Goal: Transaction & Acquisition: Book appointment/travel/reservation

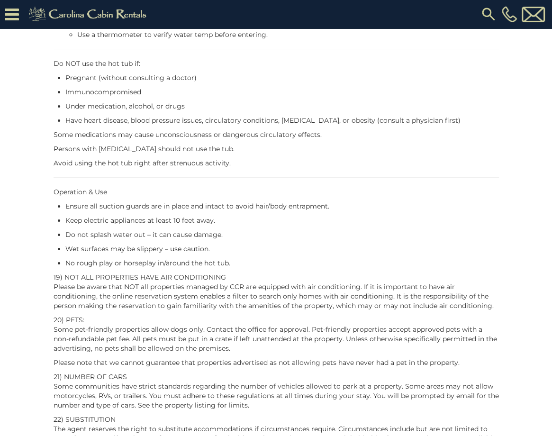
click at [95, 14] on img at bounding box center [89, 14] width 131 height 19
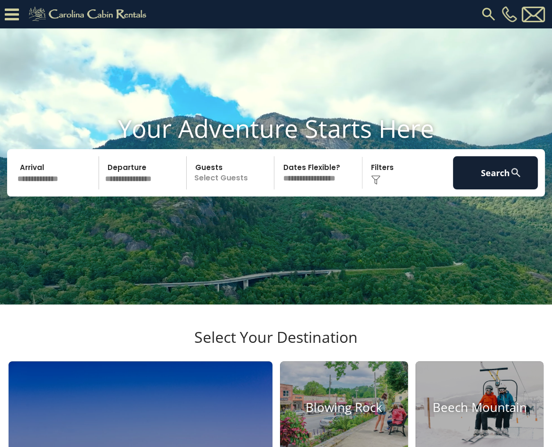
click at [490, 16] on img at bounding box center [488, 14] width 17 height 17
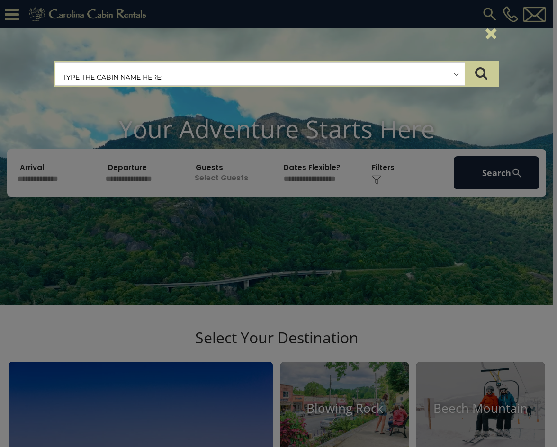
click at [159, 75] on input "text" at bounding box center [259, 75] width 409 height 24
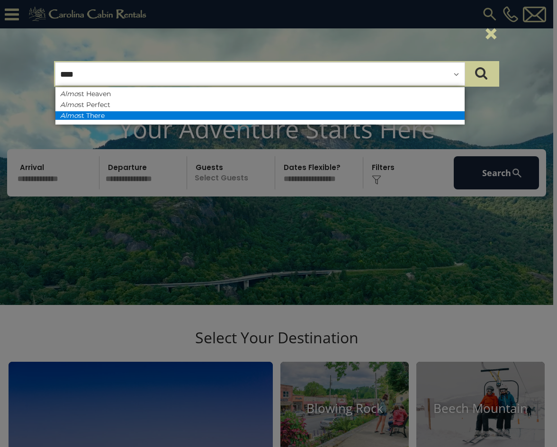
type input "****"
click at [118, 117] on li "Almo st There" at bounding box center [259, 115] width 409 height 9
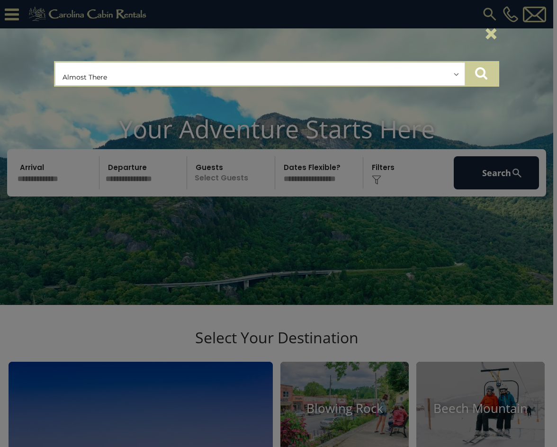
click at [480, 74] on icon "submit" at bounding box center [481, 72] width 12 height 13
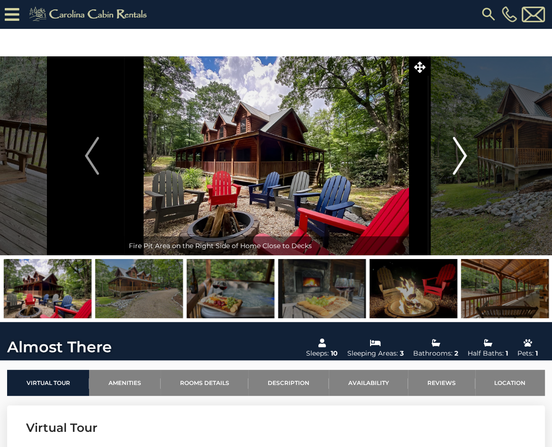
click at [461, 157] on img "Next" at bounding box center [460, 156] width 14 height 38
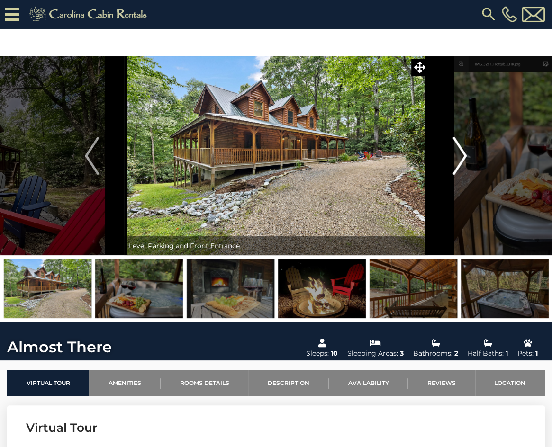
click at [463, 156] on img "Next" at bounding box center [460, 156] width 14 height 38
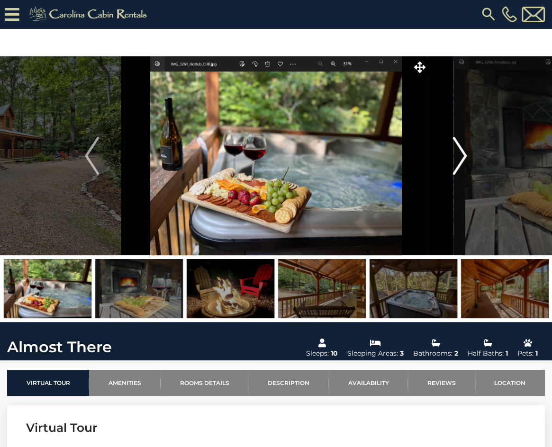
click at [463, 156] on img "Next" at bounding box center [460, 156] width 14 height 38
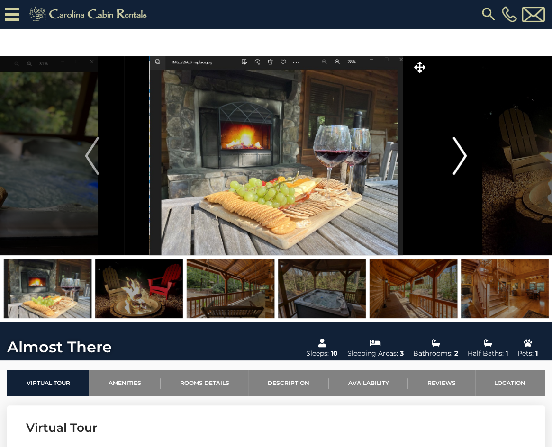
click at [463, 156] on img "Next" at bounding box center [460, 156] width 14 height 38
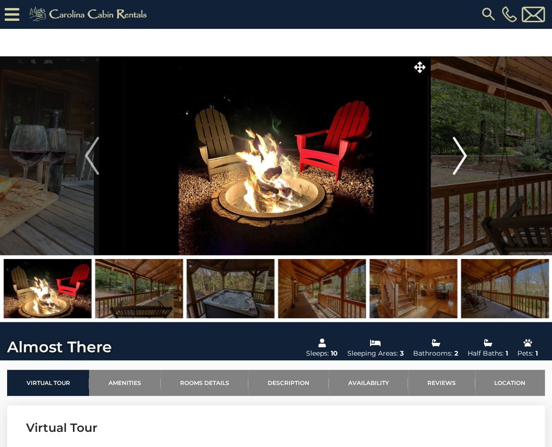
click at [463, 156] on img "Next" at bounding box center [460, 156] width 14 height 38
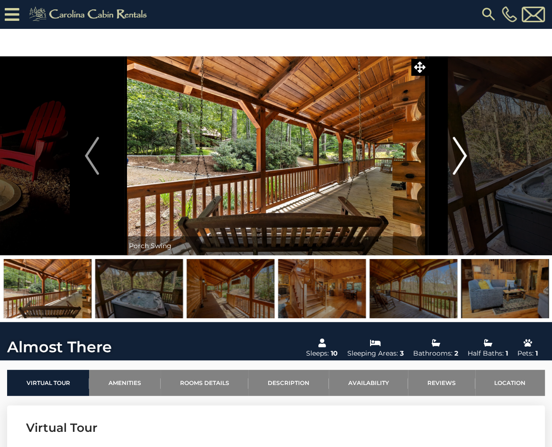
click at [463, 156] on img "Next" at bounding box center [460, 156] width 14 height 38
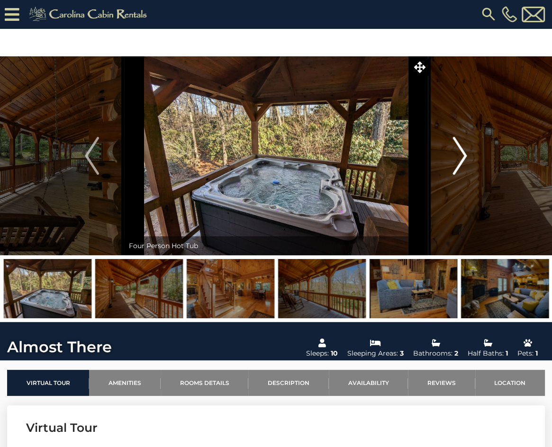
click at [463, 156] on img "Next" at bounding box center [460, 156] width 14 height 38
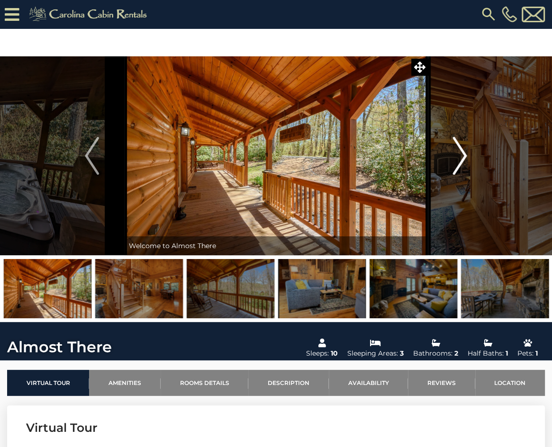
click at [463, 156] on img "Next" at bounding box center [460, 156] width 14 height 38
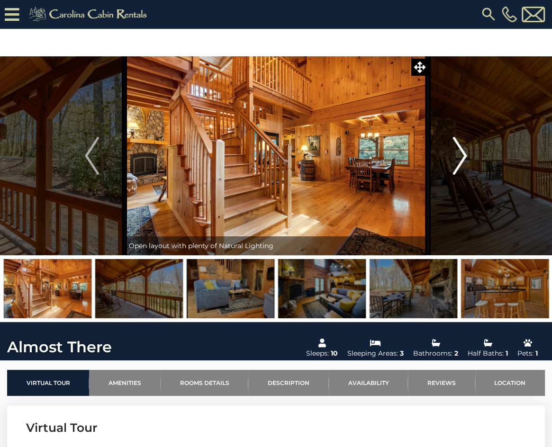
click at [463, 156] on img "Next" at bounding box center [460, 156] width 14 height 38
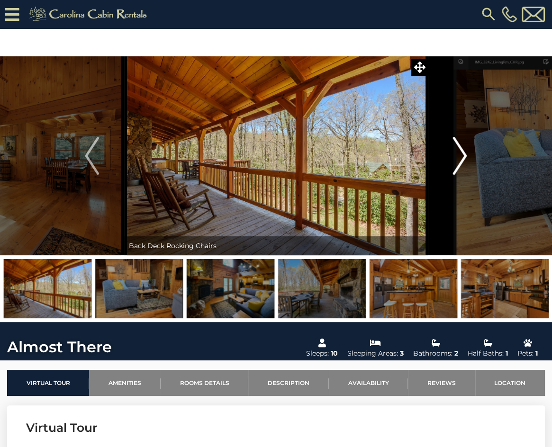
click at [463, 156] on img "Next" at bounding box center [460, 156] width 14 height 38
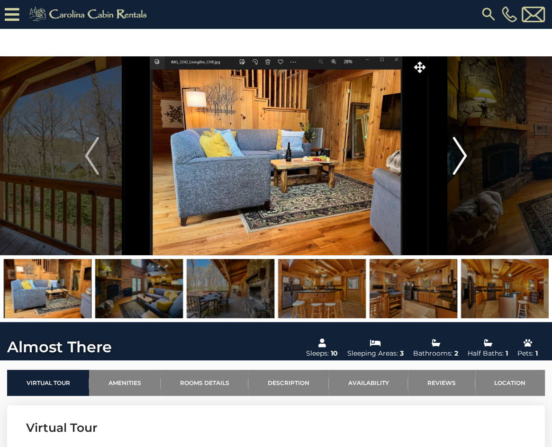
click at [463, 156] on img "Next" at bounding box center [460, 156] width 14 height 38
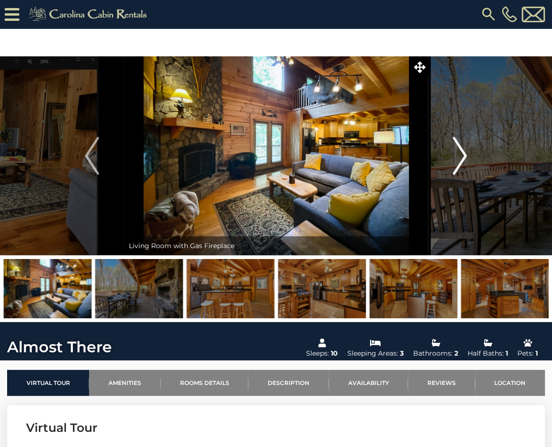
click at [463, 156] on img "Next" at bounding box center [460, 156] width 14 height 38
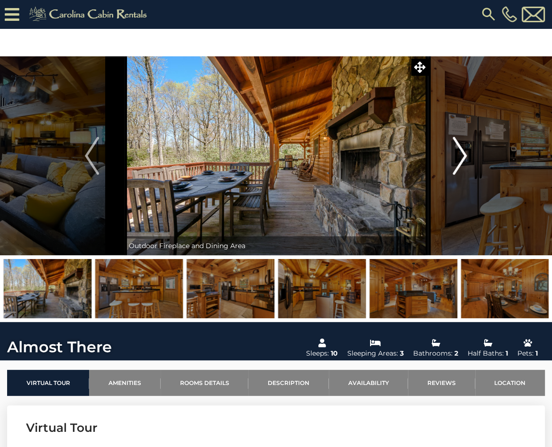
click at [463, 156] on img "Next" at bounding box center [460, 156] width 14 height 38
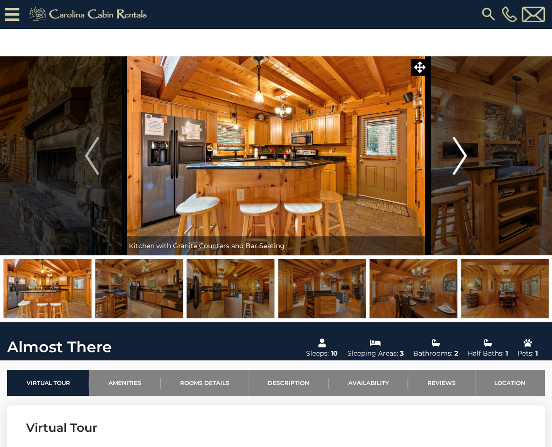
click at [463, 156] on img "Next" at bounding box center [460, 156] width 14 height 38
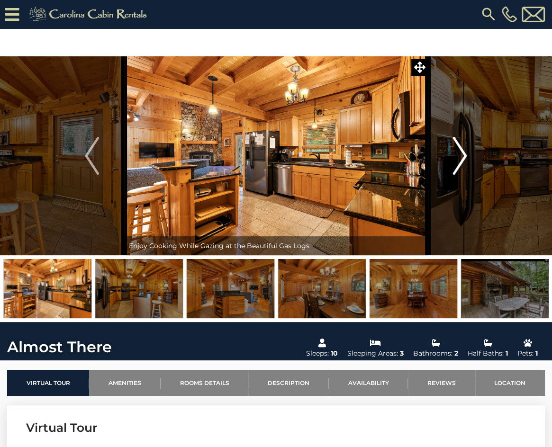
click at [463, 156] on img "Next" at bounding box center [460, 156] width 14 height 38
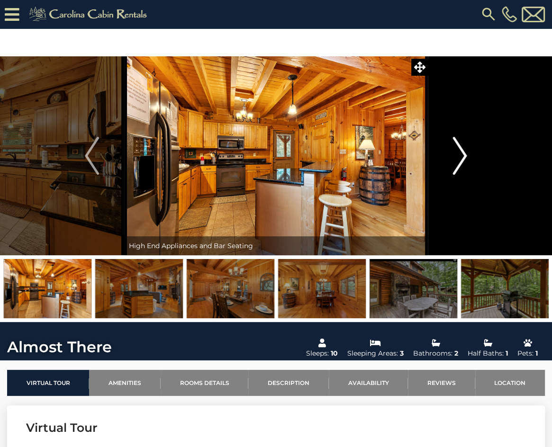
click at [463, 156] on img "Next" at bounding box center [460, 156] width 14 height 38
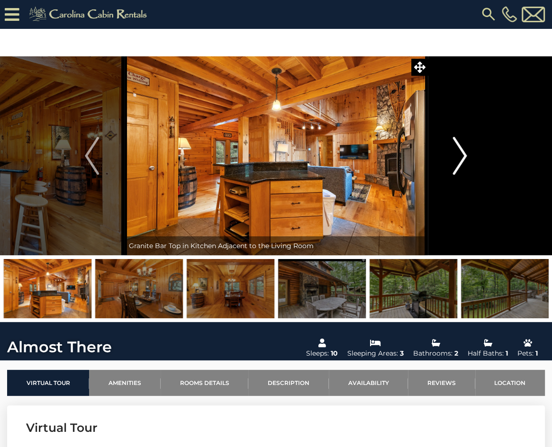
click at [463, 156] on img "Next" at bounding box center [460, 156] width 14 height 38
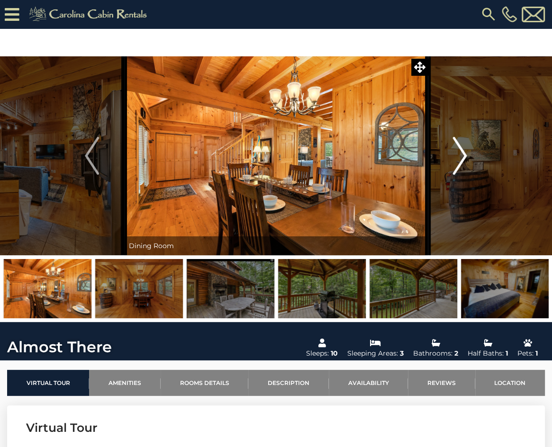
click at [463, 156] on img "Next" at bounding box center [460, 156] width 14 height 38
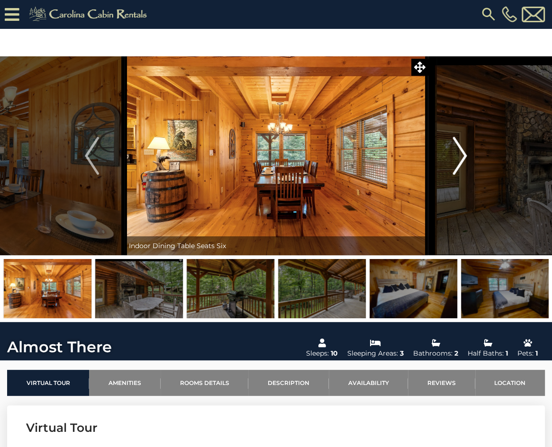
click at [463, 156] on img "Next" at bounding box center [460, 156] width 14 height 38
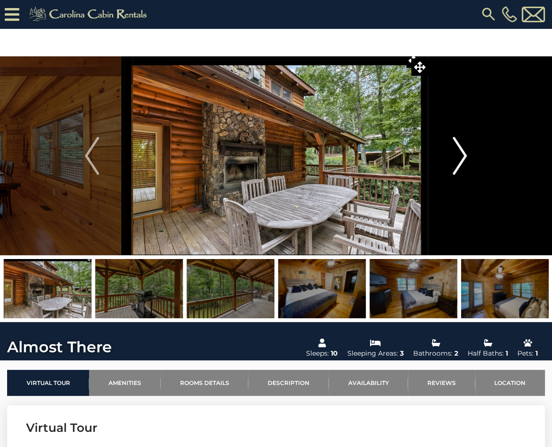
click at [463, 156] on img "Next" at bounding box center [460, 156] width 14 height 38
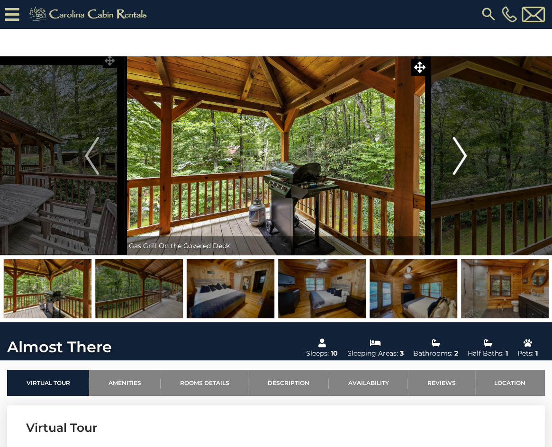
click at [463, 156] on img "Next" at bounding box center [460, 156] width 14 height 38
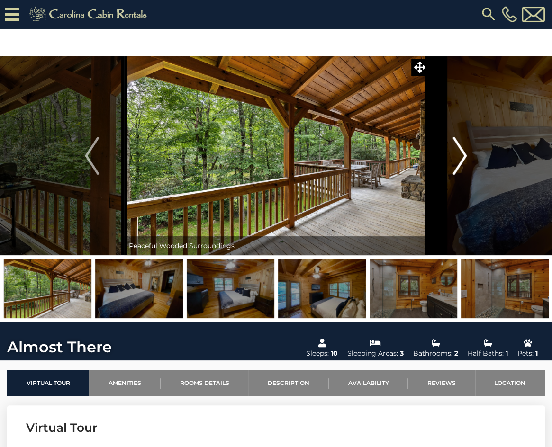
click at [463, 156] on img "Next" at bounding box center [460, 156] width 14 height 38
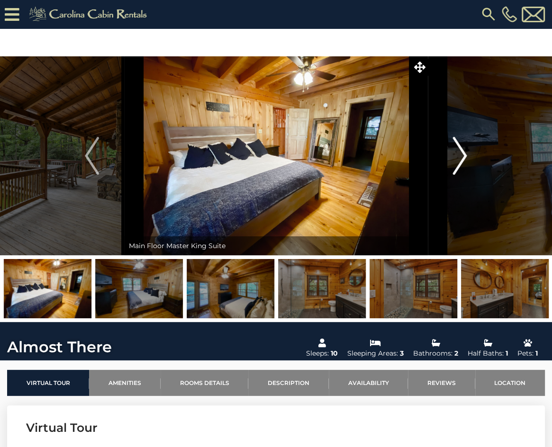
click at [463, 156] on img "Next" at bounding box center [460, 156] width 14 height 38
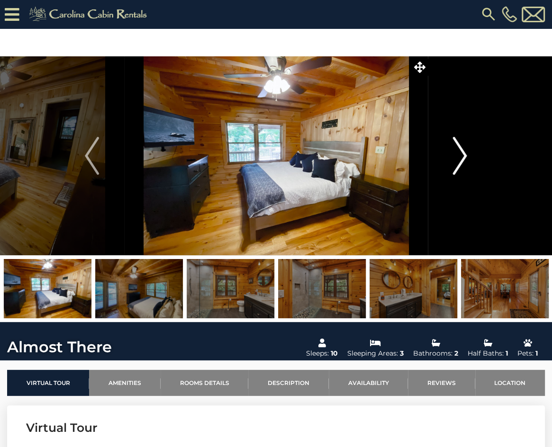
click at [463, 156] on img "Next" at bounding box center [460, 156] width 14 height 38
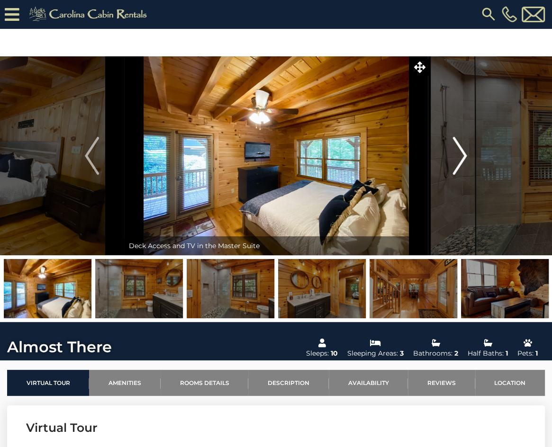
click at [463, 156] on img "Next" at bounding box center [460, 156] width 14 height 38
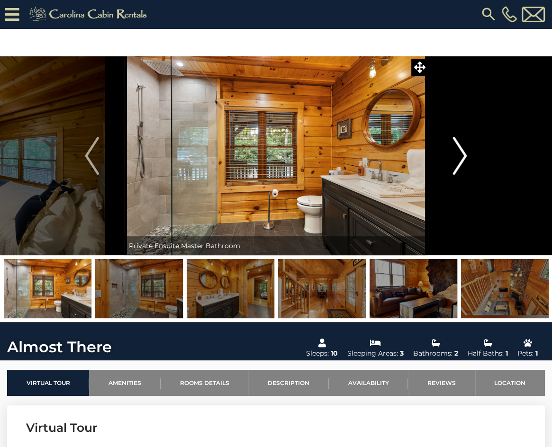
click at [463, 156] on img "Next" at bounding box center [460, 156] width 14 height 38
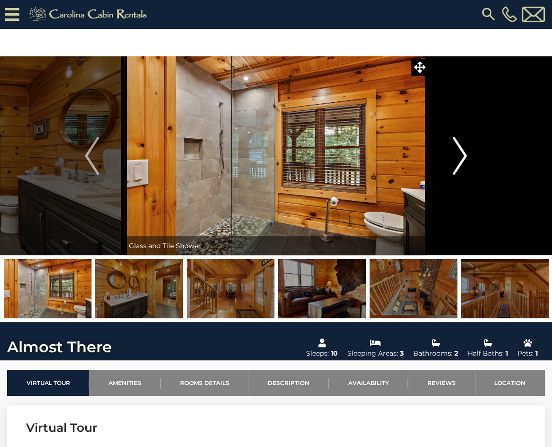
click at [463, 156] on img "Next" at bounding box center [460, 156] width 14 height 38
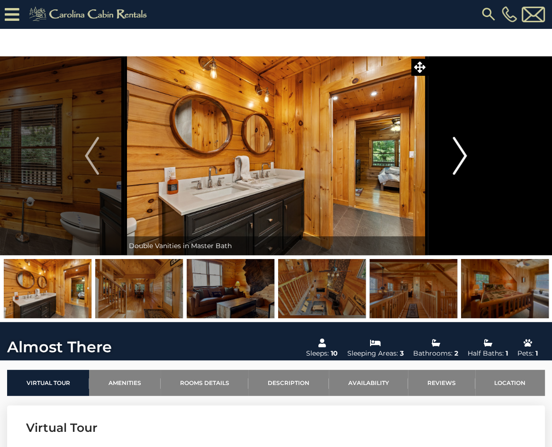
click at [463, 156] on img "Next" at bounding box center [460, 156] width 14 height 38
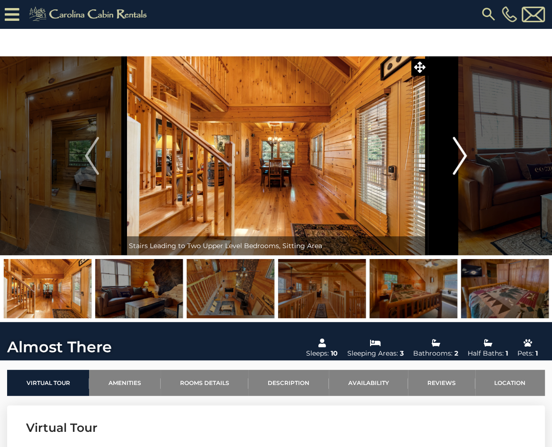
click at [463, 156] on img "Next" at bounding box center [460, 156] width 14 height 38
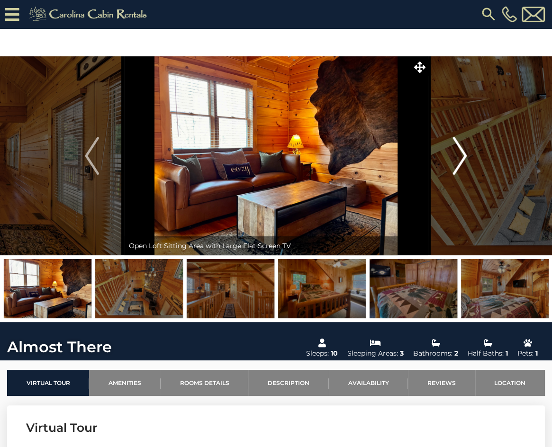
click at [463, 156] on img "Next" at bounding box center [460, 156] width 14 height 38
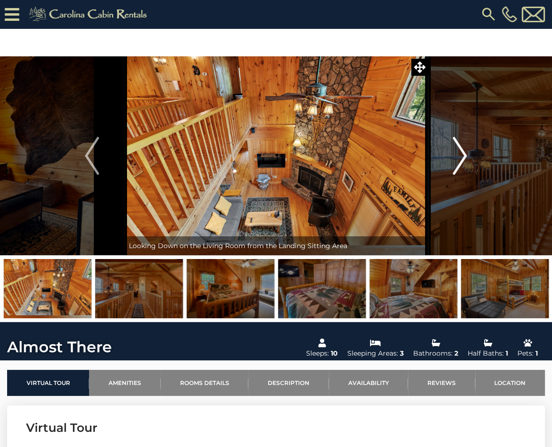
click at [463, 156] on img "Next" at bounding box center [460, 156] width 14 height 38
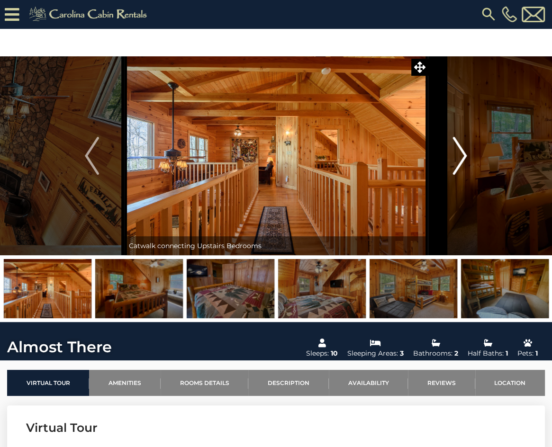
click at [463, 156] on img "Next" at bounding box center [460, 156] width 14 height 38
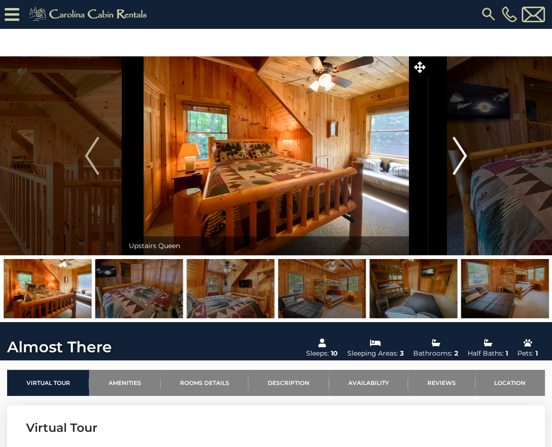
click at [463, 156] on img "Next" at bounding box center [460, 156] width 14 height 38
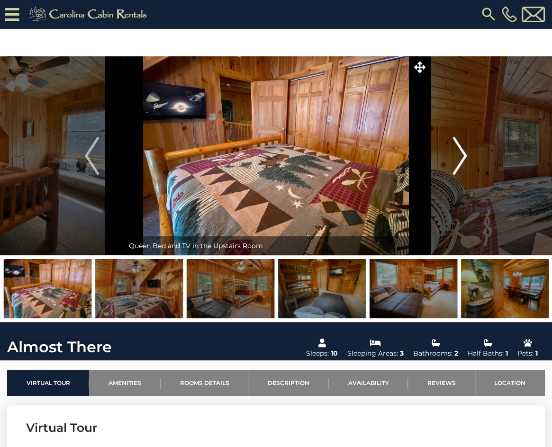
click at [463, 156] on img "Next" at bounding box center [460, 156] width 14 height 38
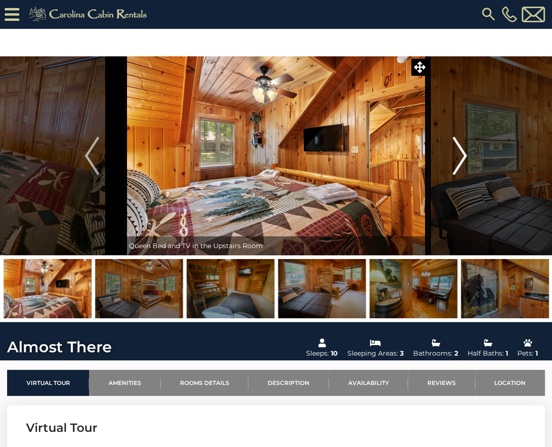
click at [463, 157] on img "Next" at bounding box center [460, 156] width 14 height 38
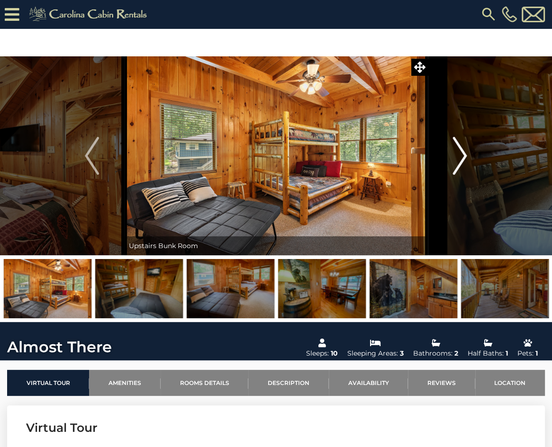
click at [463, 157] on img "Next" at bounding box center [460, 156] width 14 height 38
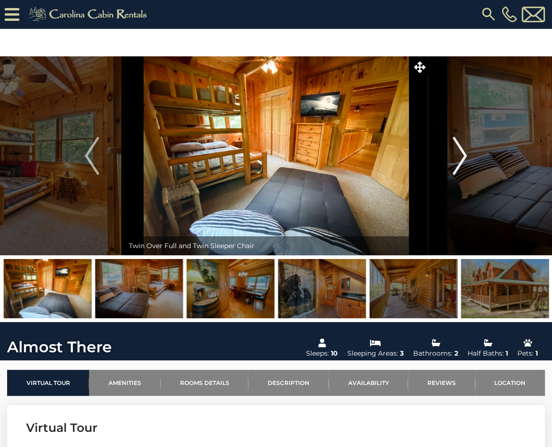
click at [463, 157] on img "Next" at bounding box center [460, 156] width 14 height 38
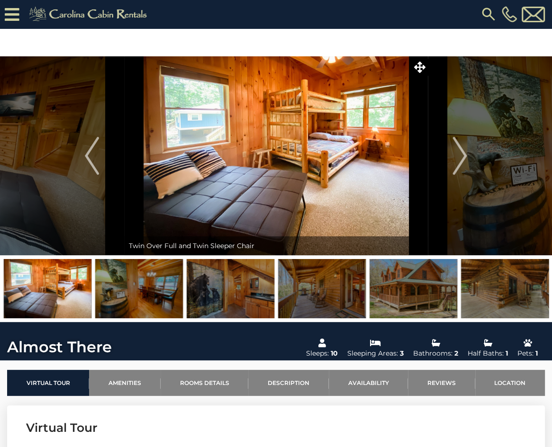
click at [488, 12] on img at bounding box center [488, 14] width 17 height 17
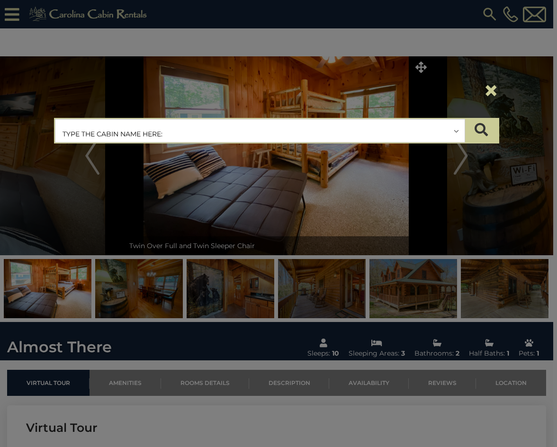
click at [394, 134] on input "text" at bounding box center [259, 131] width 409 height 24
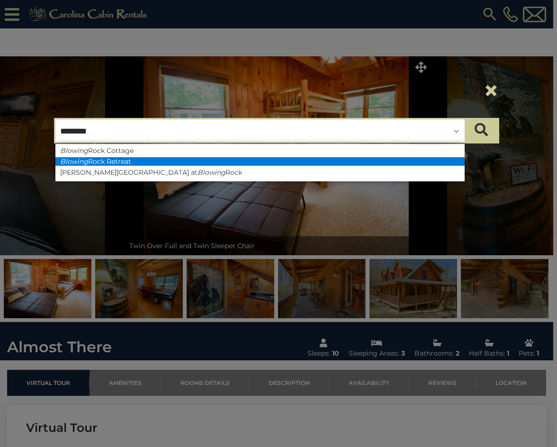
type input "*******"
click at [138, 159] on li "Blowing Rock Retreat" at bounding box center [259, 161] width 409 height 9
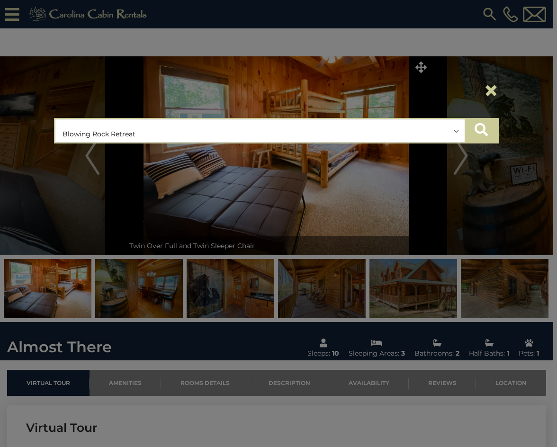
click at [489, 131] on button "submit" at bounding box center [481, 131] width 33 height 24
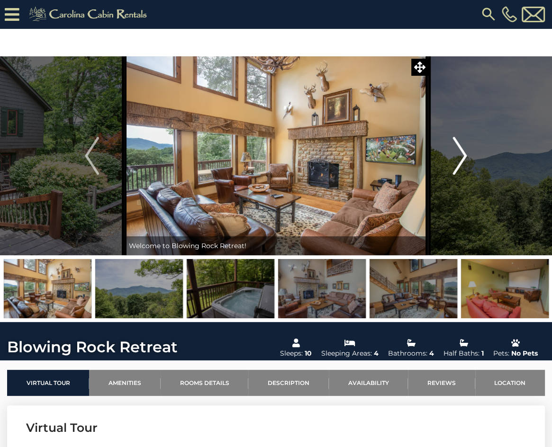
click at [460, 154] on img "Next" at bounding box center [460, 156] width 14 height 38
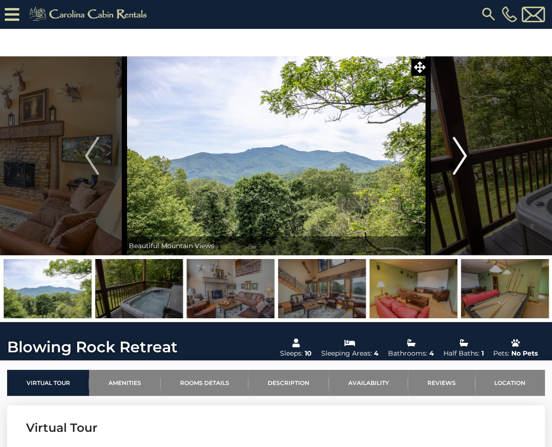
click at [460, 154] on img "Next" at bounding box center [460, 156] width 14 height 38
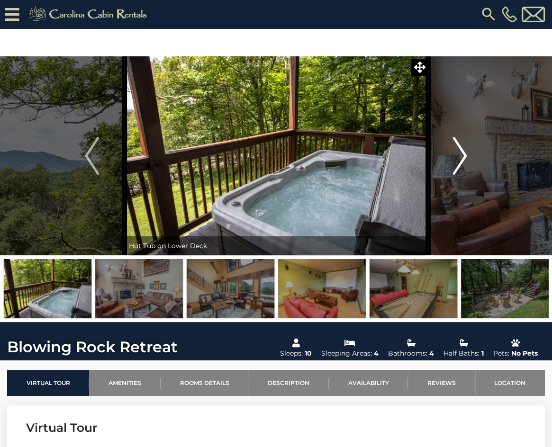
click at [460, 154] on img "Next" at bounding box center [460, 156] width 14 height 38
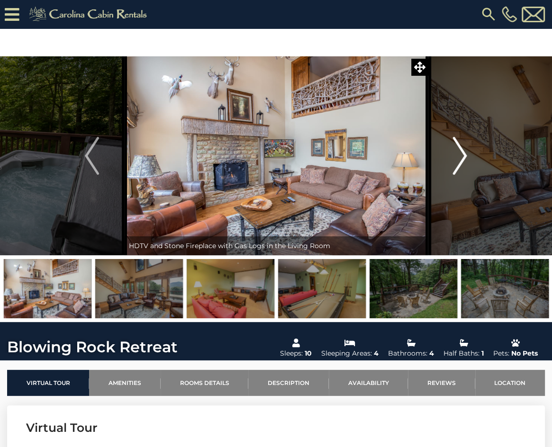
click at [460, 154] on img "Next" at bounding box center [460, 156] width 14 height 38
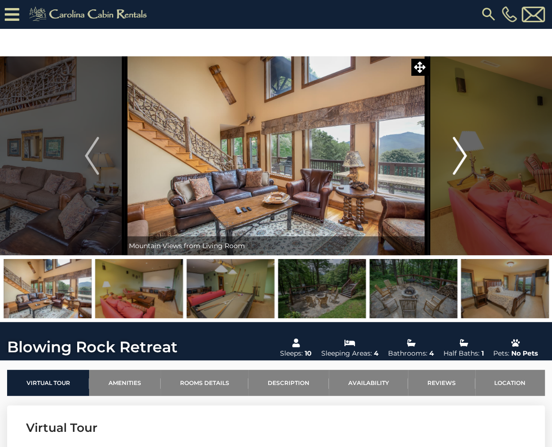
click at [461, 154] on img "Next" at bounding box center [460, 156] width 14 height 38
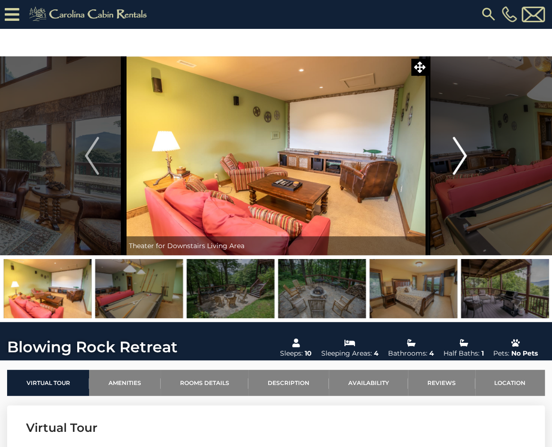
click at [461, 154] on img "Next" at bounding box center [460, 156] width 14 height 38
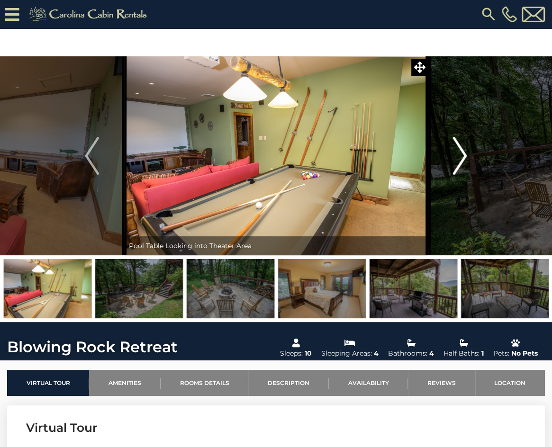
click at [461, 154] on img "Next" at bounding box center [460, 156] width 14 height 38
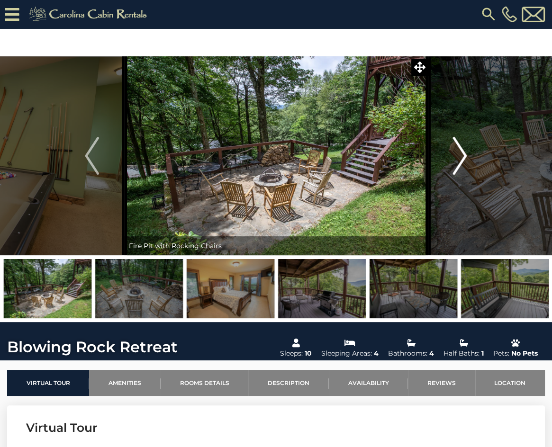
click at [461, 154] on img "Next" at bounding box center [460, 156] width 14 height 38
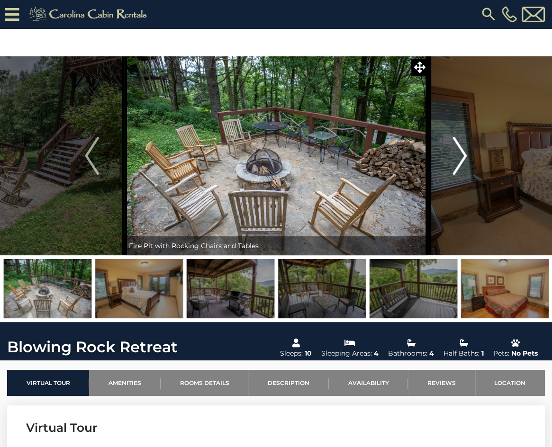
click at [461, 154] on img "Next" at bounding box center [460, 156] width 14 height 38
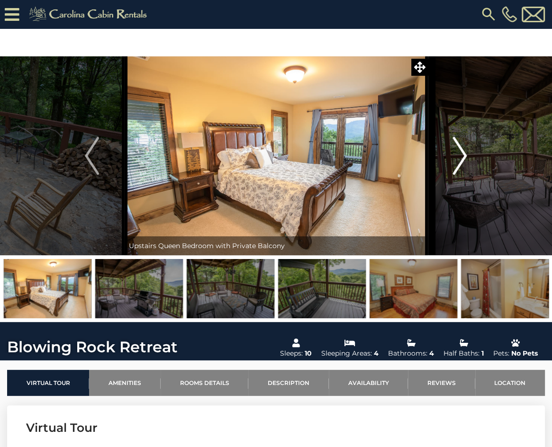
click at [461, 154] on img "Next" at bounding box center [460, 156] width 14 height 38
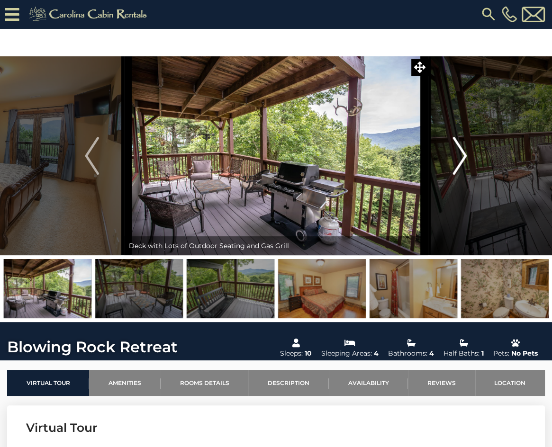
click at [461, 154] on img "Next" at bounding box center [460, 156] width 14 height 38
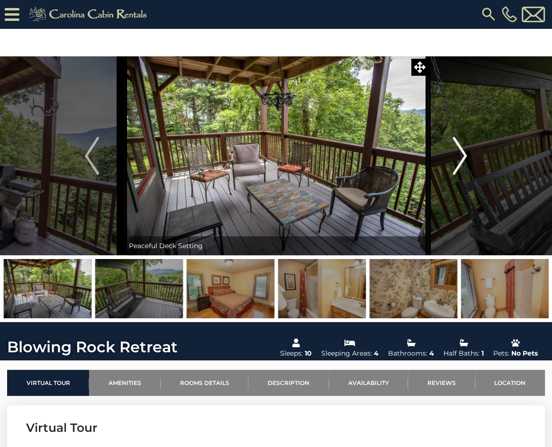
click at [461, 154] on img "Next" at bounding box center [460, 156] width 14 height 38
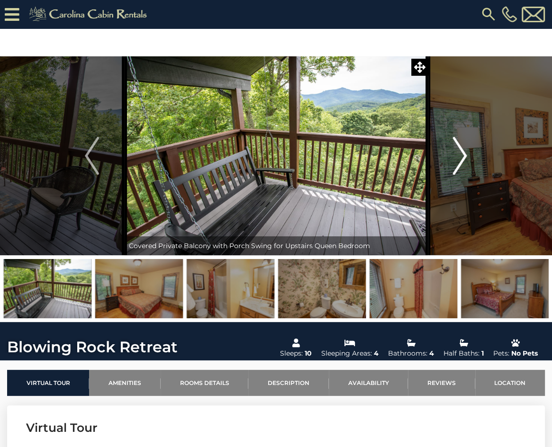
click at [461, 154] on img "Next" at bounding box center [460, 156] width 14 height 38
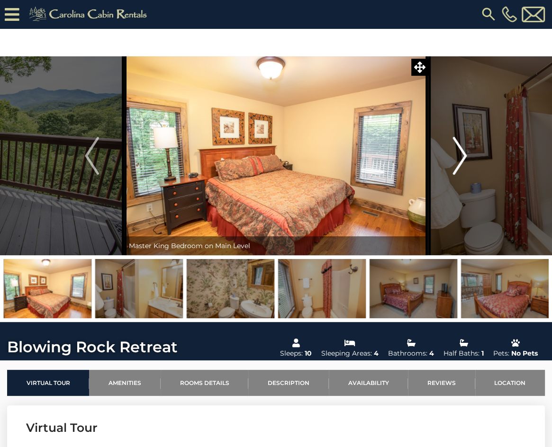
click at [461, 154] on img "Next" at bounding box center [460, 156] width 14 height 38
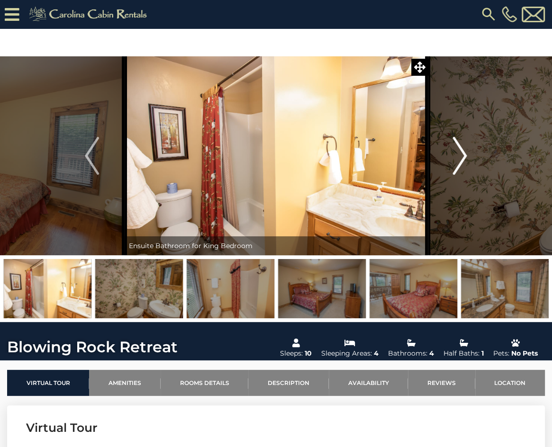
click at [461, 154] on img "Next" at bounding box center [460, 156] width 14 height 38
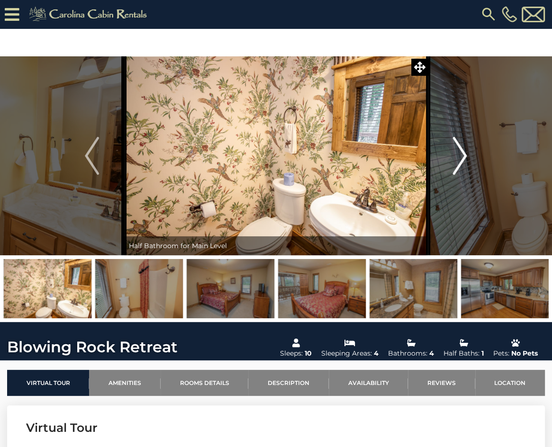
click at [461, 154] on img "Next" at bounding box center [460, 156] width 14 height 38
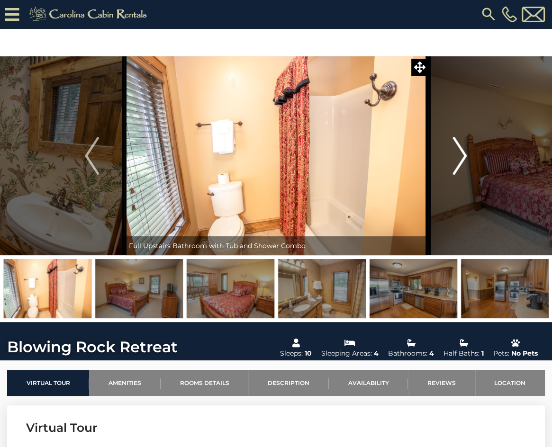
click at [461, 154] on img "Next" at bounding box center [460, 156] width 14 height 38
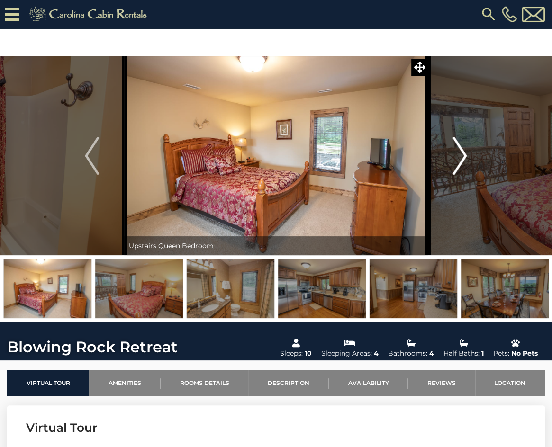
click at [461, 154] on img "Next" at bounding box center [460, 156] width 14 height 38
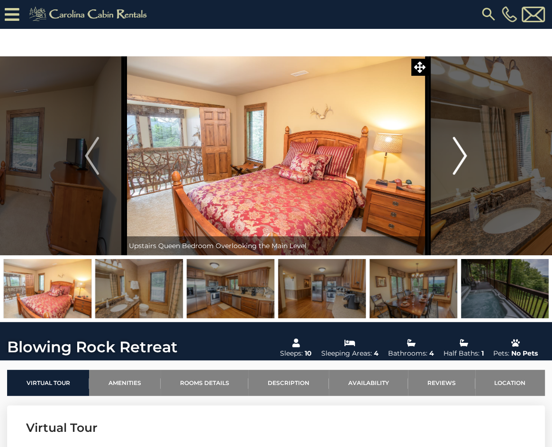
click at [461, 154] on img "Next" at bounding box center [460, 156] width 14 height 38
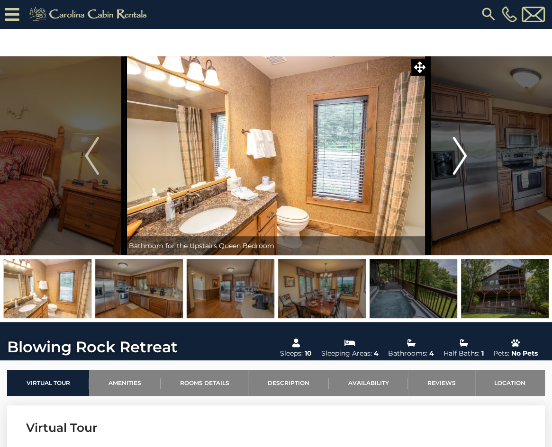
click at [461, 154] on img "Next" at bounding box center [460, 156] width 14 height 38
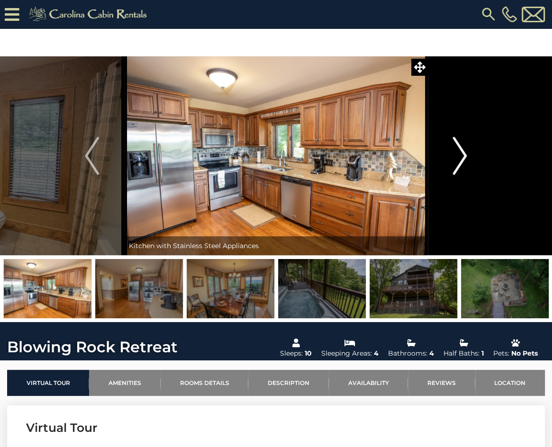
click at [461, 154] on img "Next" at bounding box center [460, 156] width 14 height 38
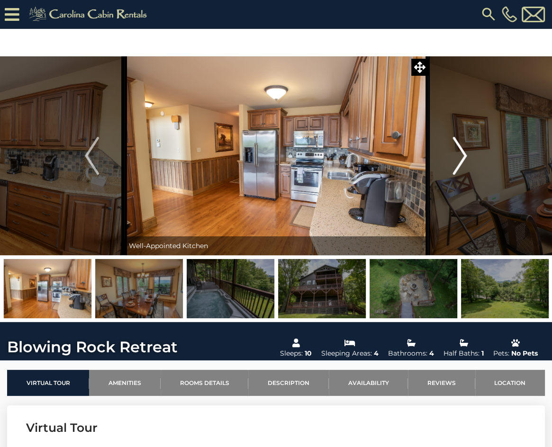
click at [461, 154] on img "Next" at bounding box center [460, 156] width 14 height 38
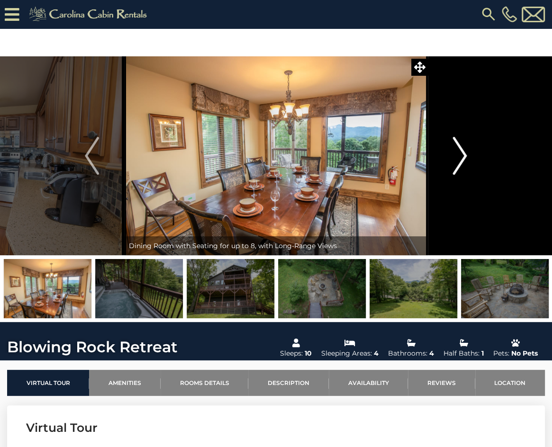
click at [461, 154] on img "Next" at bounding box center [460, 156] width 14 height 38
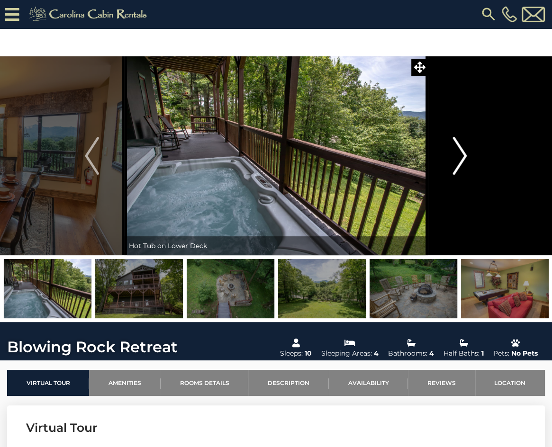
click at [461, 154] on img "Next" at bounding box center [460, 156] width 14 height 38
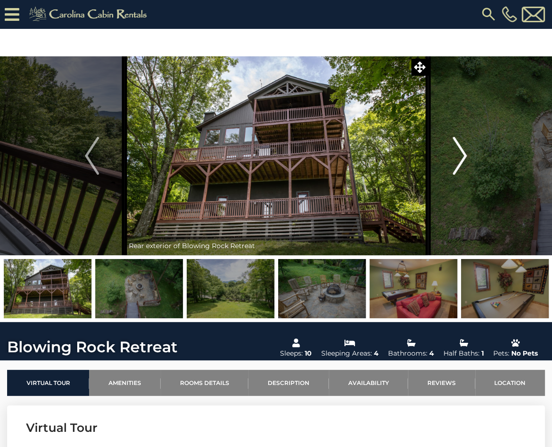
click at [461, 154] on img "Next" at bounding box center [460, 156] width 14 height 38
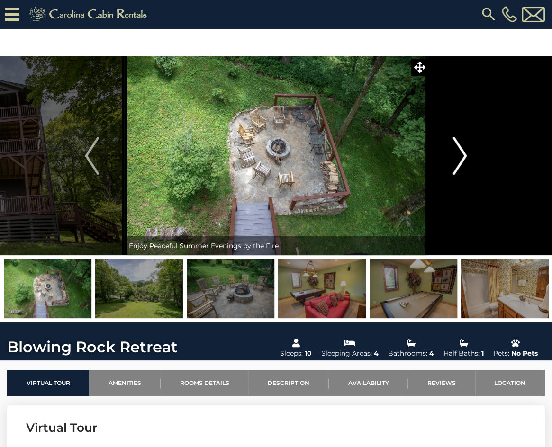
click at [461, 155] on img "Next" at bounding box center [460, 156] width 14 height 38
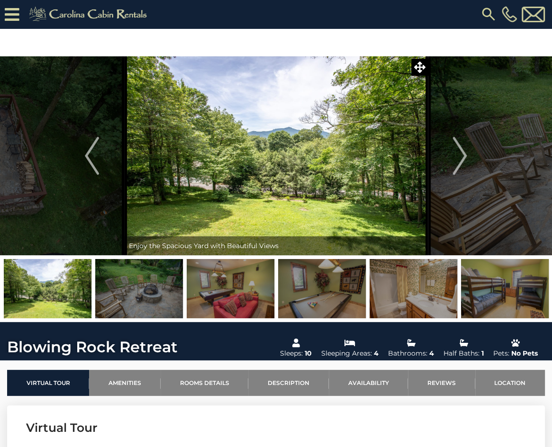
click at [487, 13] on img at bounding box center [488, 14] width 17 height 17
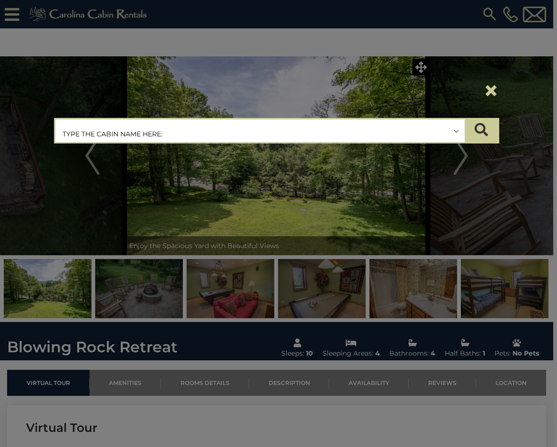
click at [203, 137] on input "text" at bounding box center [259, 131] width 409 height 24
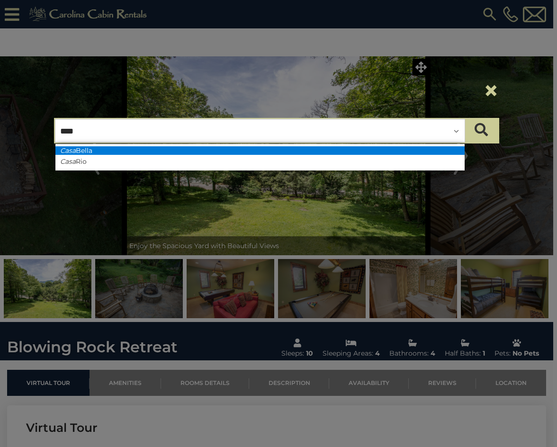
type input "****"
click at [141, 153] on li "Casa Bella" at bounding box center [259, 150] width 409 height 9
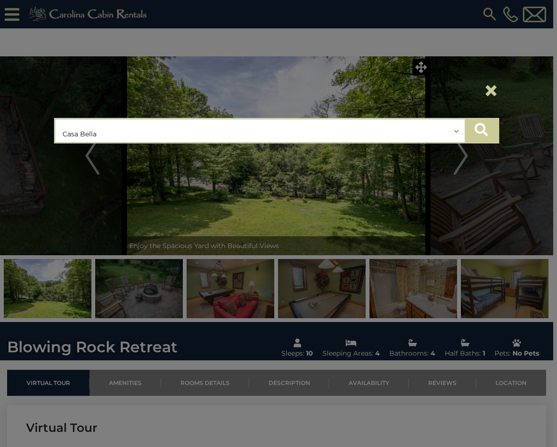
click at [483, 128] on icon "submit" at bounding box center [481, 129] width 13 height 13
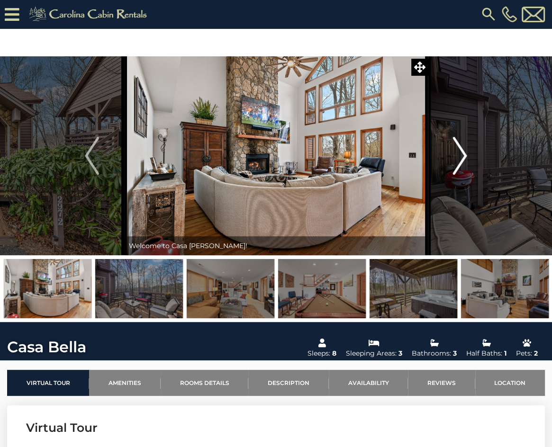
click at [459, 153] on img "Next" at bounding box center [460, 156] width 14 height 38
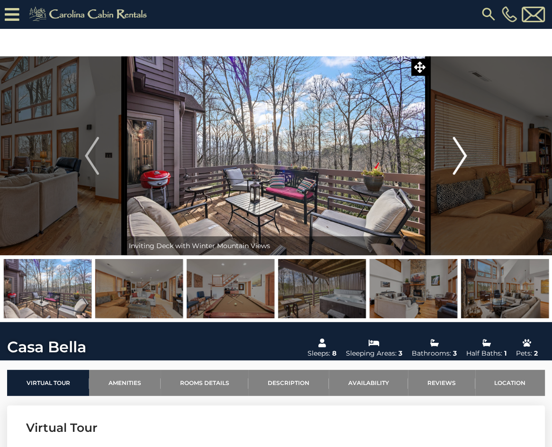
click at [459, 153] on img "Next" at bounding box center [460, 156] width 14 height 38
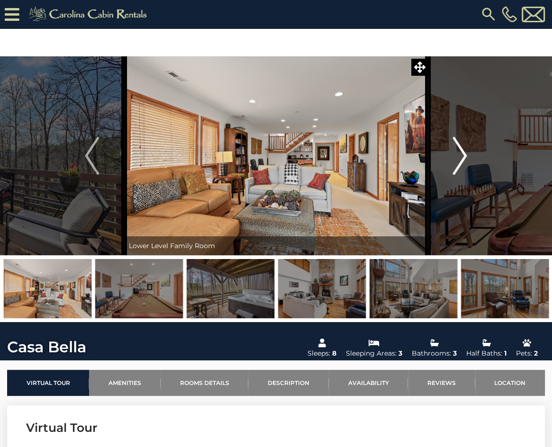
click at [459, 153] on img "Next" at bounding box center [460, 156] width 14 height 38
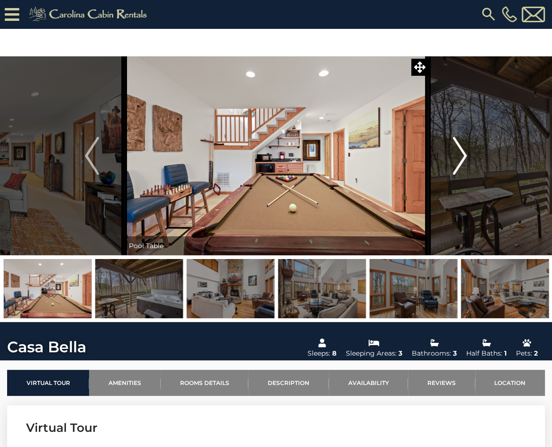
click at [459, 153] on img "Next" at bounding box center [460, 156] width 14 height 38
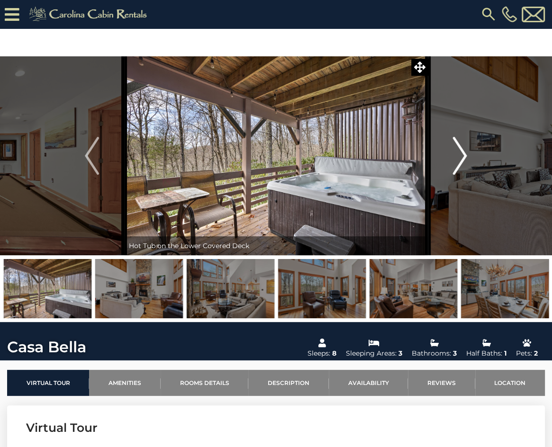
click at [459, 153] on img "Next" at bounding box center [460, 156] width 14 height 38
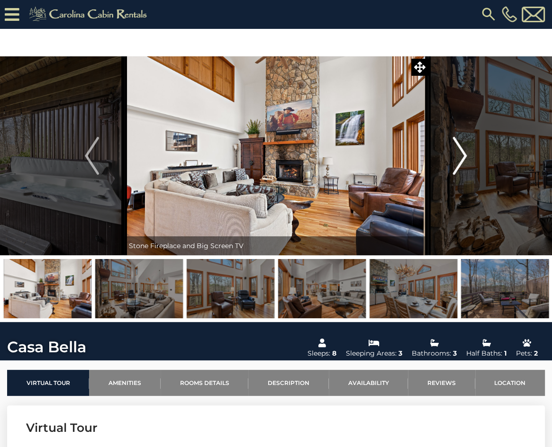
click at [459, 153] on img "Next" at bounding box center [460, 156] width 14 height 38
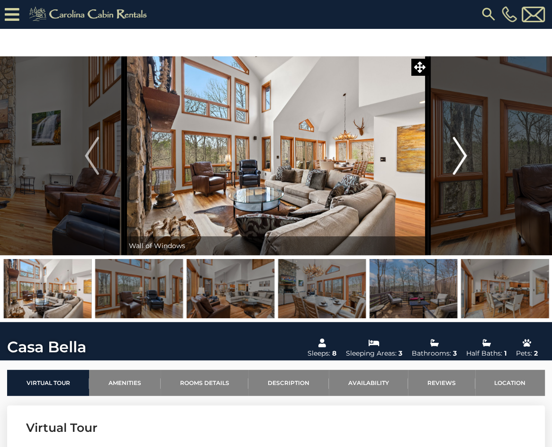
click at [459, 153] on img "Next" at bounding box center [460, 156] width 14 height 38
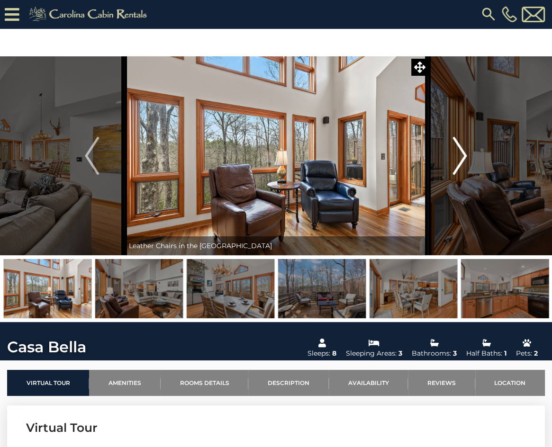
click at [459, 153] on img "Next" at bounding box center [460, 156] width 14 height 38
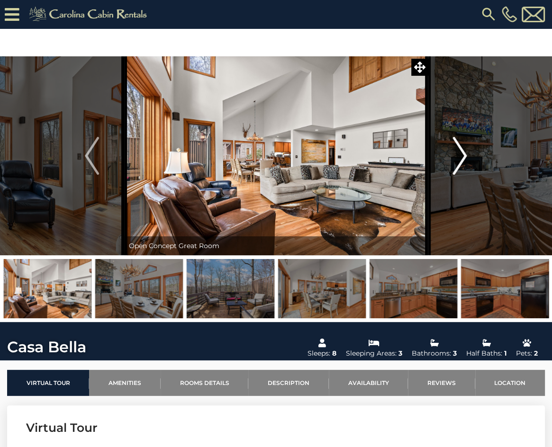
click at [459, 153] on img "Next" at bounding box center [460, 156] width 14 height 38
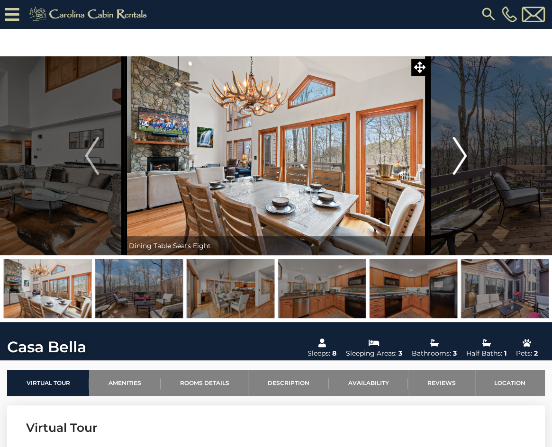
click at [459, 153] on img "Next" at bounding box center [460, 156] width 14 height 38
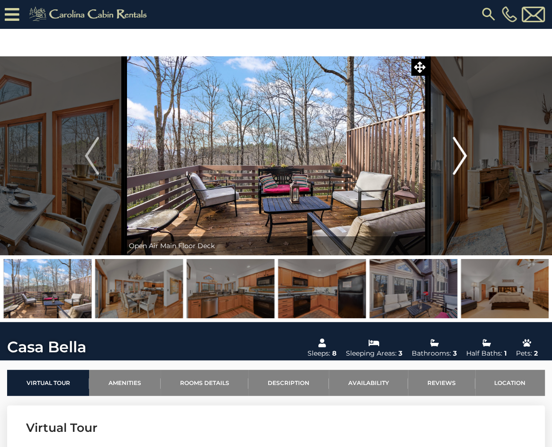
click at [459, 153] on img "Next" at bounding box center [460, 156] width 14 height 38
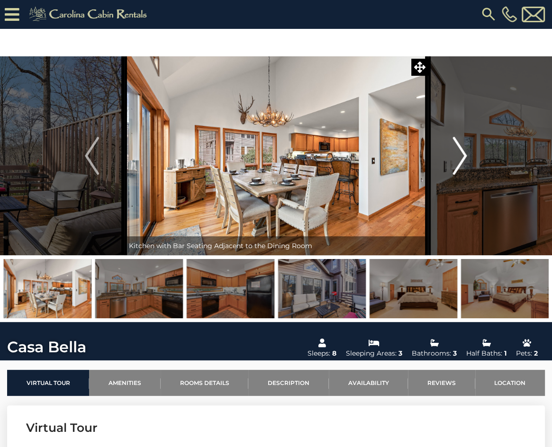
click at [459, 153] on img "Next" at bounding box center [460, 156] width 14 height 38
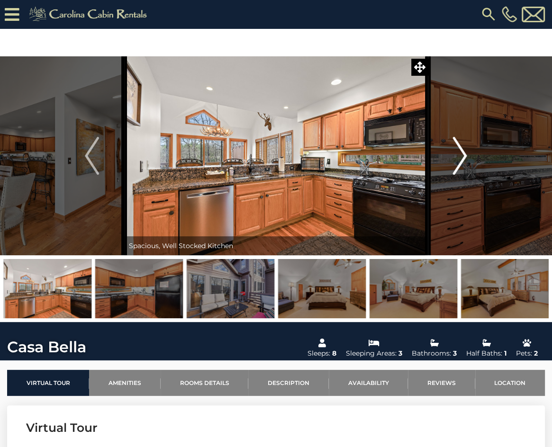
click at [459, 153] on img "Next" at bounding box center [460, 156] width 14 height 38
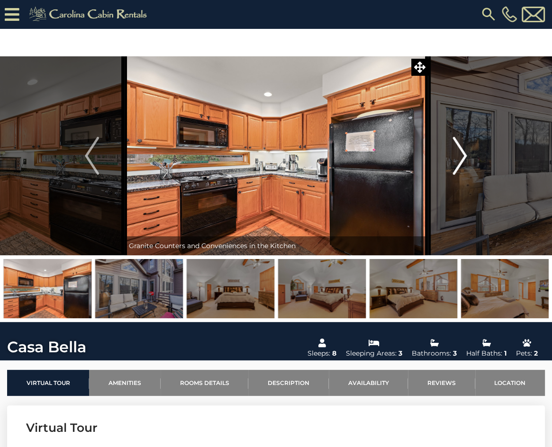
click at [459, 153] on img "Next" at bounding box center [460, 156] width 14 height 38
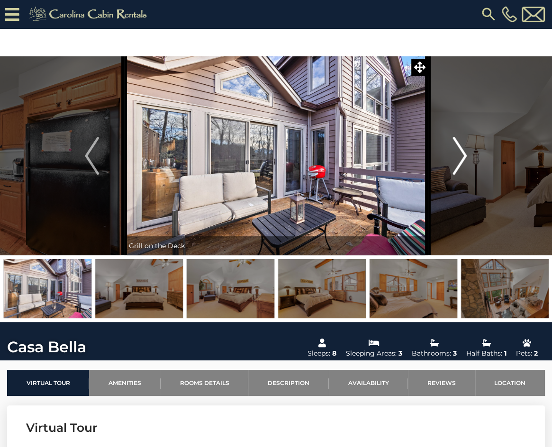
click at [459, 153] on img "Next" at bounding box center [460, 156] width 14 height 38
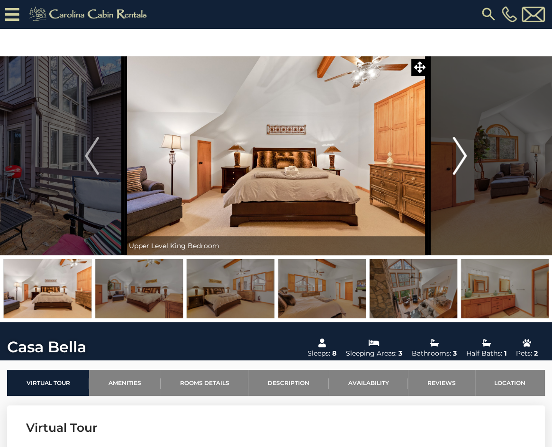
click at [459, 153] on img "Next" at bounding box center [460, 156] width 14 height 38
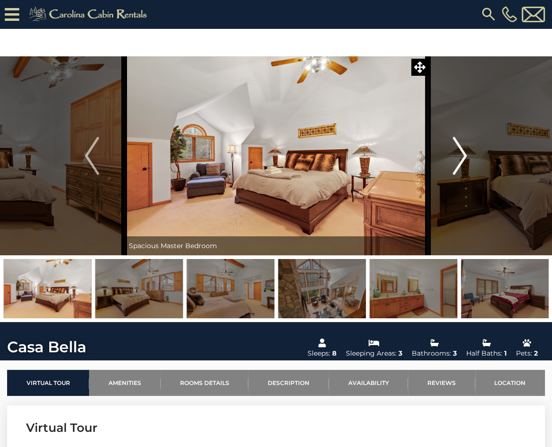
click at [459, 153] on img "Next" at bounding box center [460, 156] width 14 height 38
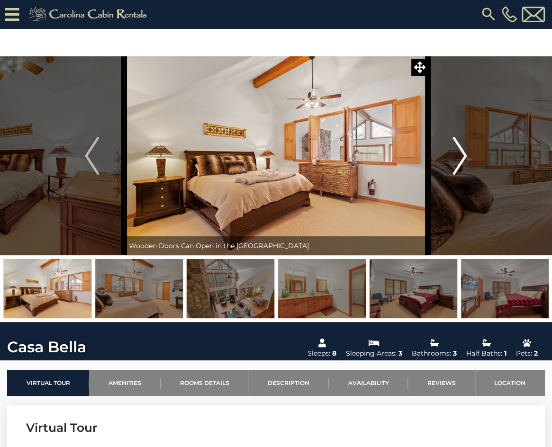
click at [459, 153] on img "Next" at bounding box center [460, 156] width 14 height 38
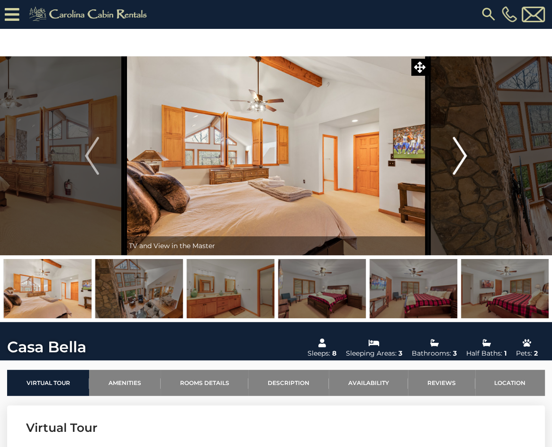
click at [459, 153] on img "Next" at bounding box center [460, 156] width 14 height 38
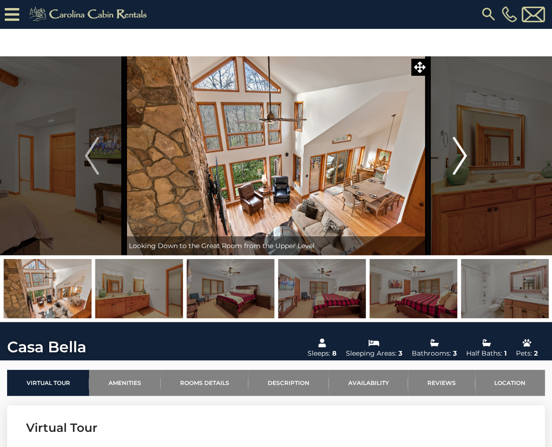
click at [459, 153] on img "Next" at bounding box center [460, 156] width 14 height 38
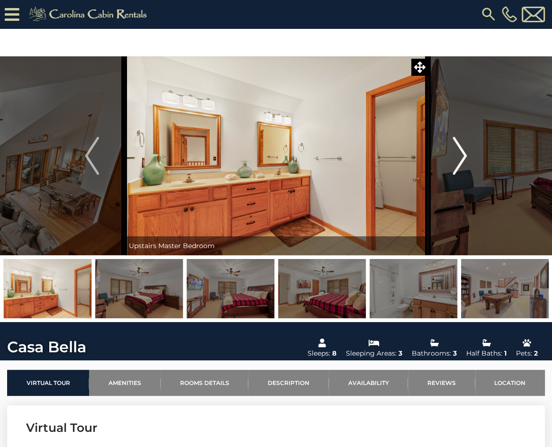
click at [459, 153] on img "Next" at bounding box center [460, 156] width 14 height 38
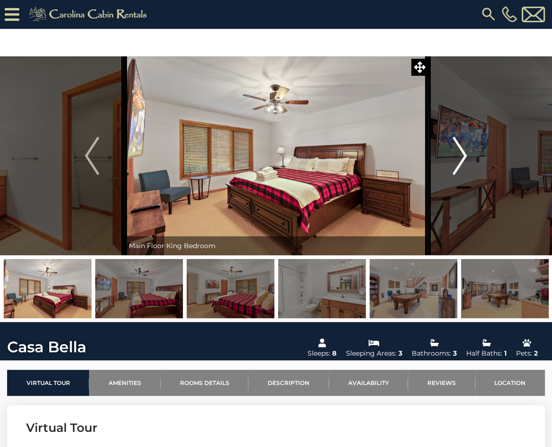
click at [459, 153] on img "Next" at bounding box center [460, 156] width 14 height 38
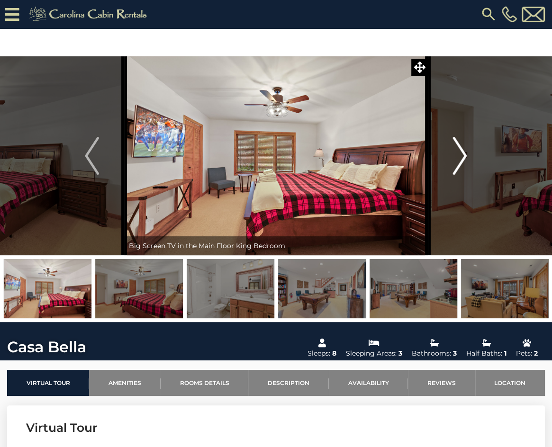
click at [459, 153] on img "Next" at bounding box center [460, 156] width 14 height 38
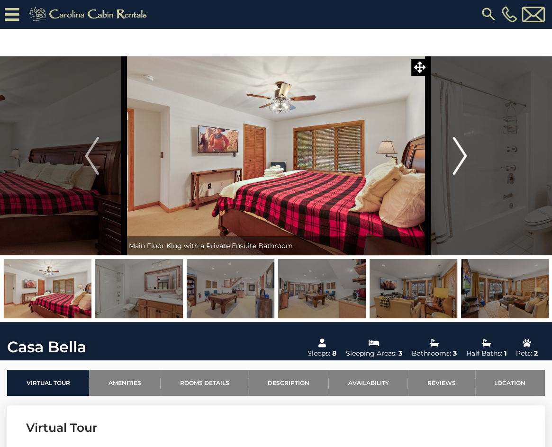
click at [459, 153] on img "Next" at bounding box center [460, 156] width 14 height 38
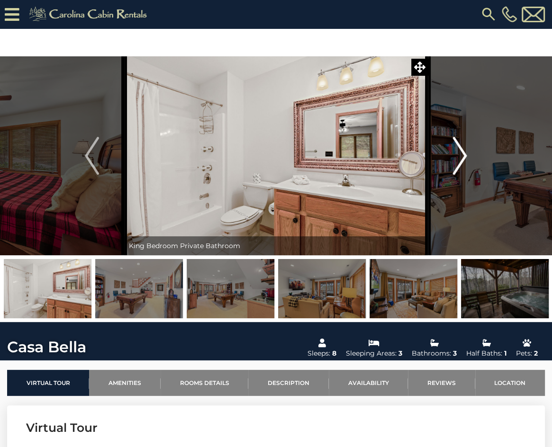
click at [459, 153] on img "Next" at bounding box center [460, 156] width 14 height 38
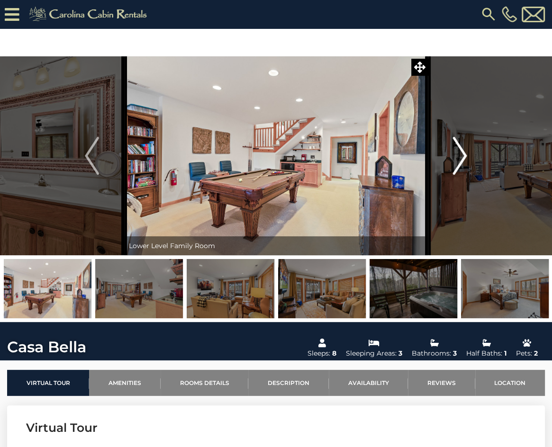
click at [459, 153] on img "Next" at bounding box center [460, 156] width 14 height 38
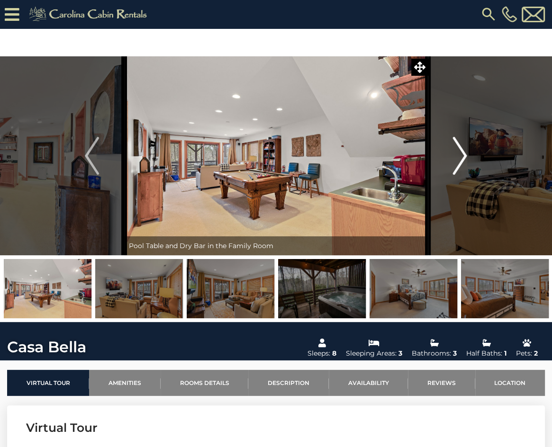
click at [459, 153] on img "Next" at bounding box center [460, 156] width 14 height 38
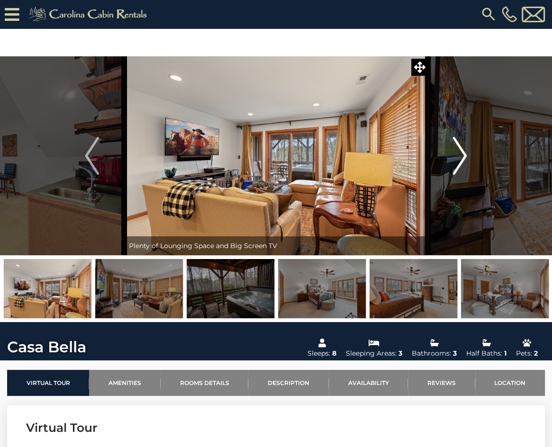
click at [459, 153] on img "Next" at bounding box center [460, 156] width 14 height 38
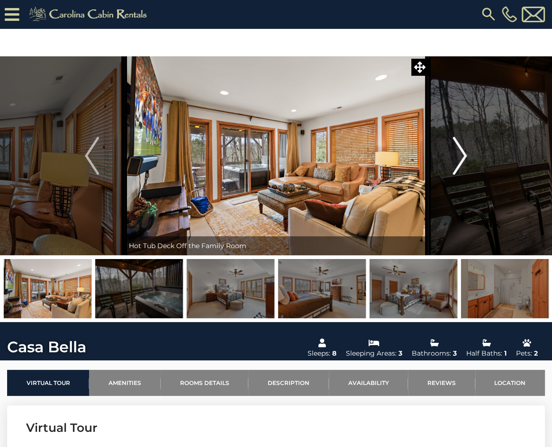
click at [459, 153] on img "Next" at bounding box center [460, 156] width 14 height 38
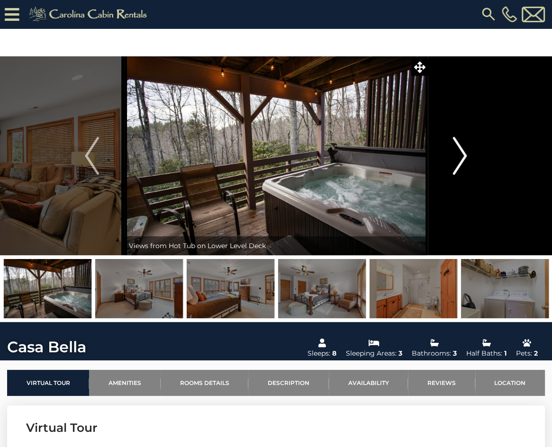
click at [459, 153] on img "Next" at bounding box center [460, 156] width 14 height 38
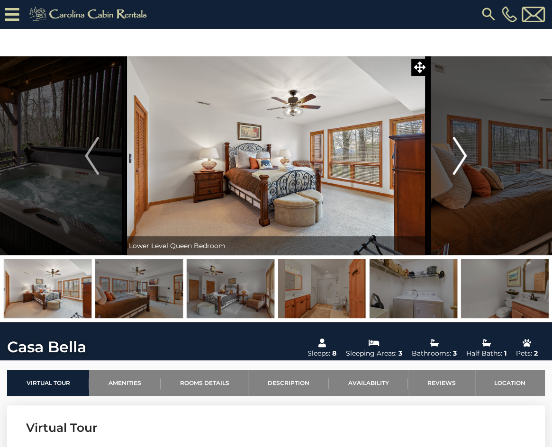
click at [459, 153] on img "Next" at bounding box center [460, 156] width 14 height 38
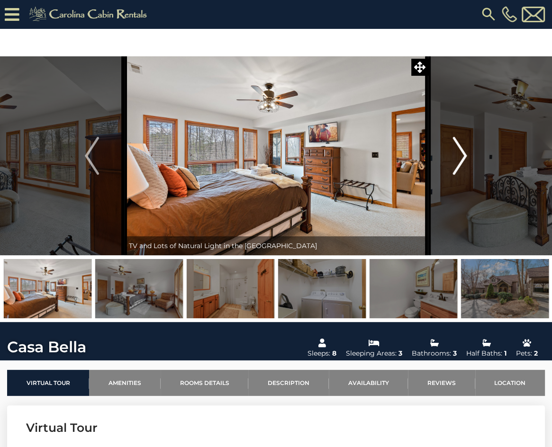
click at [459, 154] on img "Next" at bounding box center [460, 156] width 14 height 38
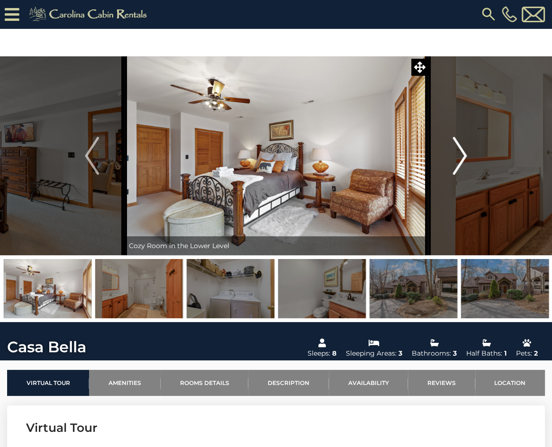
click at [459, 154] on img "Next" at bounding box center [460, 156] width 14 height 38
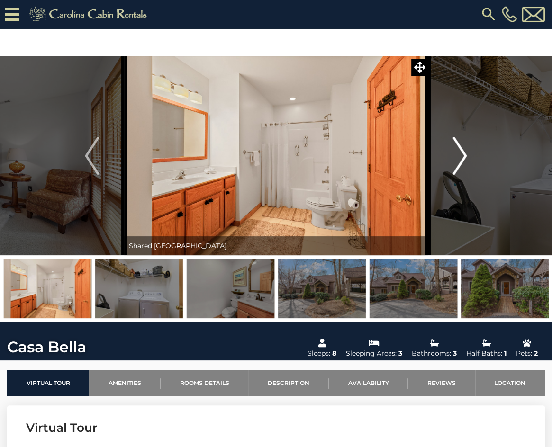
click at [459, 154] on img "Next" at bounding box center [460, 156] width 14 height 38
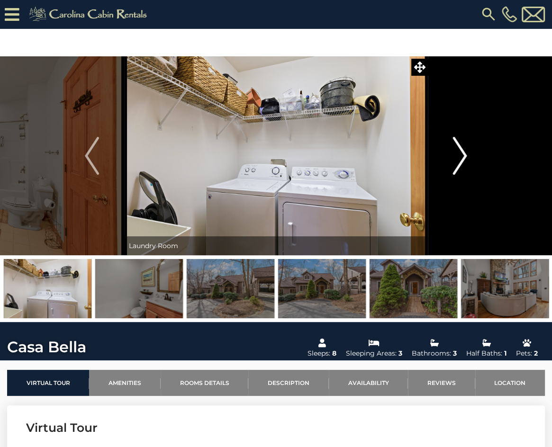
click at [459, 154] on img "Next" at bounding box center [460, 156] width 14 height 38
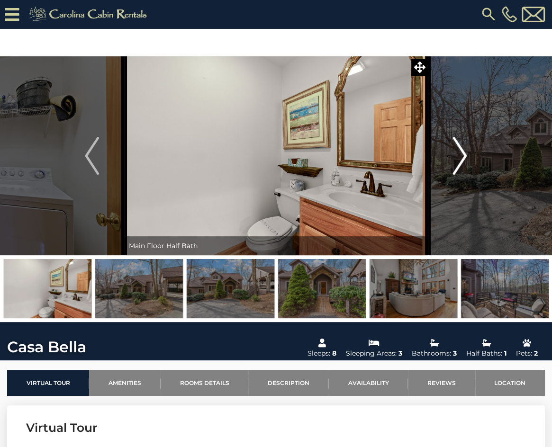
click at [459, 154] on img "Next" at bounding box center [460, 156] width 14 height 38
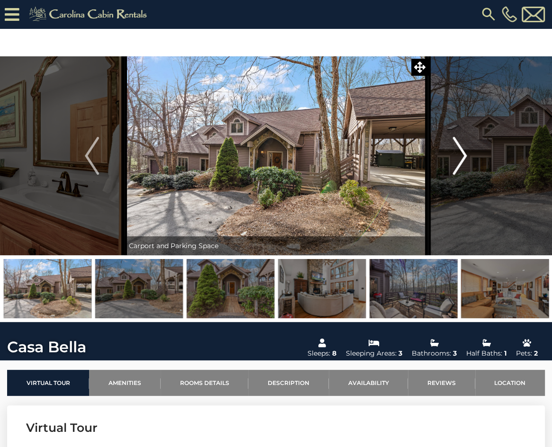
click at [459, 154] on img "Next" at bounding box center [460, 156] width 14 height 38
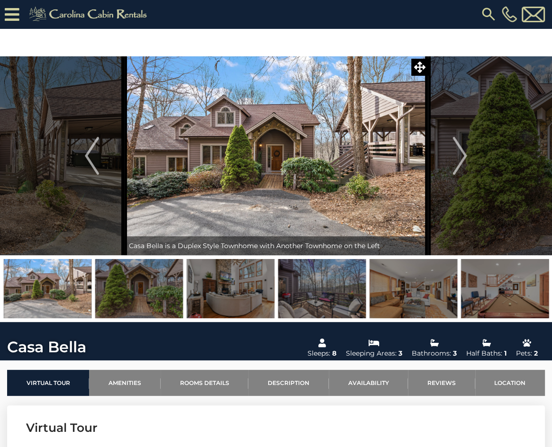
click at [487, 13] on img at bounding box center [488, 14] width 17 height 17
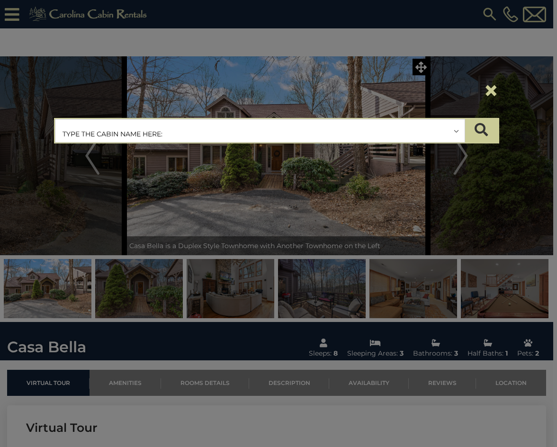
click at [257, 129] on input "text" at bounding box center [259, 131] width 409 height 24
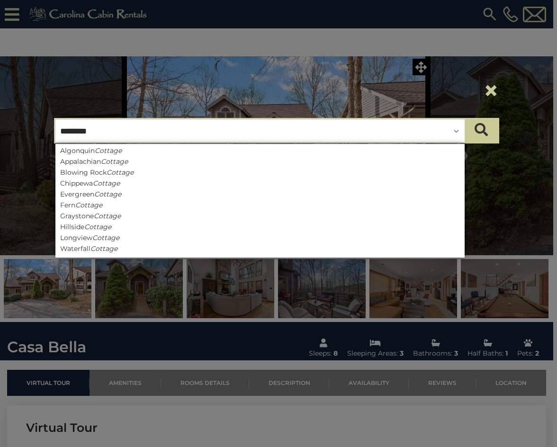
drag, startPoint x: 82, startPoint y: 129, endPoint x: 42, endPoint y: 124, distance: 39.6
click at [42, 125] on div "**********" at bounding box center [276, 111] width 469 height 80
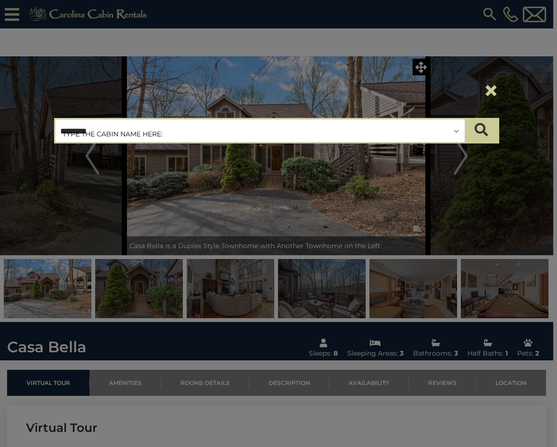
click at [220, 131] on input "*******" at bounding box center [259, 131] width 409 height 24
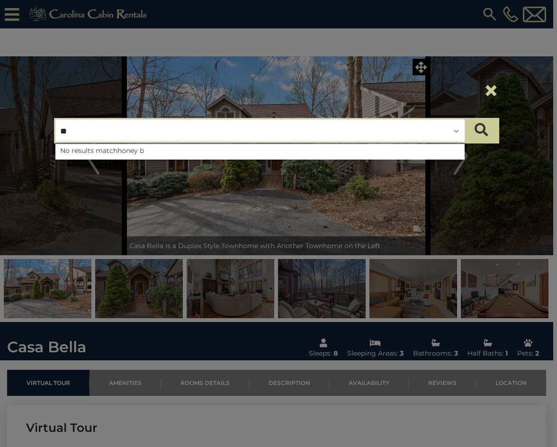
type input "*"
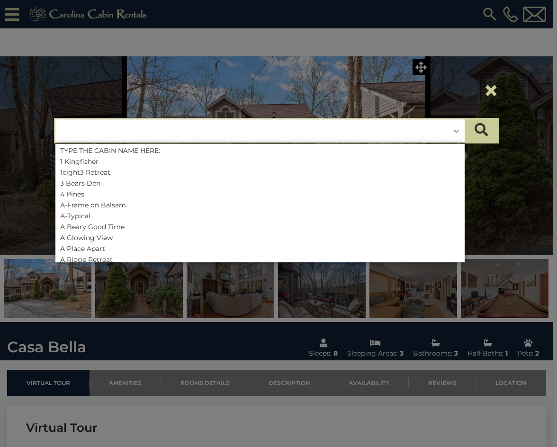
click at [144, 133] on input "text" at bounding box center [259, 131] width 409 height 24
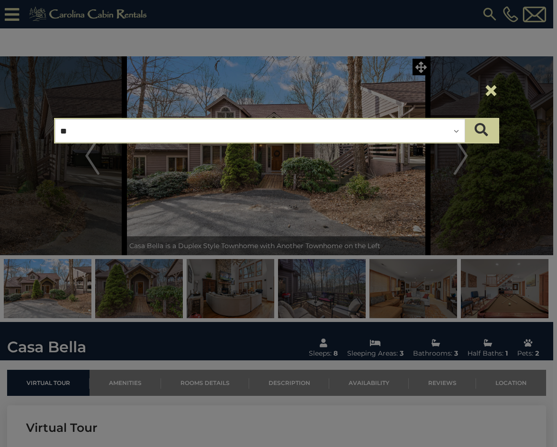
type input "*"
click at [535, 169] on div "**********" at bounding box center [278, 223] width 557 height 447
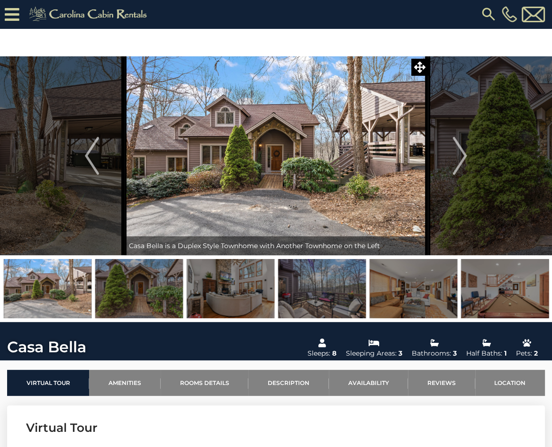
click at [485, 16] on img at bounding box center [488, 14] width 17 height 17
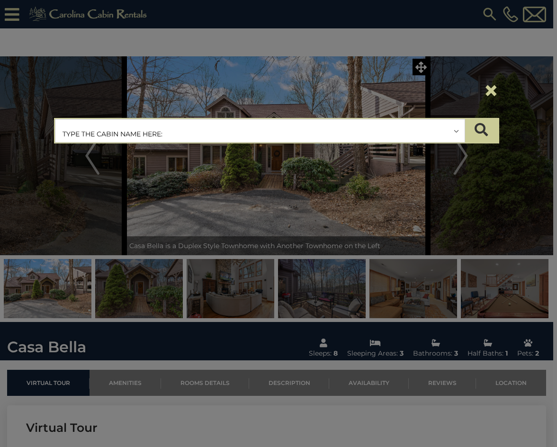
click at [292, 129] on input "text" at bounding box center [259, 131] width 409 height 24
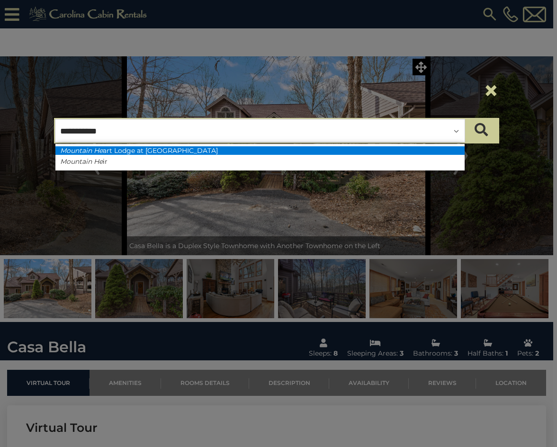
type input "**********"
click at [246, 150] on li "Mountain He art Lodge at Eagles Nest" at bounding box center [259, 150] width 409 height 9
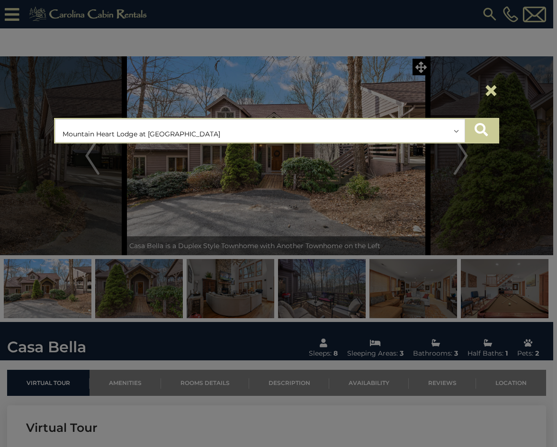
click at [491, 133] on button "submit" at bounding box center [481, 131] width 33 height 24
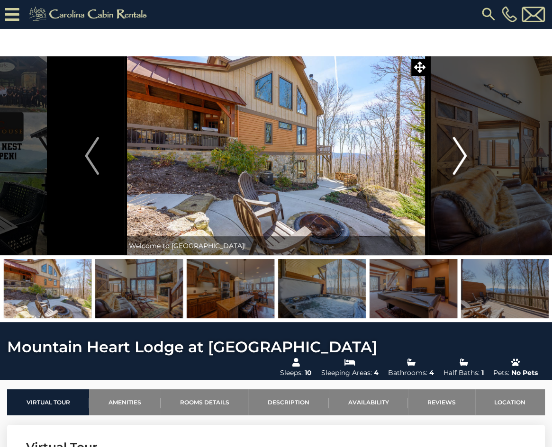
click at [460, 154] on img "Next" at bounding box center [460, 156] width 14 height 38
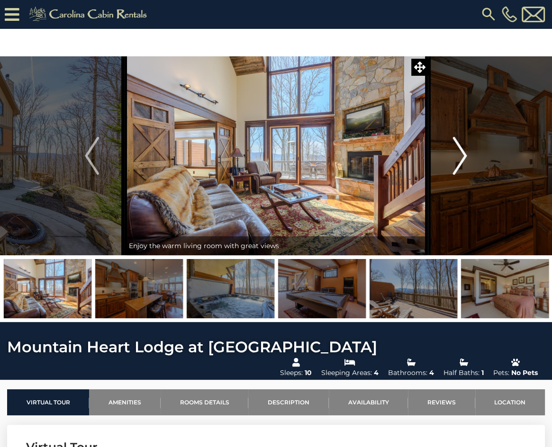
click at [460, 154] on img "Next" at bounding box center [460, 156] width 14 height 38
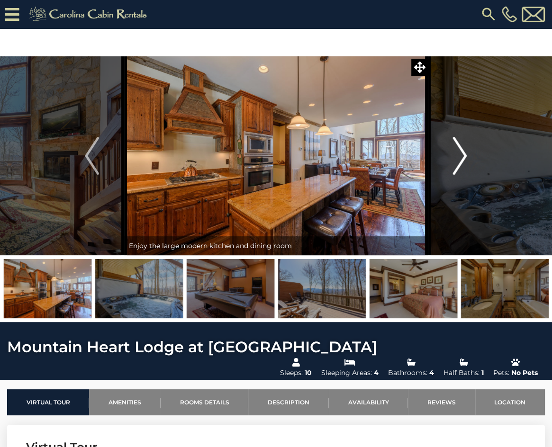
click at [460, 154] on img "Next" at bounding box center [460, 156] width 14 height 38
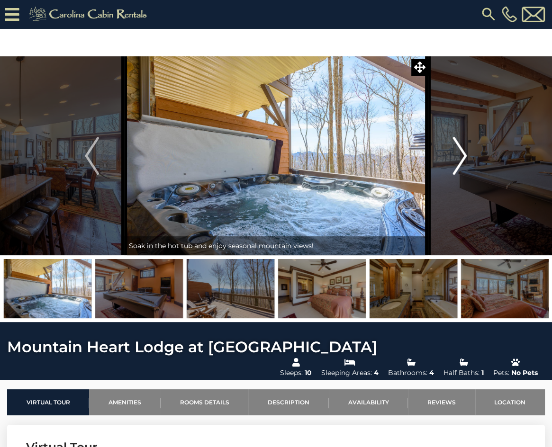
click at [460, 154] on img "Next" at bounding box center [460, 156] width 14 height 38
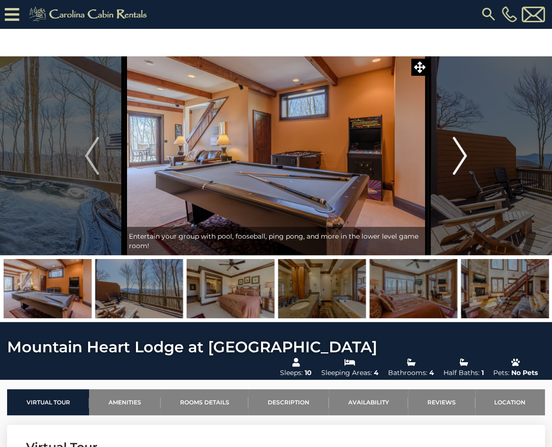
click at [460, 154] on img "Next" at bounding box center [460, 156] width 14 height 38
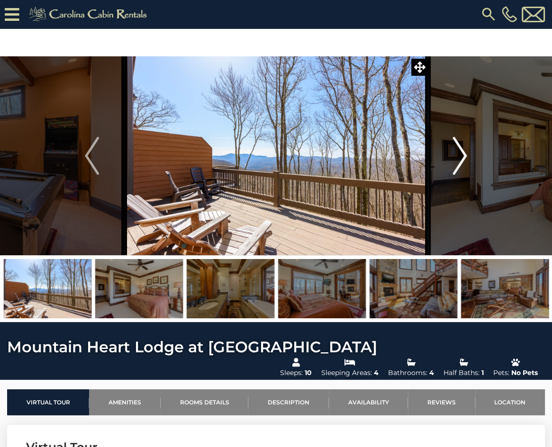
click at [460, 154] on img "Next" at bounding box center [460, 156] width 14 height 38
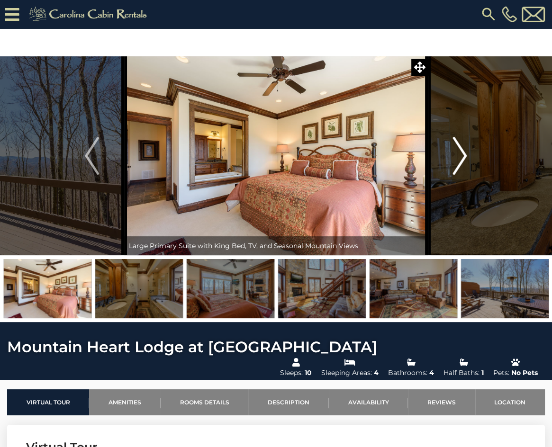
click at [460, 154] on img "Next" at bounding box center [460, 156] width 14 height 38
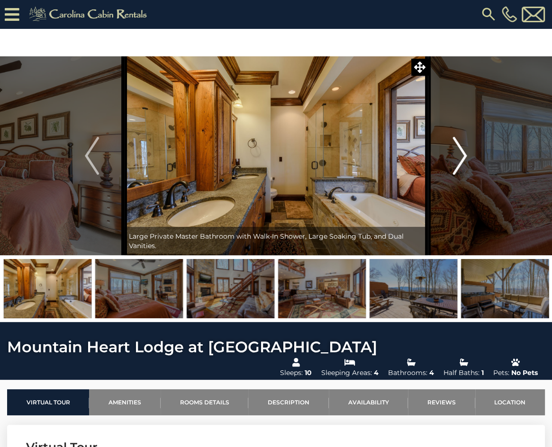
click at [460, 154] on img "Next" at bounding box center [460, 156] width 14 height 38
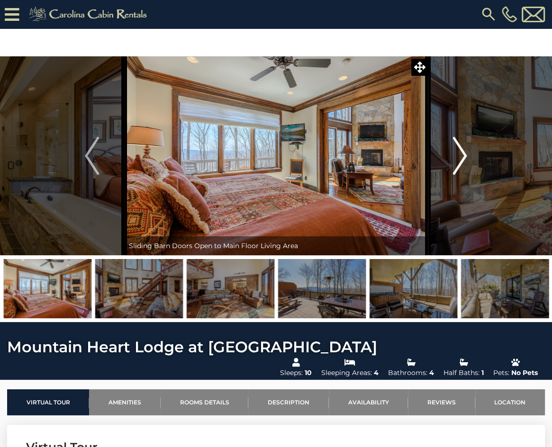
click at [460, 154] on img "Next" at bounding box center [460, 156] width 14 height 38
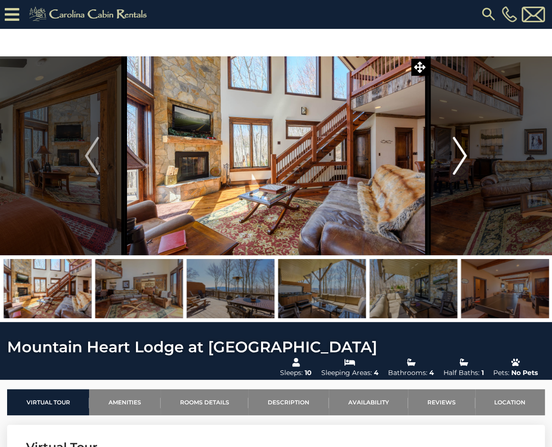
click at [460, 154] on img "Next" at bounding box center [460, 156] width 14 height 38
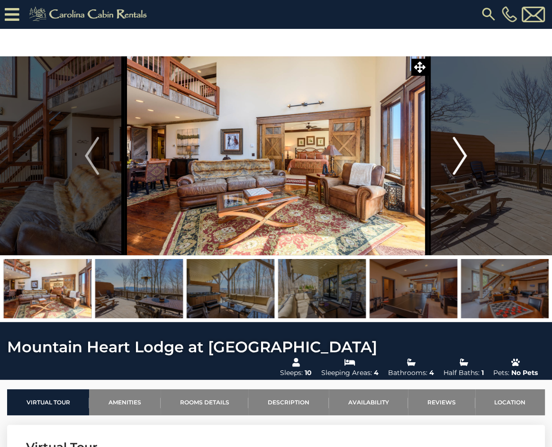
click at [460, 154] on img "Next" at bounding box center [460, 156] width 14 height 38
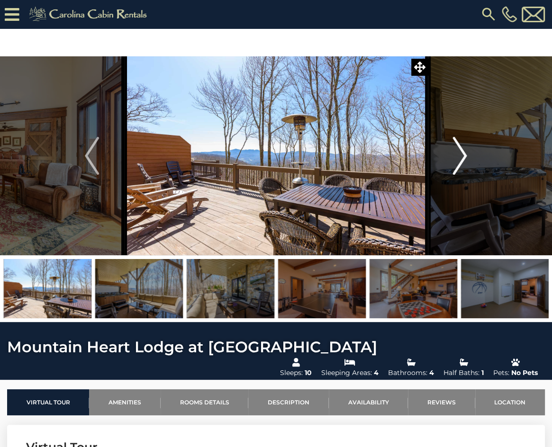
click at [460, 154] on img "Next" at bounding box center [460, 156] width 14 height 38
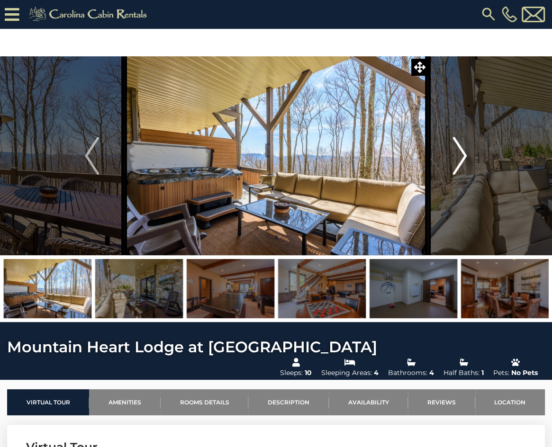
click at [460, 154] on img "Next" at bounding box center [460, 156] width 14 height 38
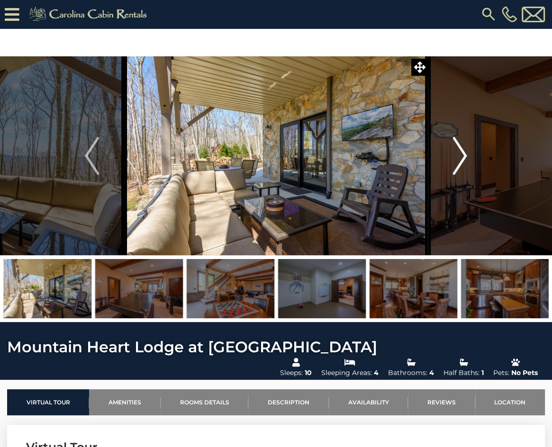
click at [460, 154] on img "Next" at bounding box center [460, 156] width 14 height 38
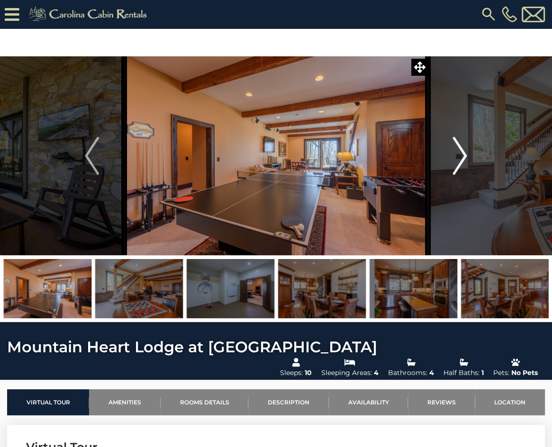
click at [460, 154] on img "Next" at bounding box center [460, 156] width 14 height 38
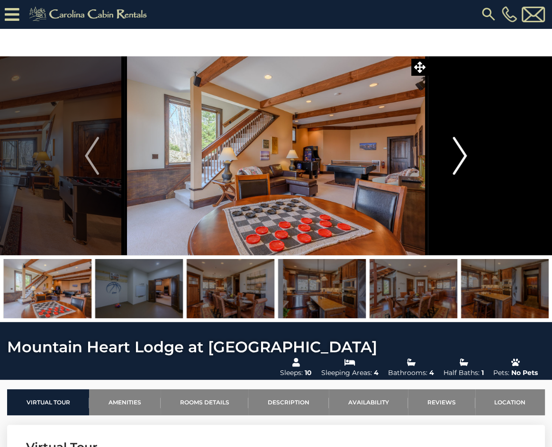
click at [460, 154] on img "Next" at bounding box center [460, 156] width 14 height 38
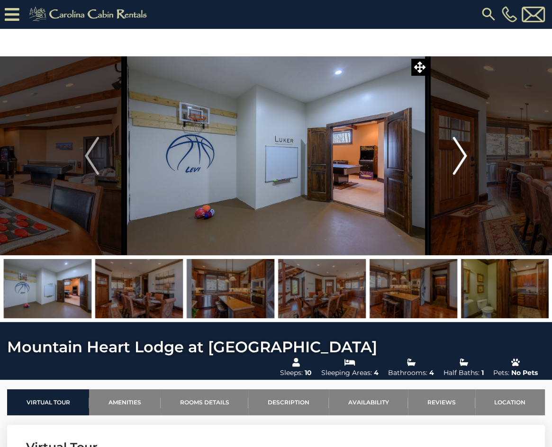
click at [460, 154] on img "Next" at bounding box center [460, 156] width 14 height 38
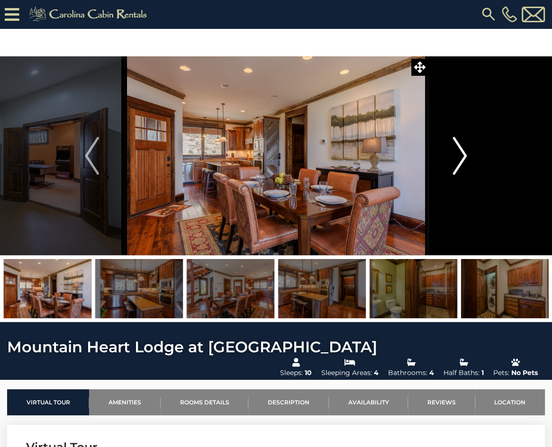
click at [460, 154] on img "Next" at bounding box center [460, 156] width 14 height 38
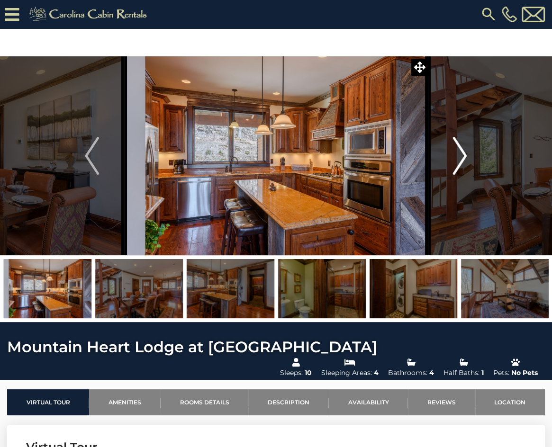
click at [460, 154] on img "Next" at bounding box center [460, 156] width 14 height 38
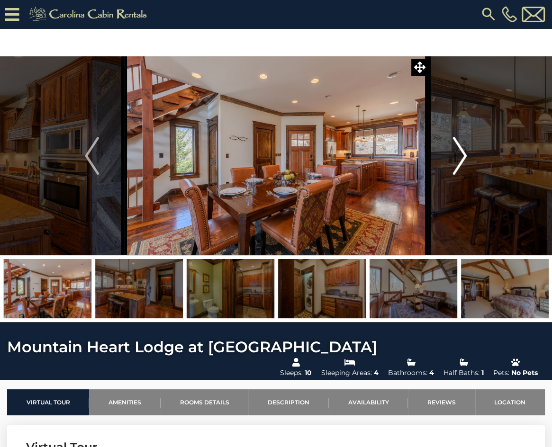
click at [460, 154] on img "Next" at bounding box center [460, 156] width 14 height 38
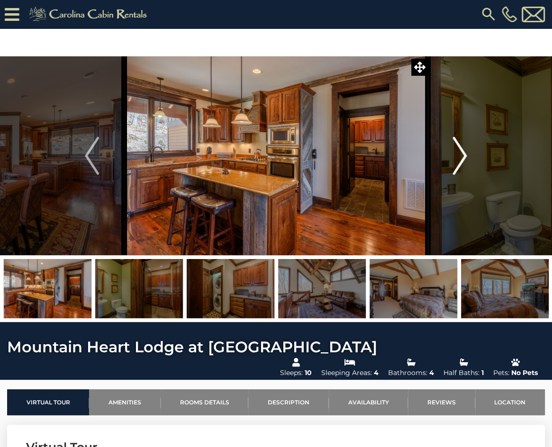
click at [460, 154] on img "Next" at bounding box center [460, 156] width 14 height 38
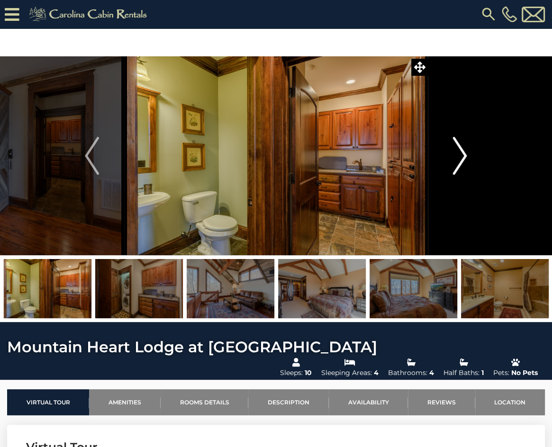
click at [460, 154] on img "Next" at bounding box center [460, 156] width 14 height 38
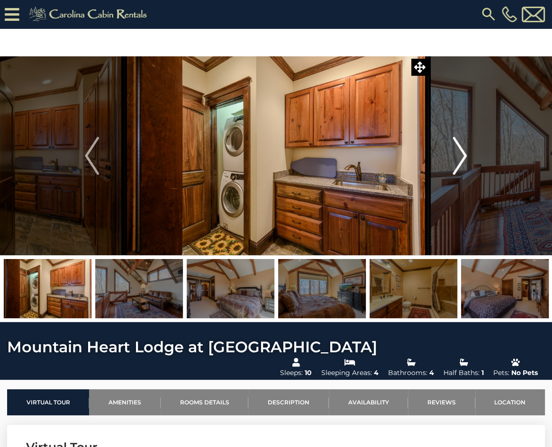
click at [460, 154] on img "Next" at bounding box center [460, 156] width 14 height 38
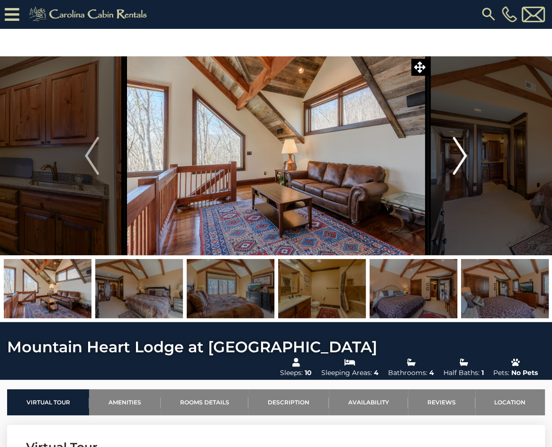
click at [460, 154] on img "Next" at bounding box center [460, 156] width 14 height 38
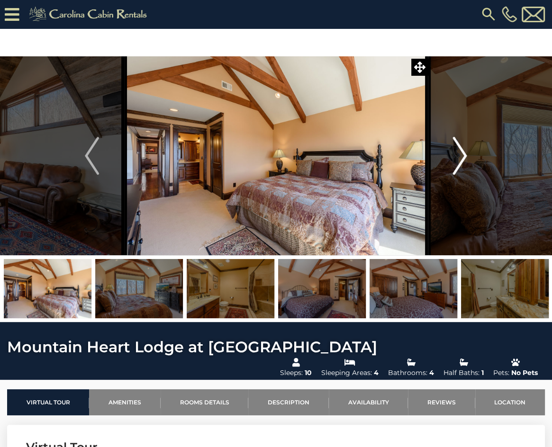
click at [460, 154] on img "Next" at bounding box center [460, 156] width 14 height 38
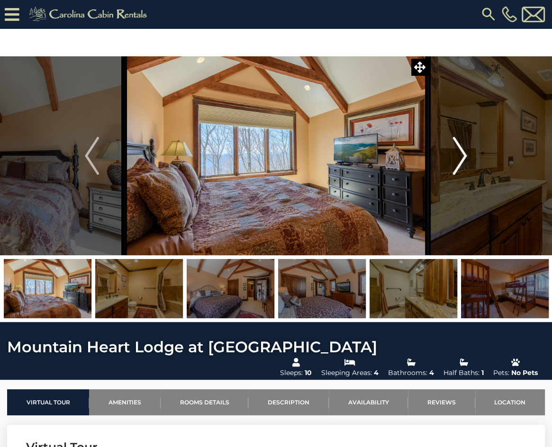
click at [460, 154] on img "Next" at bounding box center [460, 156] width 14 height 38
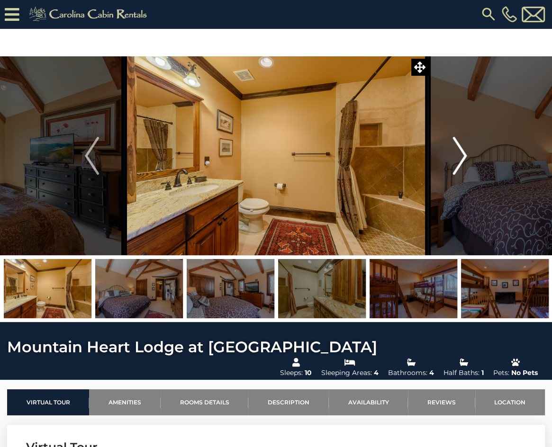
click at [460, 154] on img "Next" at bounding box center [460, 156] width 14 height 38
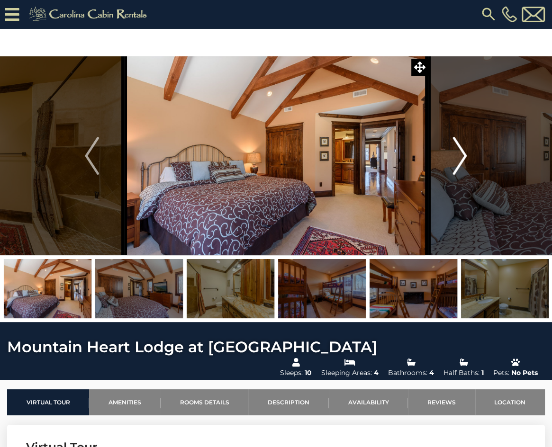
click at [460, 154] on img "Next" at bounding box center [460, 156] width 14 height 38
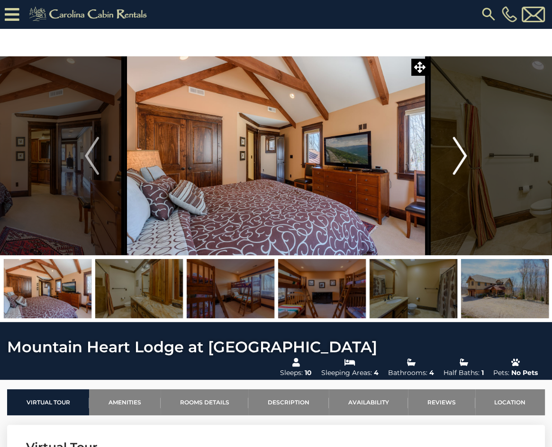
click at [460, 154] on img "Next" at bounding box center [460, 156] width 14 height 38
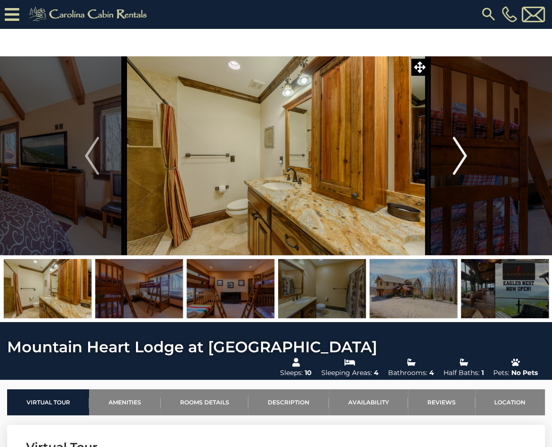
click at [460, 154] on img "Next" at bounding box center [460, 156] width 14 height 38
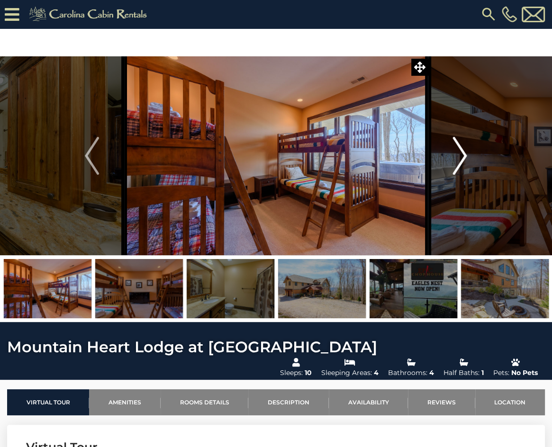
click at [460, 154] on img "Next" at bounding box center [460, 156] width 14 height 38
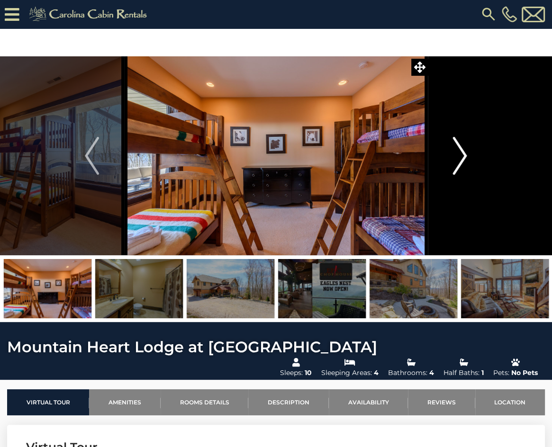
click at [460, 154] on img "Next" at bounding box center [460, 156] width 14 height 38
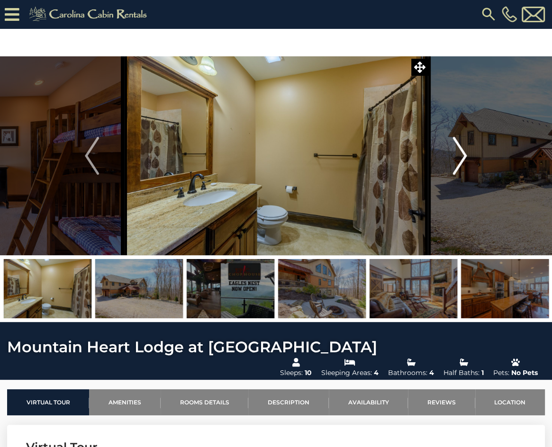
click at [460, 154] on img "Next" at bounding box center [460, 156] width 14 height 38
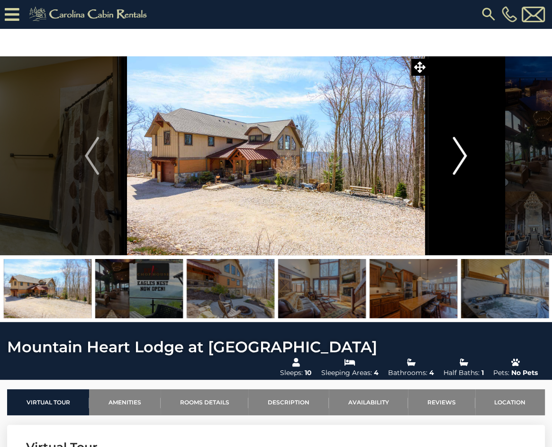
click at [460, 154] on img "Next" at bounding box center [460, 156] width 14 height 38
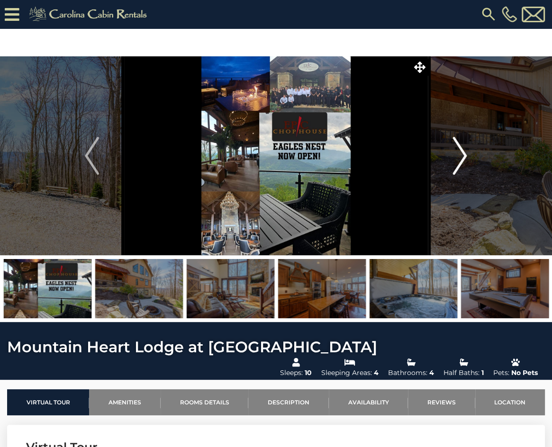
click at [460, 154] on img "Next" at bounding box center [460, 156] width 14 height 38
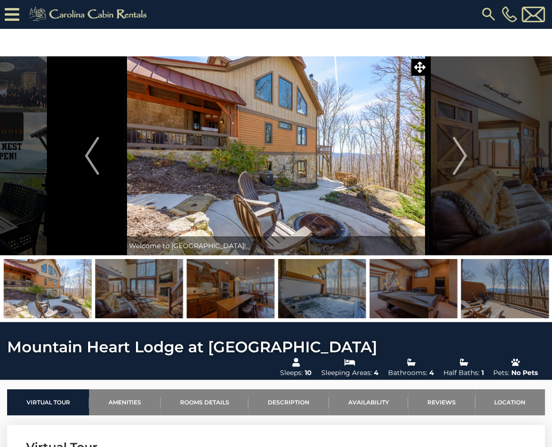
click at [485, 12] on img at bounding box center [488, 14] width 17 height 17
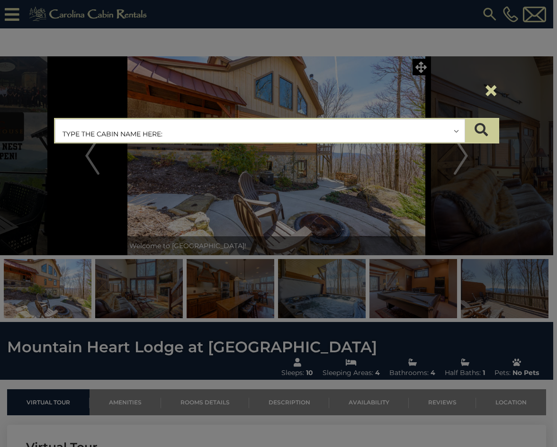
click at [259, 136] on input "text" at bounding box center [259, 131] width 409 height 24
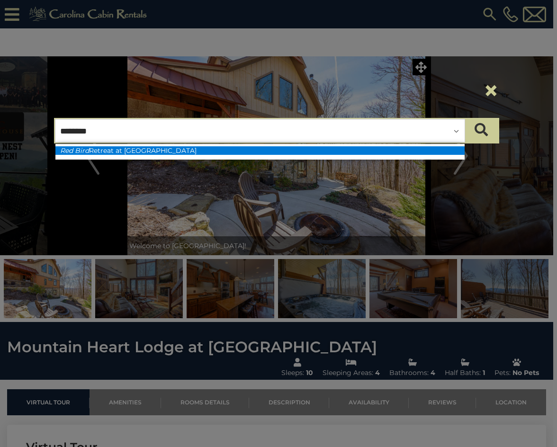
type input "********"
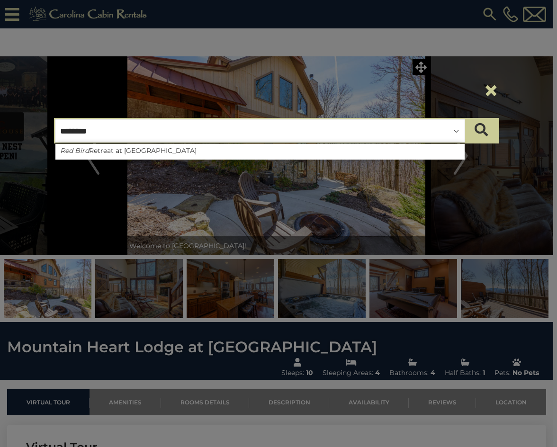
click at [222, 150] on li "Red Bird Retreat at Eagles Nest" at bounding box center [259, 150] width 409 height 9
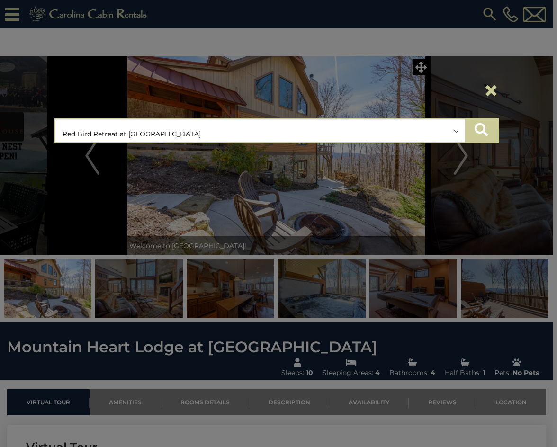
click at [484, 130] on icon "submit" at bounding box center [481, 129] width 13 height 13
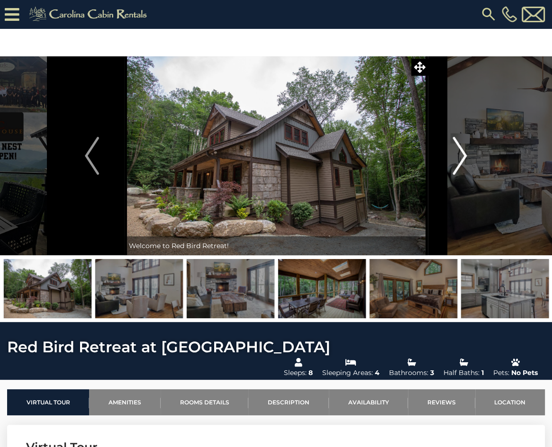
click at [462, 160] on img "Next" at bounding box center [460, 156] width 14 height 38
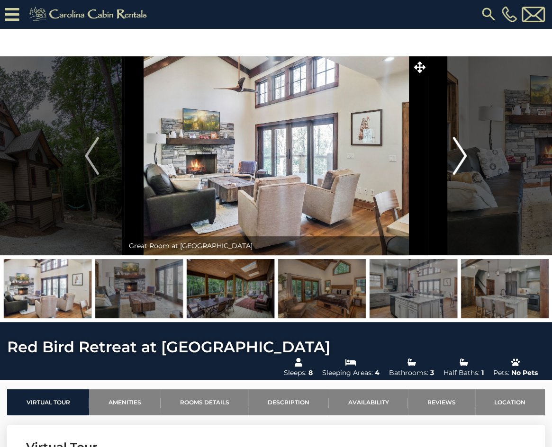
click at [462, 160] on img "Next" at bounding box center [460, 156] width 14 height 38
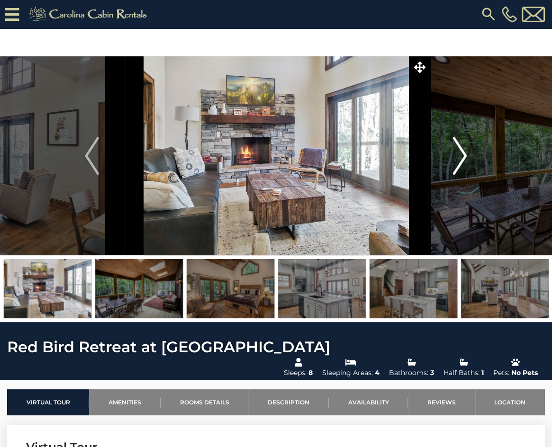
click at [462, 160] on img "Next" at bounding box center [460, 156] width 14 height 38
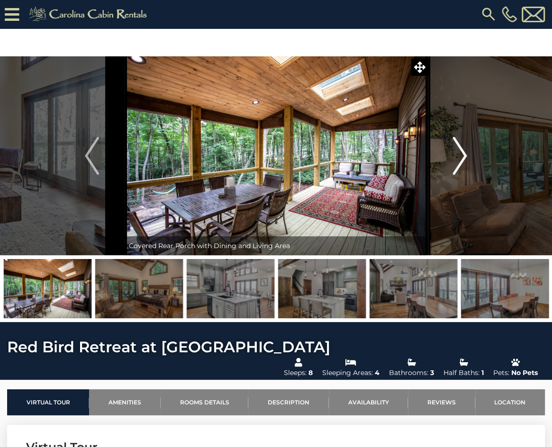
click at [462, 160] on img "Next" at bounding box center [460, 156] width 14 height 38
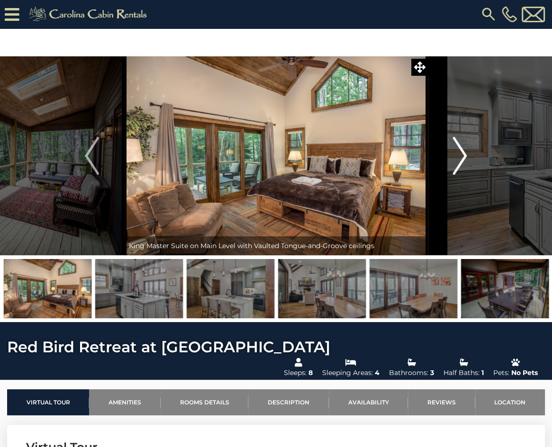
click at [462, 160] on img "Next" at bounding box center [460, 156] width 14 height 38
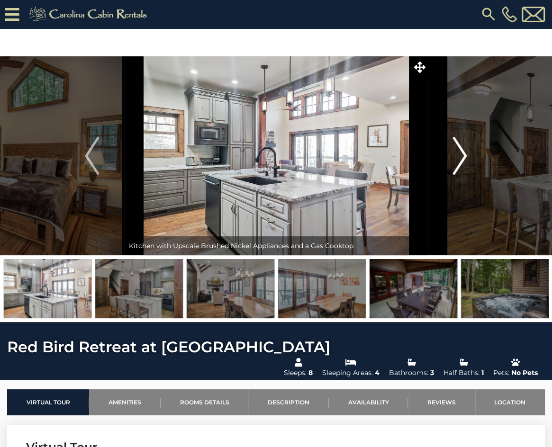
click at [462, 160] on img "Next" at bounding box center [460, 156] width 14 height 38
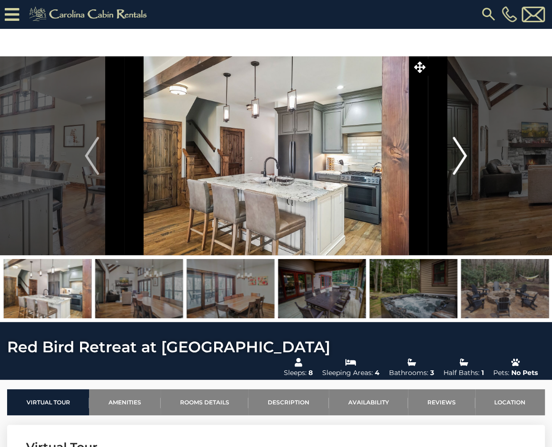
click at [462, 160] on img "Next" at bounding box center [460, 156] width 14 height 38
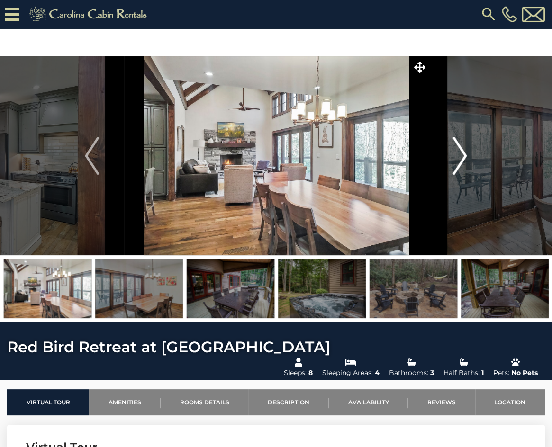
click at [462, 160] on img "Next" at bounding box center [460, 156] width 14 height 38
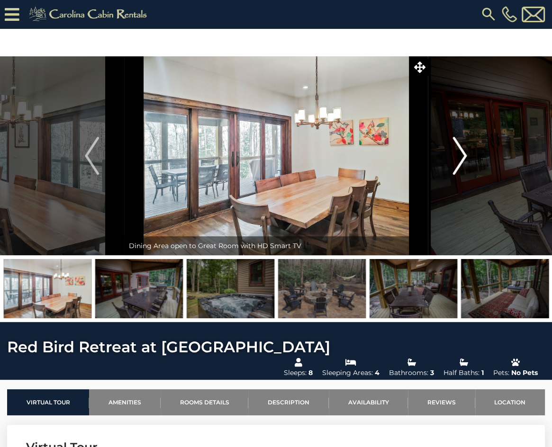
click at [462, 160] on img "Next" at bounding box center [460, 156] width 14 height 38
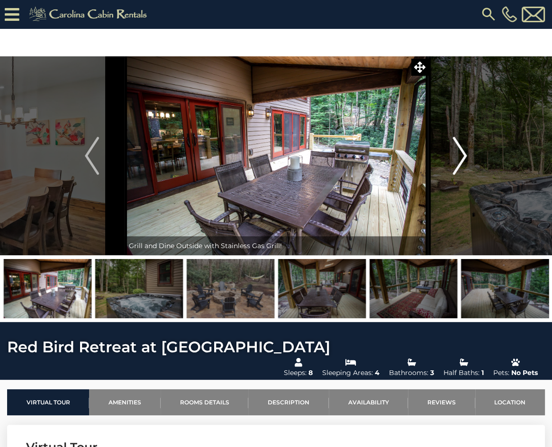
click at [462, 160] on img "Next" at bounding box center [460, 156] width 14 height 38
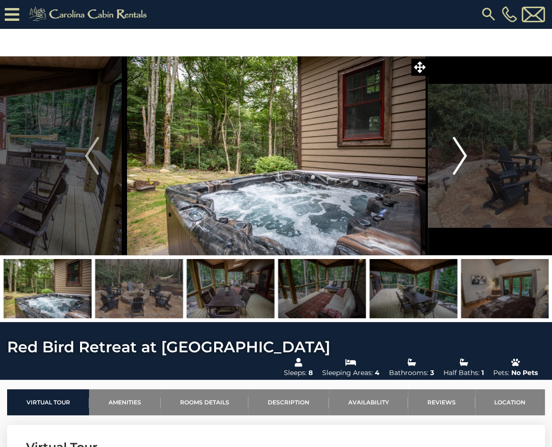
click at [462, 160] on img "Next" at bounding box center [460, 156] width 14 height 38
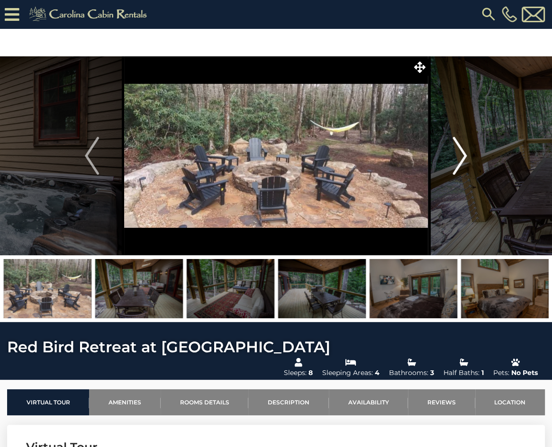
click at [462, 160] on img "Next" at bounding box center [460, 156] width 14 height 38
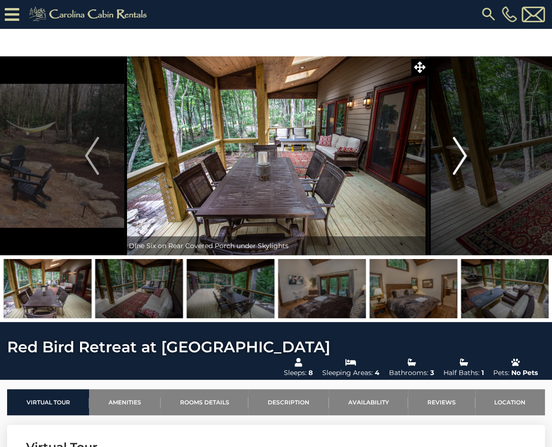
click at [462, 160] on img "Next" at bounding box center [460, 156] width 14 height 38
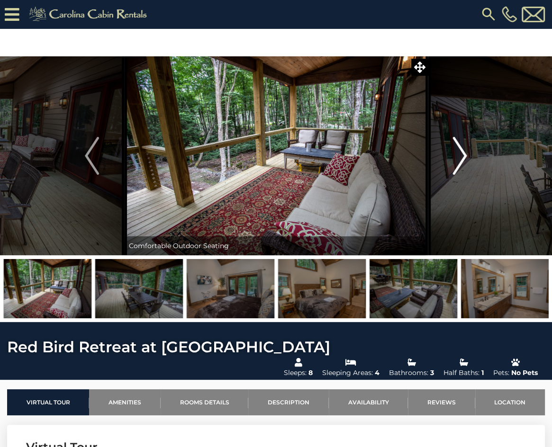
click at [462, 160] on img "Next" at bounding box center [460, 156] width 14 height 38
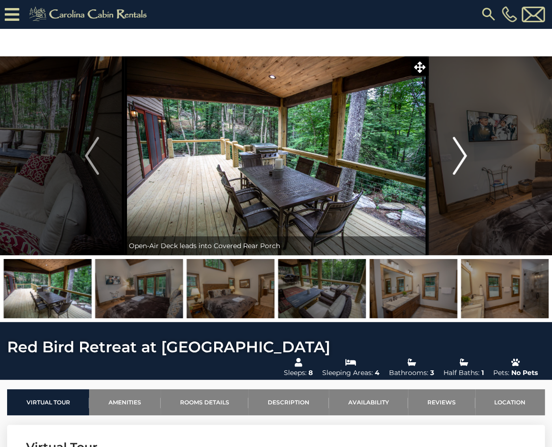
click at [462, 160] on img "Next" at bounding box center [460, 156] width 14 height 38
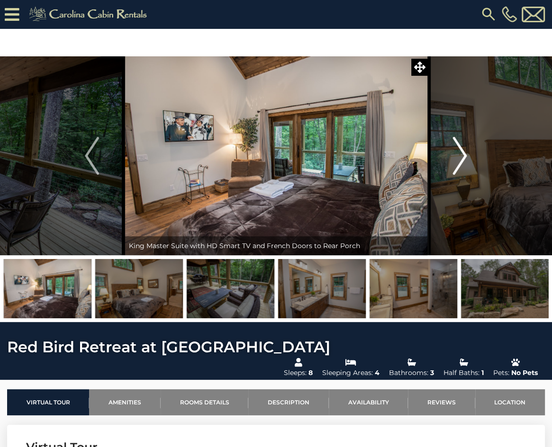
click at [462, 160] on img "Next" at bounding box center [460, 156] width 14 height 38
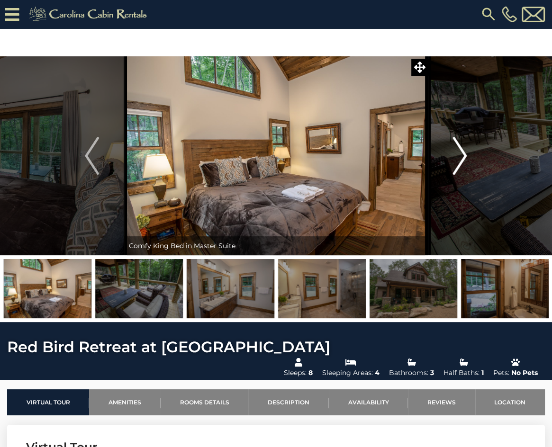
click at [462, 160] on img "Next" at bounding box center [460, 156] width 14 height 38
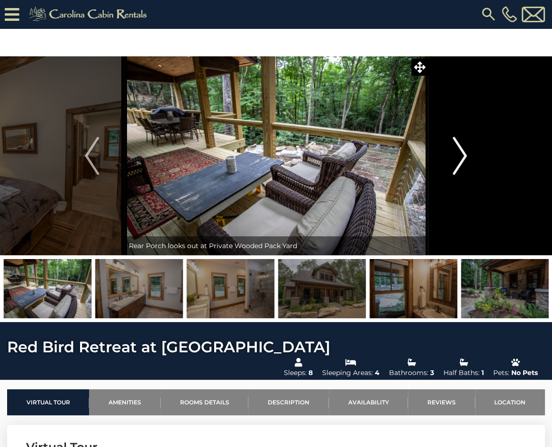
click at [462, 160] on img "Next" at bounding box center [460, 156] width 14 height 38
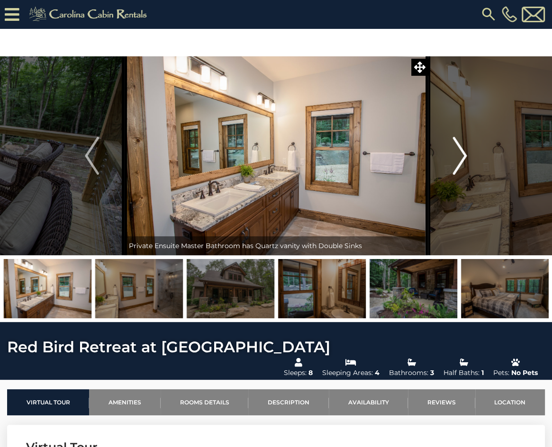
click at [462, 160] on img "Next" at bounding box center [460, 156] width 14 height 38
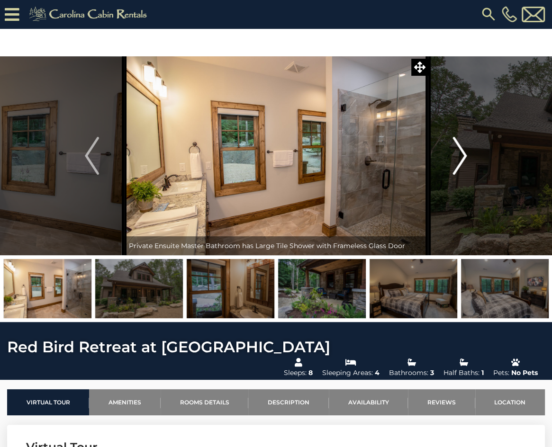
click at [462, 160] on img "Next" at bounding box center [460, 156] width 14 height 38
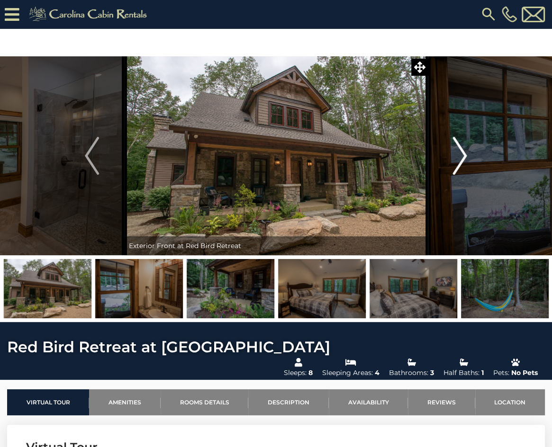
click at [462, 160] on img "Next" at bounding box center [460, 156] width 14 height 38
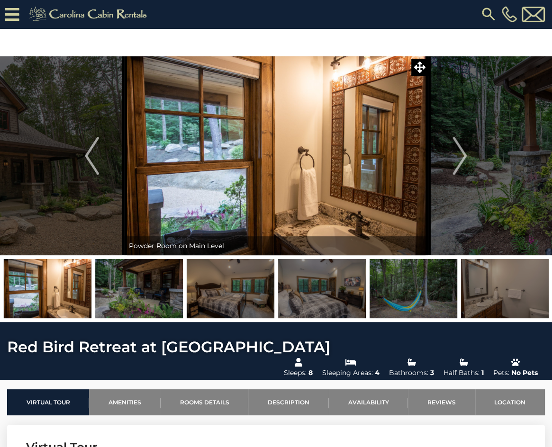
click at [483, 12] on img at bounding box center [488, 14] width 17 height 17
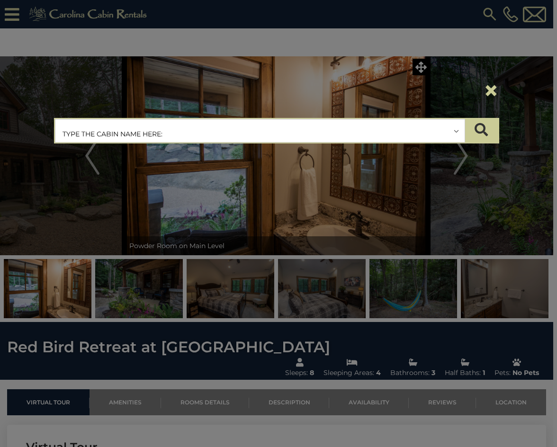
click at [118, 136] on input "text" at bounding box center [259, 131] width 409 height 24
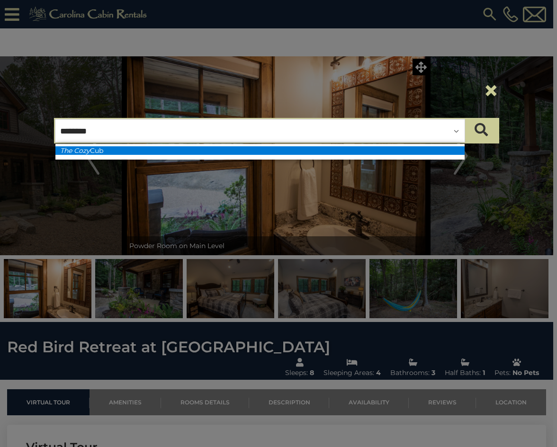
type input "********"
click at [156, 151] on li "The Cozy Cub" at bounding box center [259, 150] width 409 height 9
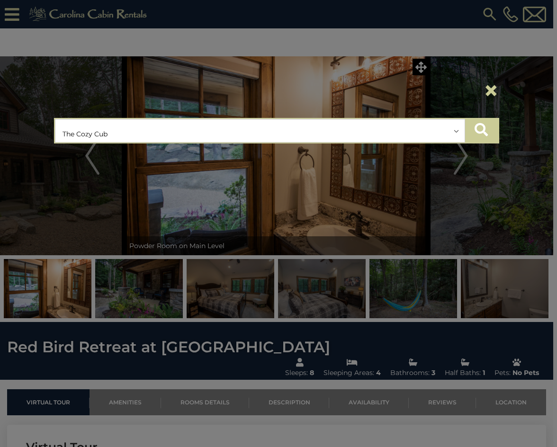
click at [481, 135] on icon "submit" at bounding box center [481, 129] width 13 height 13
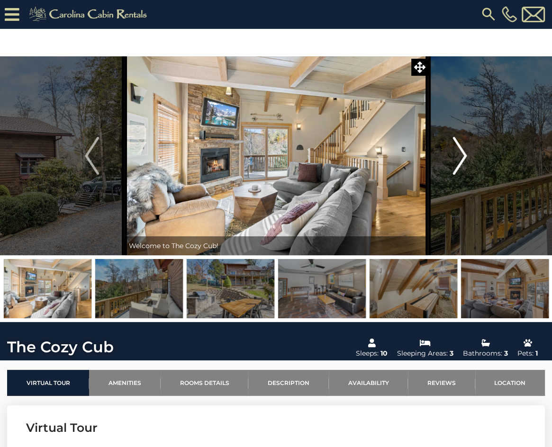
click at [455, 152] on img "Next" at bounding box center [460, 156] width 14 height 38
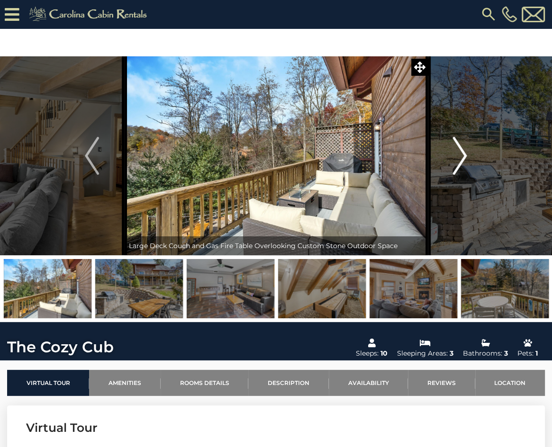
click at [459, 154] on img "Next" at bounding box center [460, 156] width 14 height 38
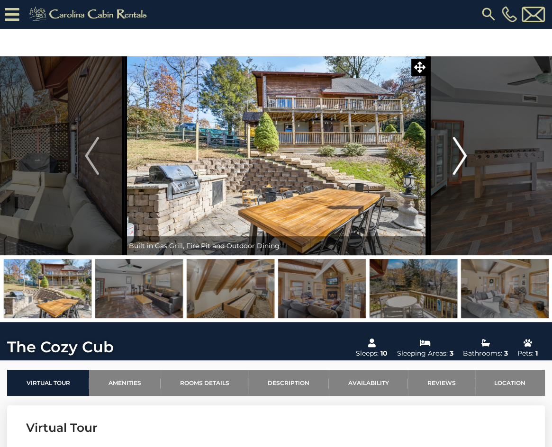
click at [459, 154] on img "Next" at bounding box center [460, 156] width 14 height 38
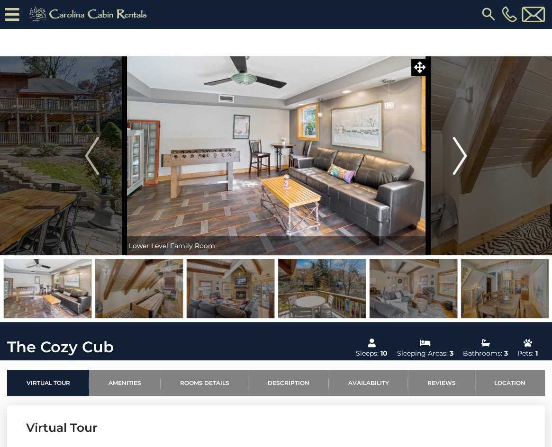
click at [459, 154] on img "Next" at bounding box center [460, 156] width 14 height 38
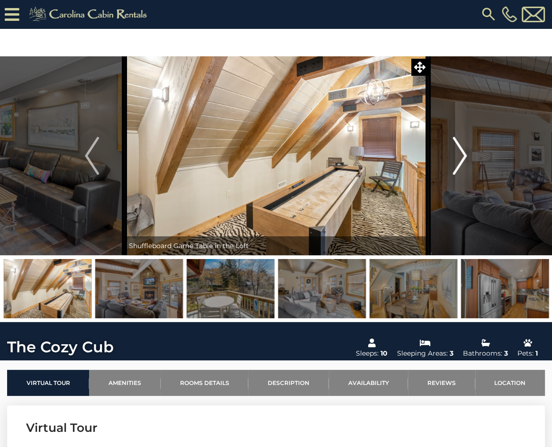
click at [459, 154] on img "Next" at bounding box center [460, 156] width 14 height 38
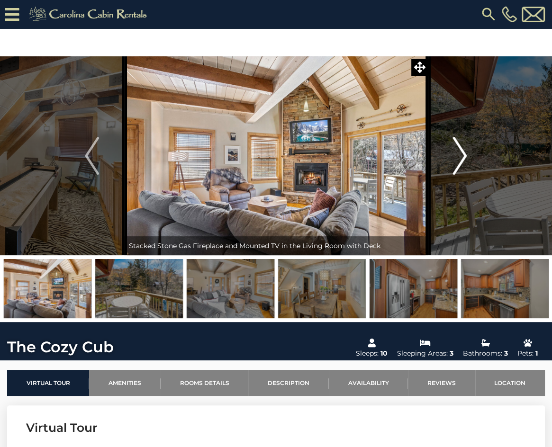
click at [459, 154] on img "Next" at bounding box center [460, 156] width 14 height 38
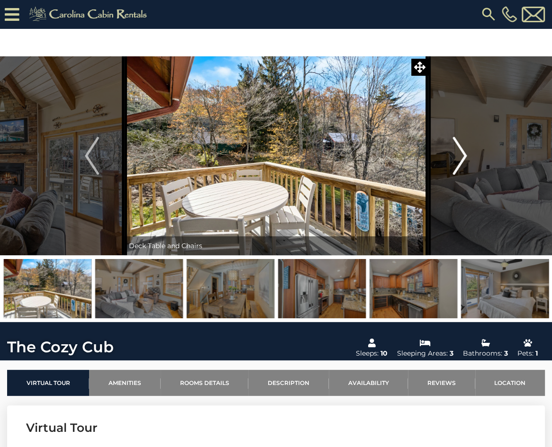
click at [459, 154] on img "Next" at bounding box center [460, 156] width 14 height 38
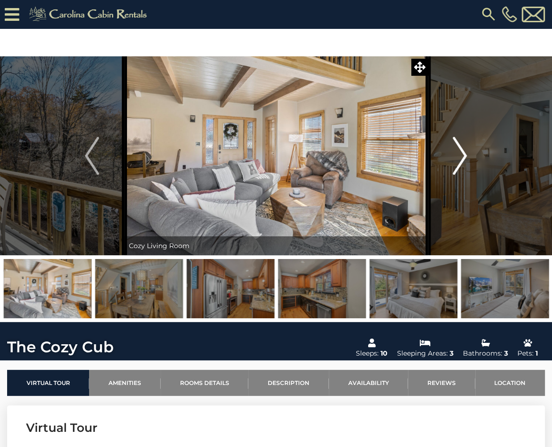
click at [459, 154] on img "Next" at bounding box center [460, 156] width 14 height 38
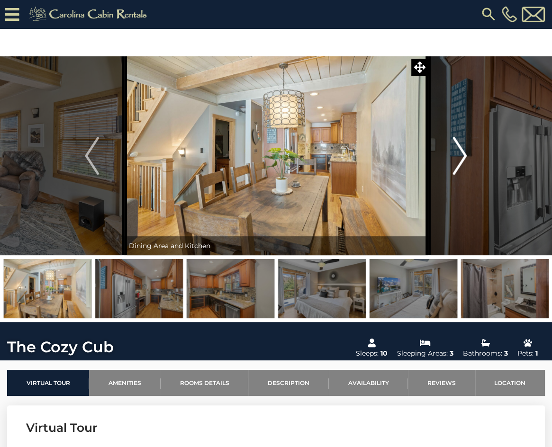
click at [459, 154] on img "Next" at bounding box center [460, 156] width 14 height 38
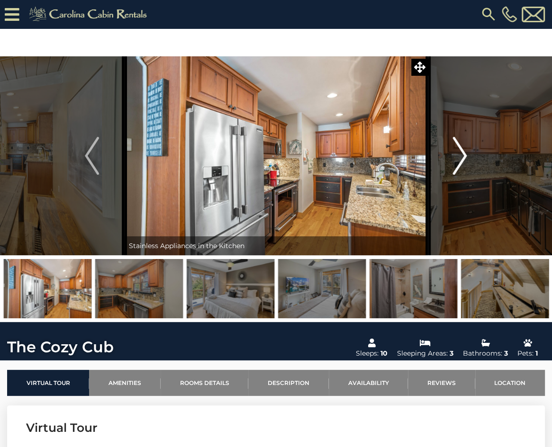
click at [459, 154] on img "Next" at bounding box center [460, 156] width 14 height 38
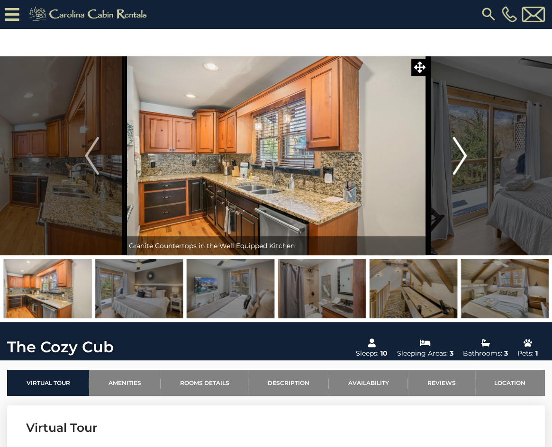
click at [459, 154] on img "Next" at bounding box center [460, 156] width 14 height 38
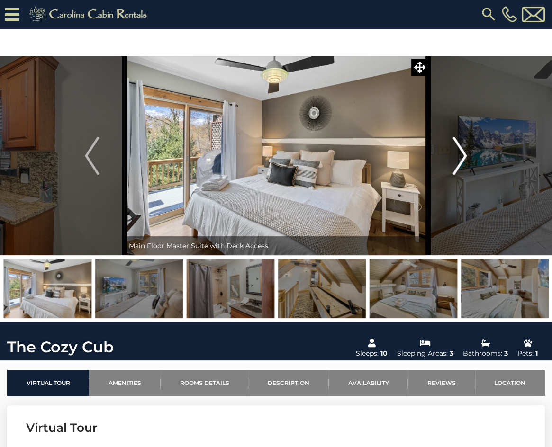
click at [459, 154] on img "Next" at bounding box center [460, 156] width 14 height 38
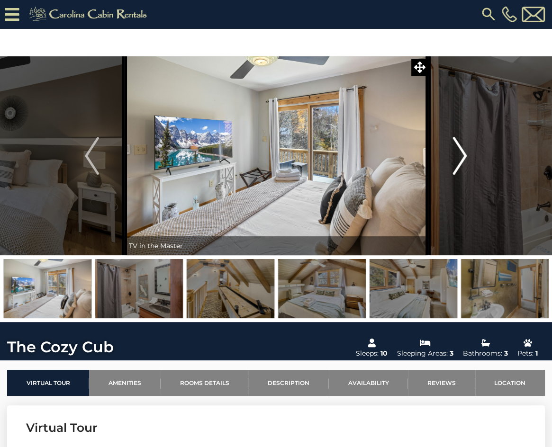
click at [459, 154] on img "Next" at bounding box center [460, 156] width 14 height 38
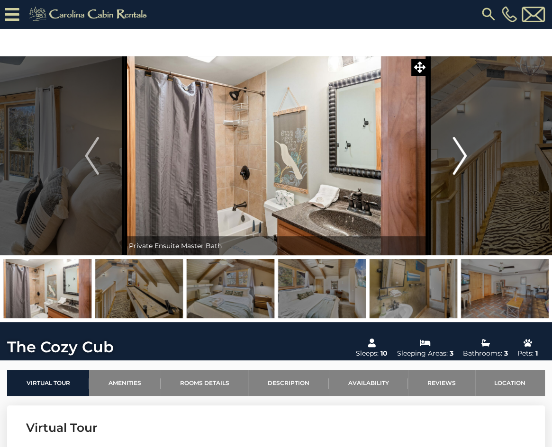
click at [459, 154] on img "Next" at bounding box center [460, 156] width 14 height 38
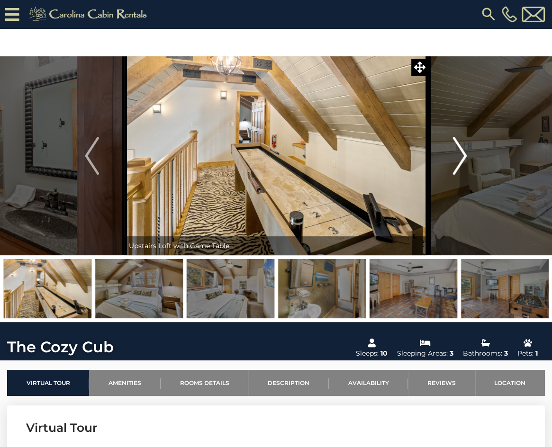
click at [459, 154] on img "Next" at bounding box center [460, 156] width 14 height 38
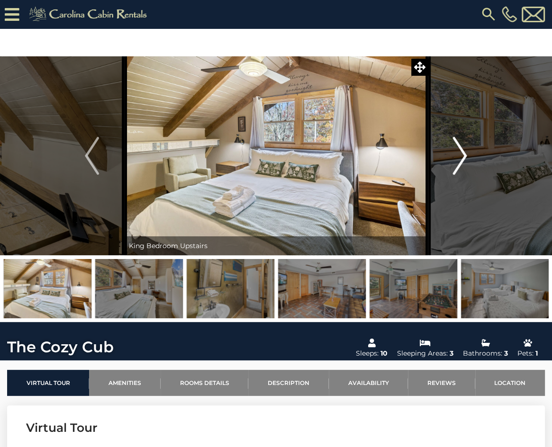
click at [459, 154] on img "Next" at bounding box center [460, 156] width 14 height 38
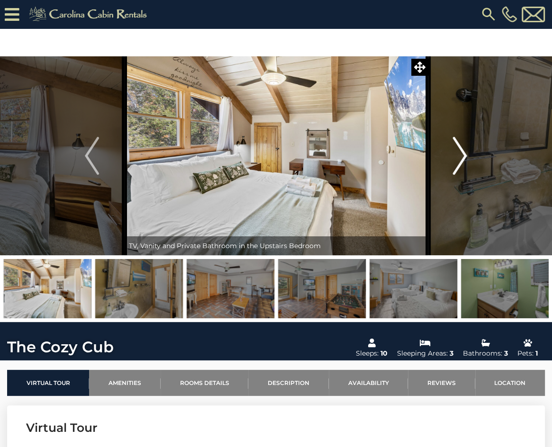
click at [459, 154] on img "Next" at bounding box center [460, 156] width 14 height 38
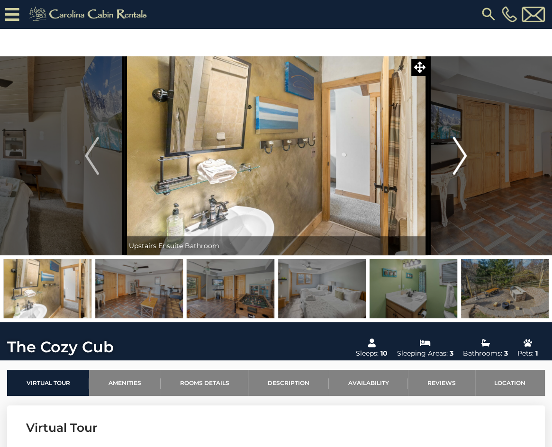
click at [459, 154] on img "Next" at bounding box center [460, 156] width 14 height 38
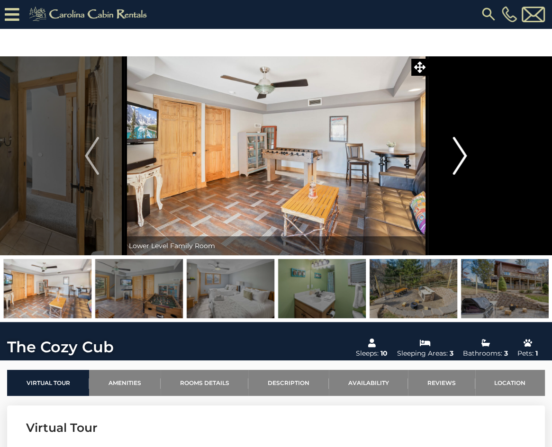
click at [459, 154] on img "Next" at bounding box center [460, 156] width 14 height 38
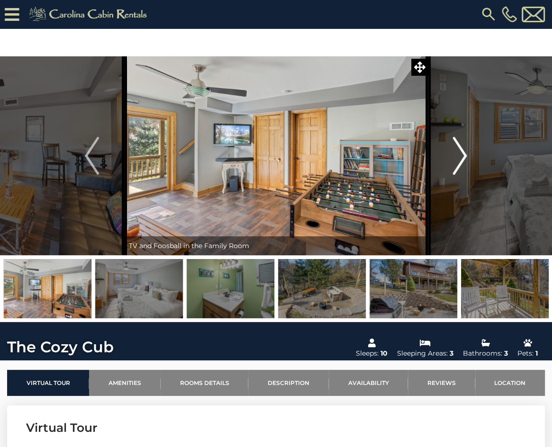
click at [459, 154] on img "Next" at bounding box center [460, 156] width 14 height 38
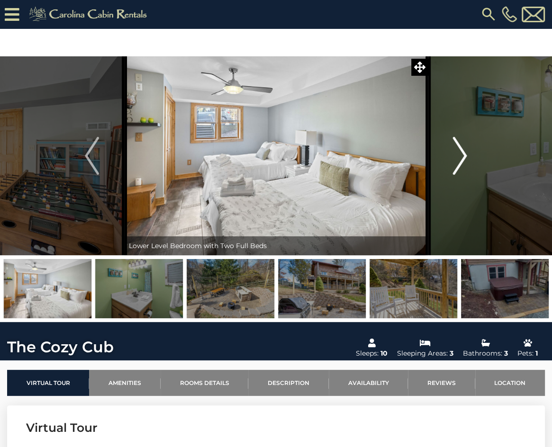
click at [459, 154] on img "Next" at bounding box center [460, 156] width 14 height 38
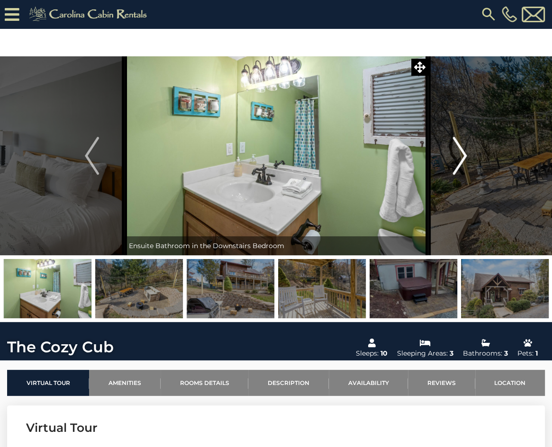
click at [459, 154] on img "Next" at bounding box center [460, 156] width 14 height 38
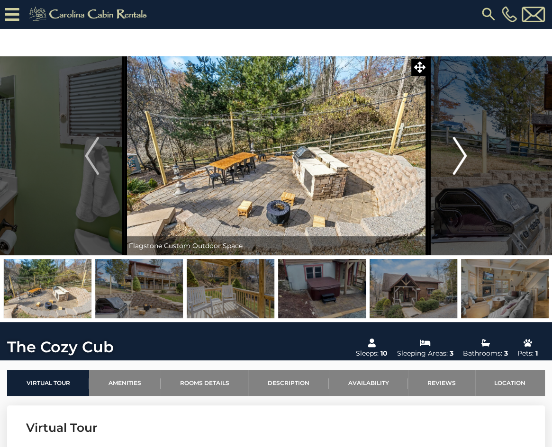
click at [459, 154] on img "Next" at bounding box center [460, 156] width 14 height 38
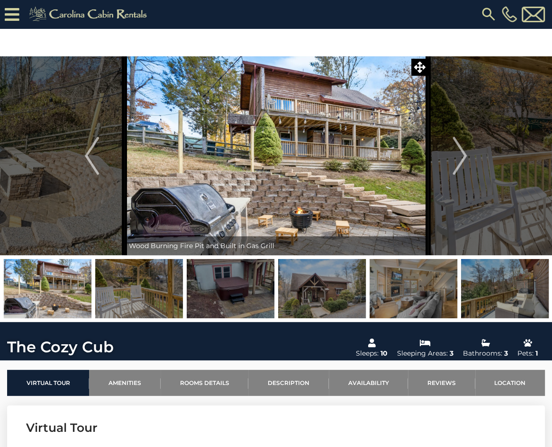
click at [488, 14] on img at bounding box center [488, 14] width 17 height 17
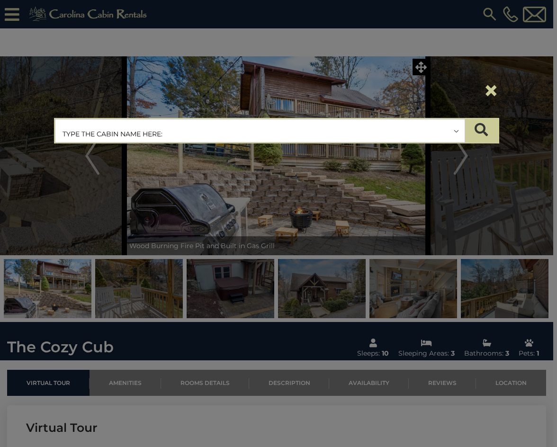
click at [181, 136] on input "text" at bounding box center [259, 131] width 409 height 24
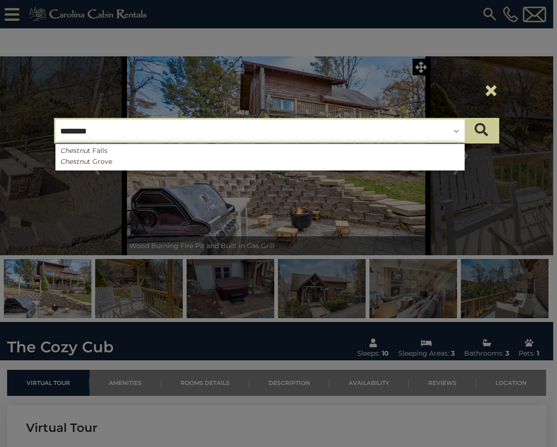
type input "********"
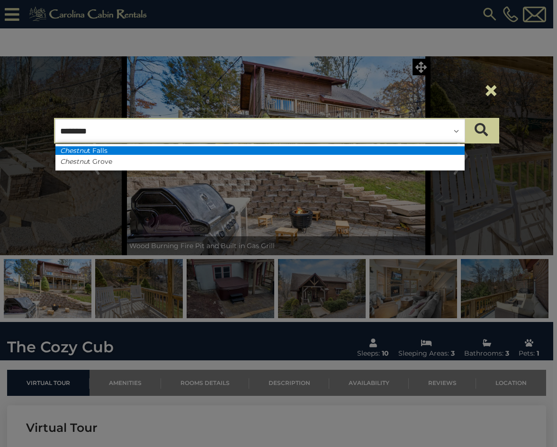
drag, startPoint x: 180, startPoint y: 131, endPoint x: 172, endPoint y: 154, distance: 24.7
click at [172, 154] on li "Chestnu t Falls" at bounding box center [259, 150] width 409 height 9
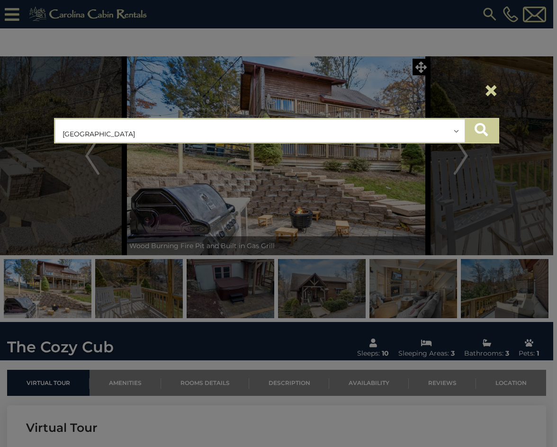
click at [480, 131] on icon "submit" at bounding box center [481, 129] width 13 height 13
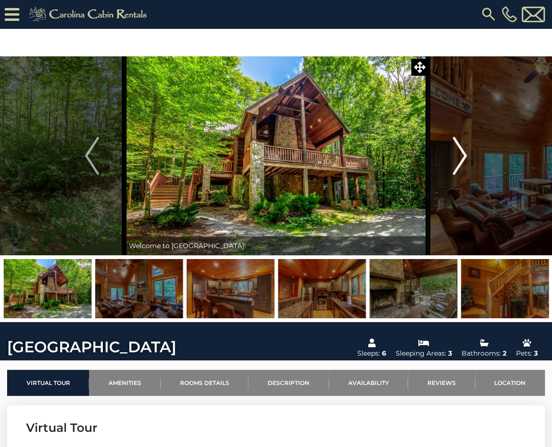
click at [455, 145] on img "Next" at bounding box center [460, 156] width 14 height 38
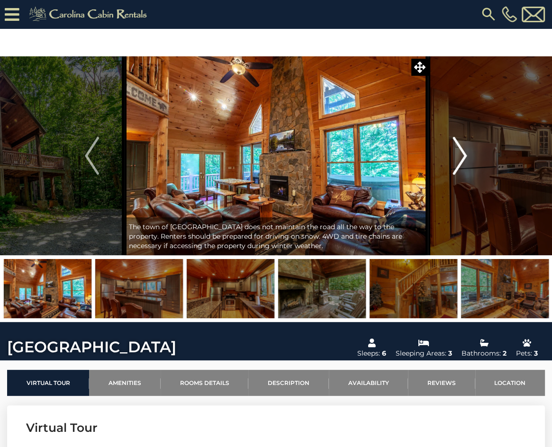
click at [457, 150] on img "Next" at bounding box center [460, 156] width 14 height 38
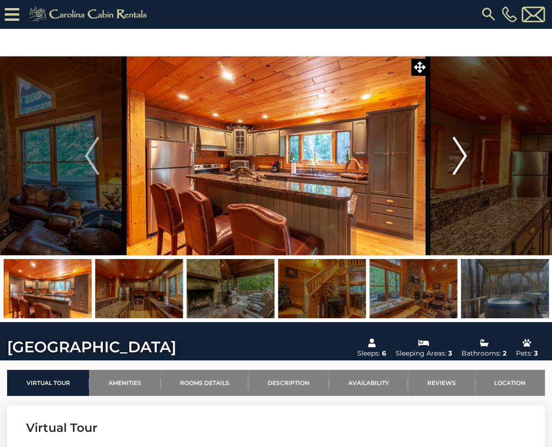
click at [457, 150] on img "Next" at bounding box center [460, 156] width 14 height 38
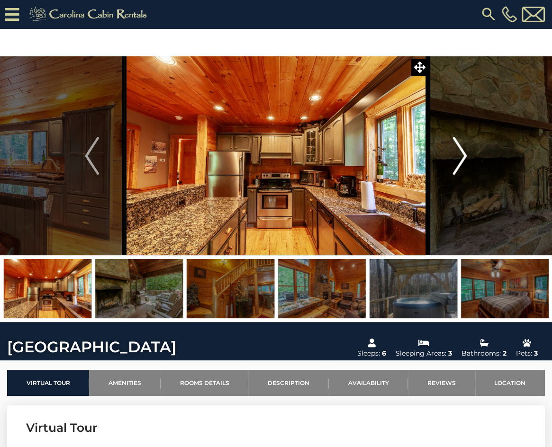
click at [457, 150] on img "Next" at bounding box center [460, 156] width 14 height 38
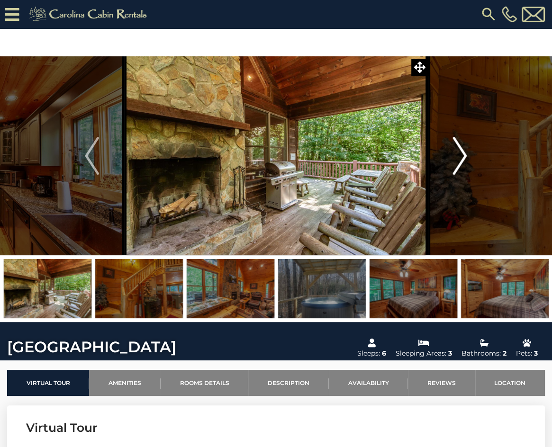
click at [457, 150] on img "Next" at bounding box center [460, 156] width 14 height 38
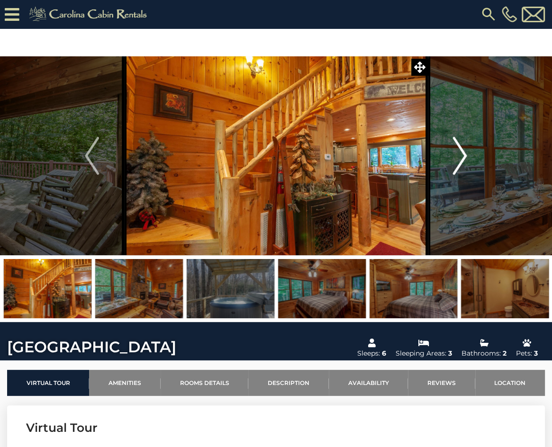
click at [457, 150] on img "Next" at bounding box center [460, 156] width 14 height 38
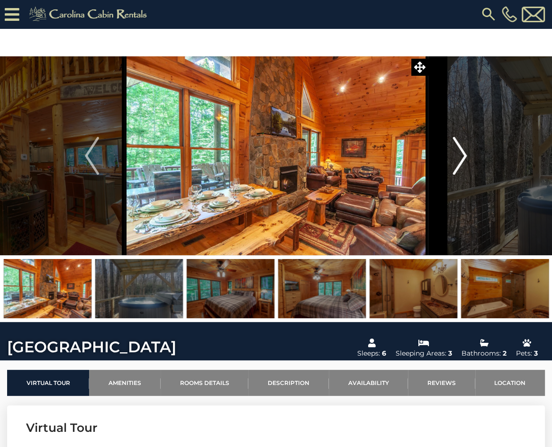
click at [457, 150] on img "Next" at bounding box center [460, 156] width 14 height 38
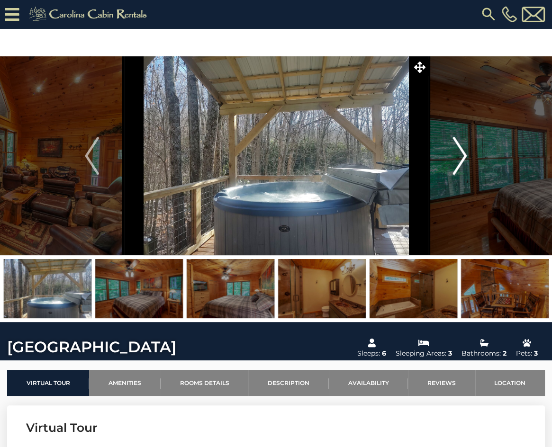
click at [457, 150] on img "Next" at bounding box center [460, 156] width 14 height 38
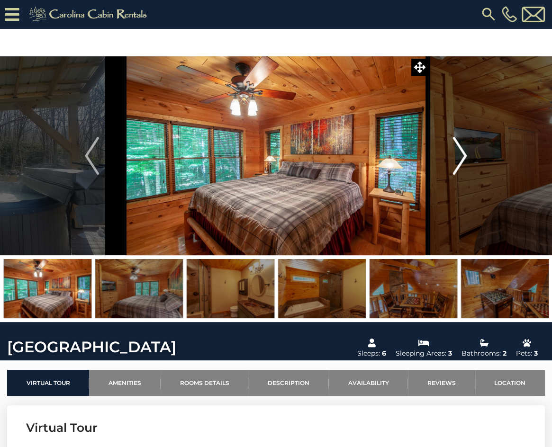
click at [457, 150] on img "Next" at bounding box center [460, 156] width 14 height 38
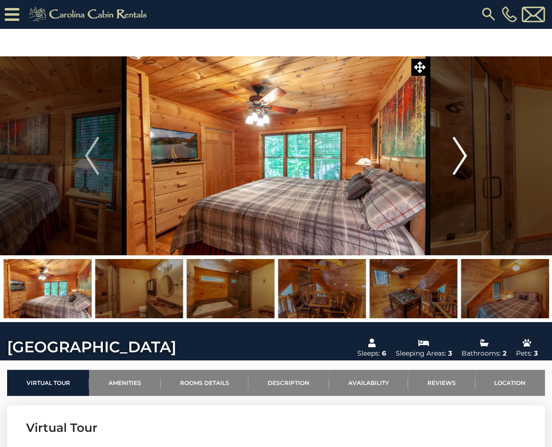
click at [457, 150] on img "Next" at bounding box center [460, 156] width 14 height 38
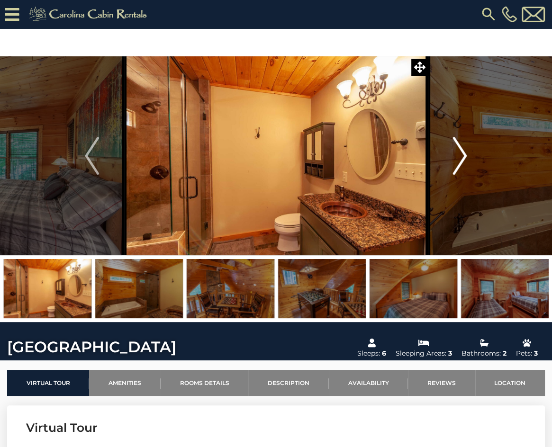
click at [457, 150] on img "Next" at bounding box center [460, 156] width 14 height 38
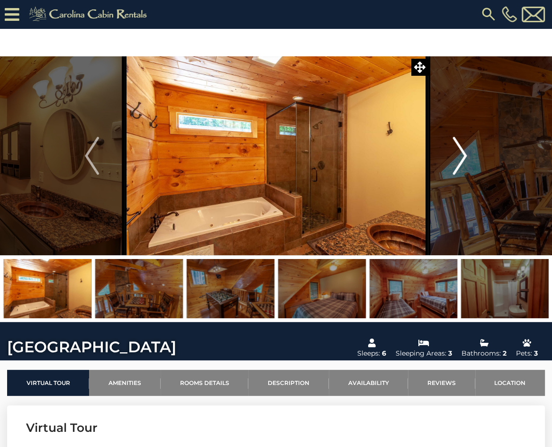
click at [457, 150] on img "Next" at bounding box center [460, 156] width 14 height 38
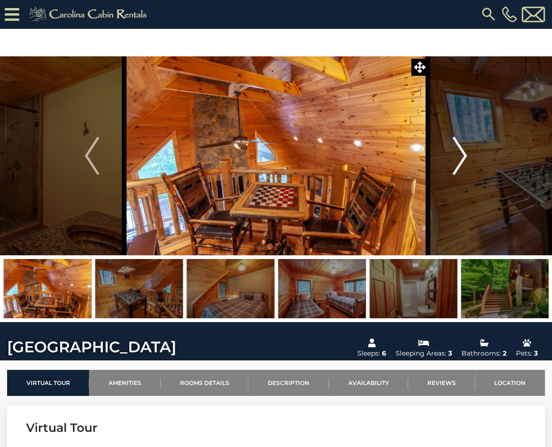
click at [457, 150] on img "Next" at bounding box center [460, 156] width 14 height 38
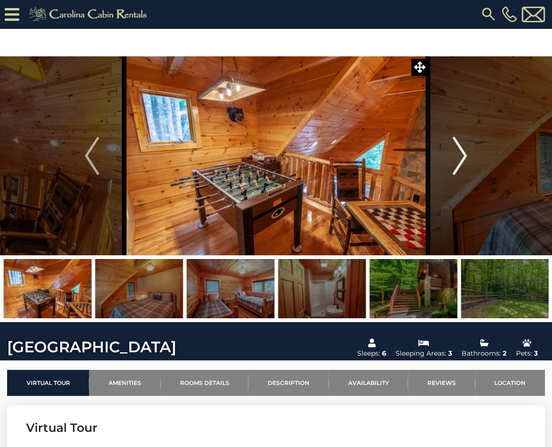
click at [457, 150] on img "Next" at bounding box center [460, 156] width 14 height 38
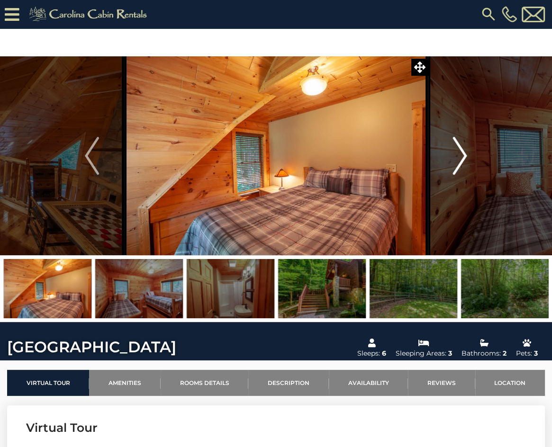
click at [457, 150] on img "Next" at bounding box center [460, 156] width 14 height 38
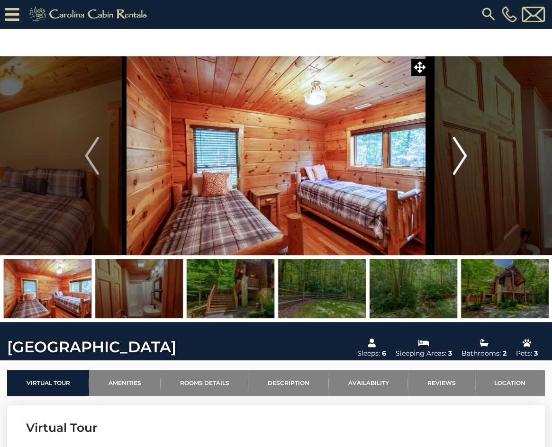
click at [457, 150] on img "Next" at bounding box center [460, 156] width 14 height 38
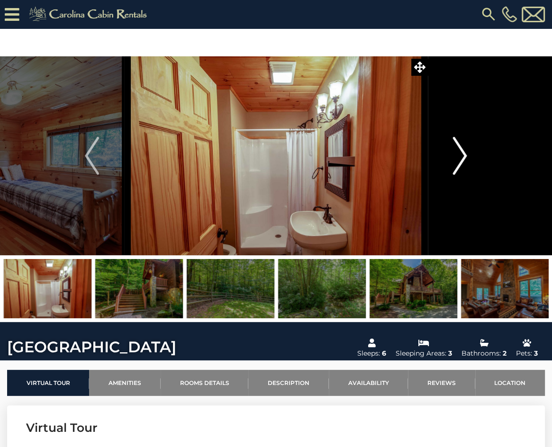
click at [457, 150] on img "Next" at bounding box center [460, 156] width 14 height 38
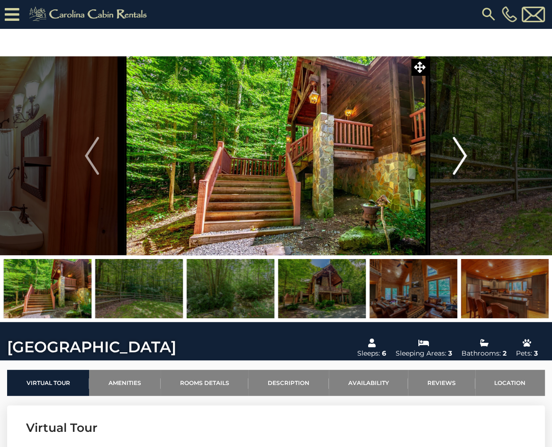
click at [457, 150] on img "Next" at bounding box center [460, 156] width 14 height 38
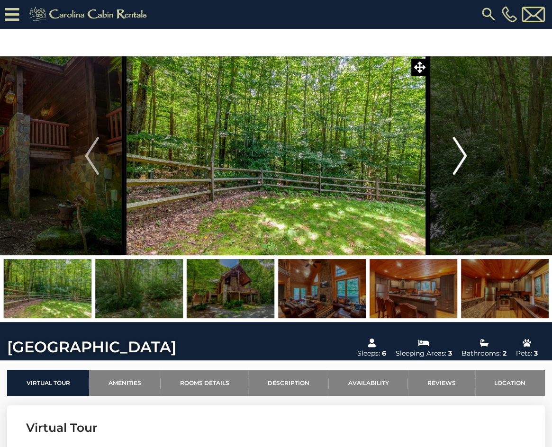
click at [457, 150] on img "Next" at bounding box center [460, 156] width 14 height 38
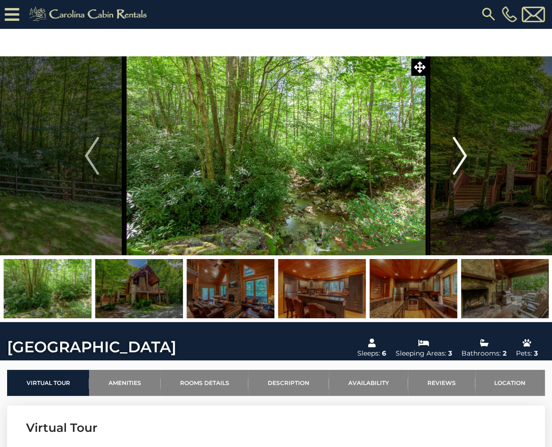
click at [457, 150] on img "Next" at bounding box center [460, 156] width 14 height 38
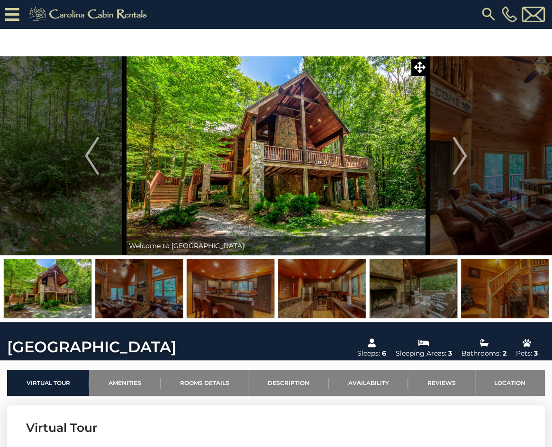
click at [486, 13] on img at bounding box center [488, 14] width 17 height 17
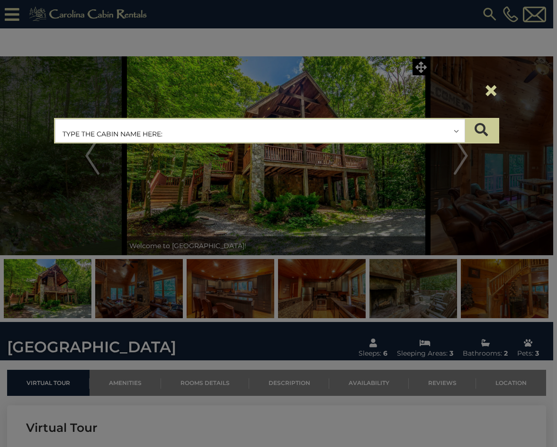
click at [201, 134] on input "text" at bounding box center [259, 131] width 409 height 24
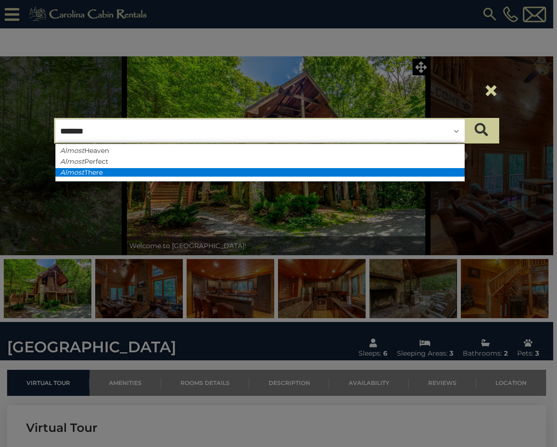
type input "******"
click at [188, 172] on li "Almost There" at bounding box center [259, 172] width 409 height 9
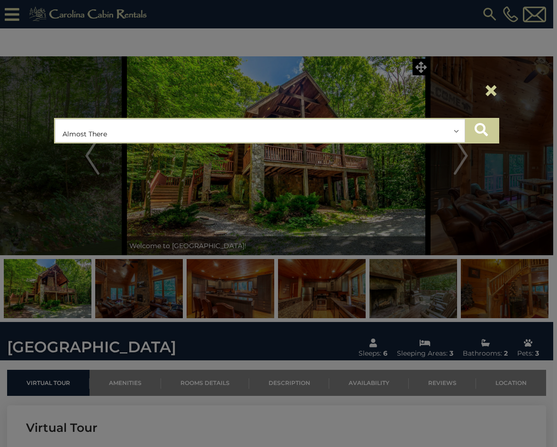
click at [480, 130] on icon "submit" at bounding box center [481, 129] width 13 height 13
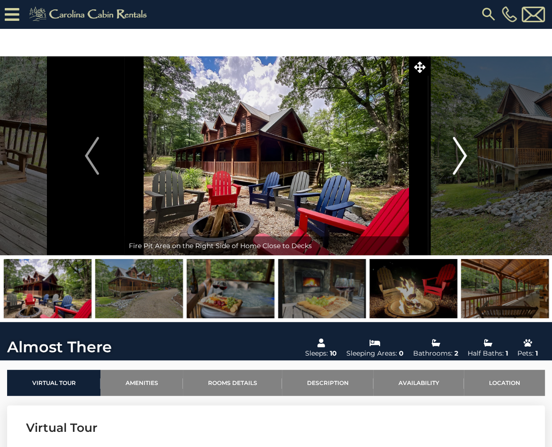
click at [462, 155] on img "Next" at bounding box center [460, 156] width 14 height 38
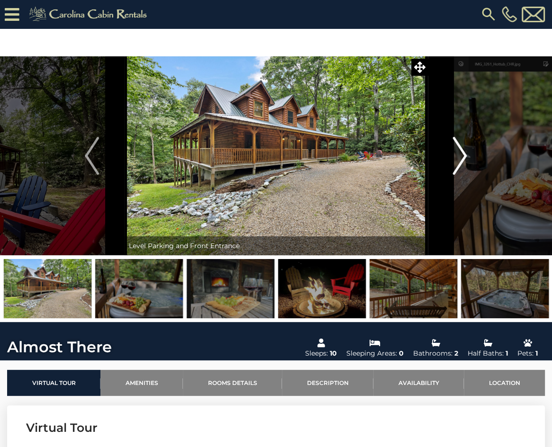
click at [463, 156] on img "Next" at bounding box center [460, 156] width 14 height 38
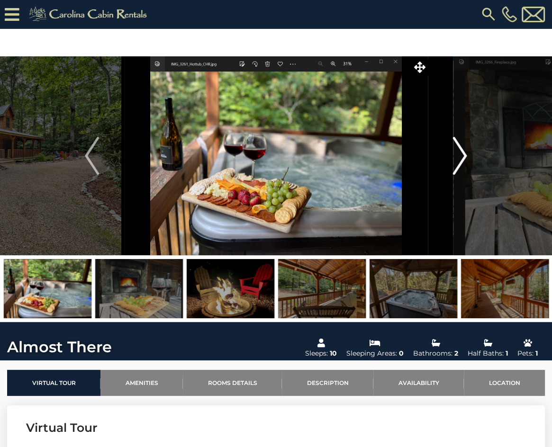
click at [463, 157] on img "Next" at bounding box center [460, 156] width 14 height 38
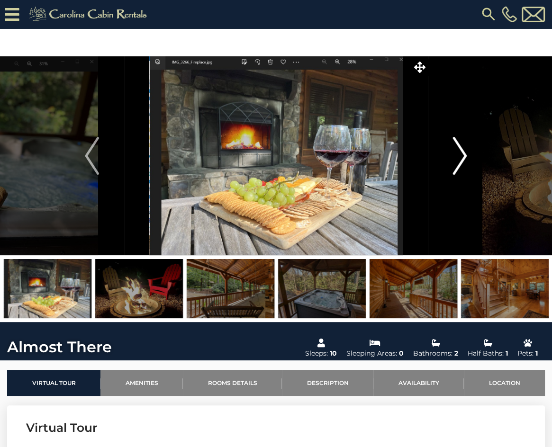
click at [463, 157] on img "Next" at bounding box center [460, 156] width 14 height 38
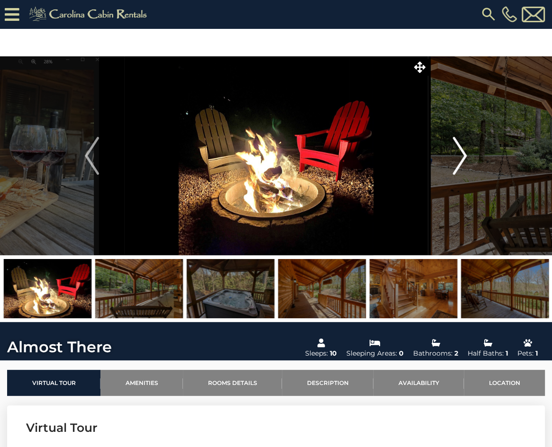
click at [463, 157] on img "Next" at bounding box center [460, 156] width 14 height 38
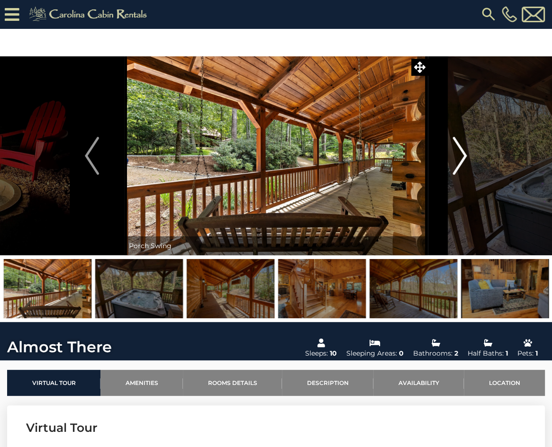
click at [463, 157] on img "Next" at bounding box center [460, 156] width 14 height 38
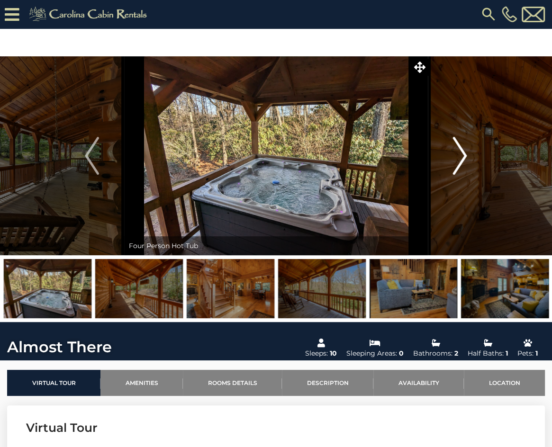
click at [463, 157] on img "Next" at bounding box center [460, 156] width 14 height 38
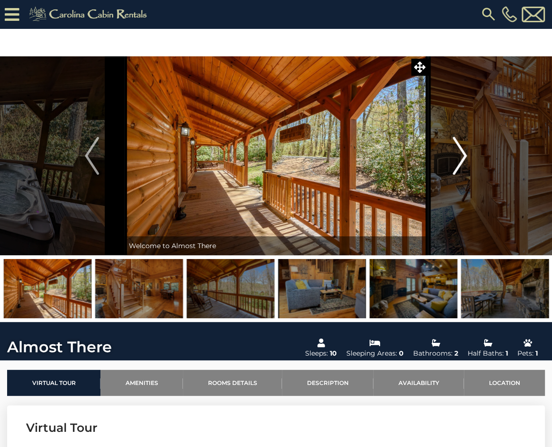
click at [463, 157] on img "Next" at bounding box center [460, 156] width 14 height 38
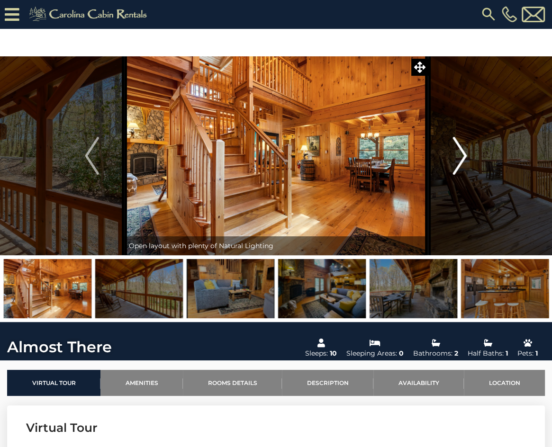
click at [463, 157] on img "Next" at bounding box center [460, 156] width 14 height 38
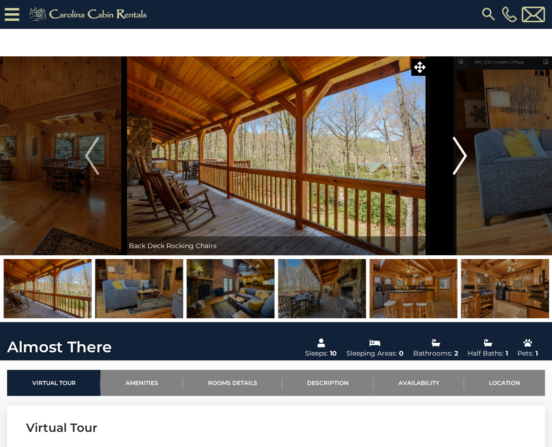
click at [463, 157] on img "Next" at bounding box center [460, 156] width 14 height 38
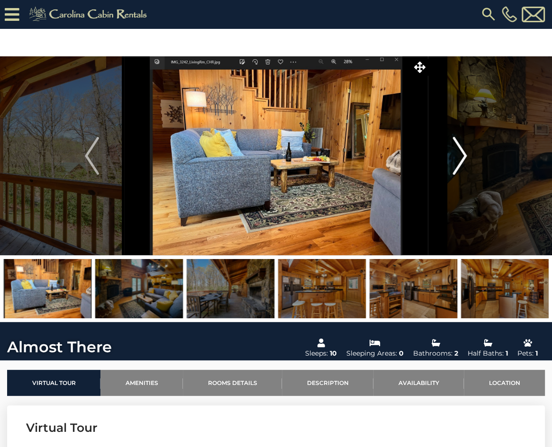
click at [463, 157] on img "Next" at bounding box center [460, 156] width 14 height 38
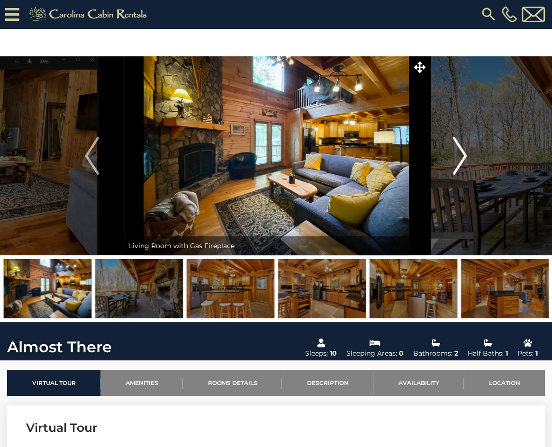
click at [463, 157] on img "Next" at bounding box center [460, 156] width 14 height 38
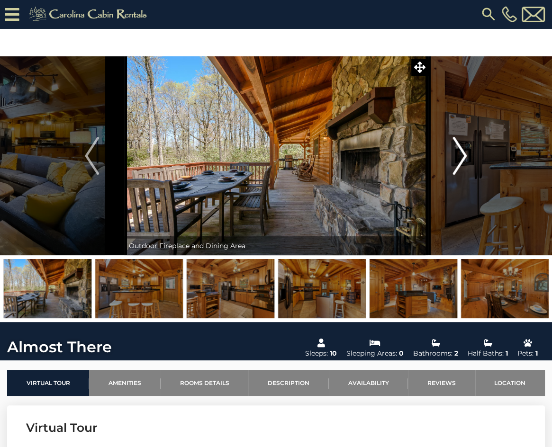
click at [463, 157] on img "Next" at bounding box center [460, 156] width 14 height 38
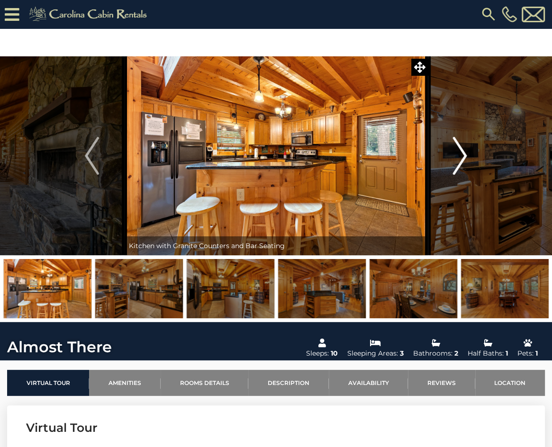
click at [463, 157] on img "Next" at bounding box center [460, 156] width 14 height 38
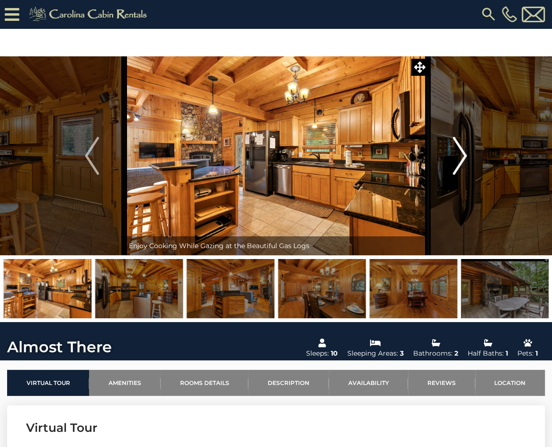
click at [463, 157] on img "Next" at bounding box center [460, 156] width 14 height 38
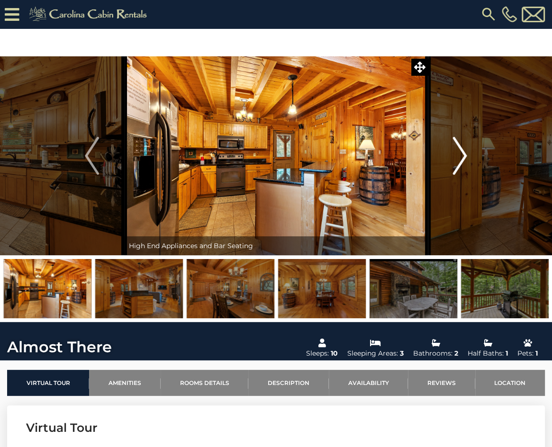
click at [463, 157] on img "Next" at bounding box center [460, 156] width 14 height 38
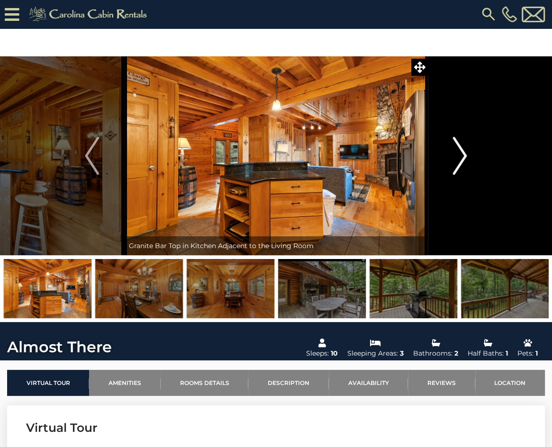
click at [463, 157] on img "Next" at bounding box center [460, 156] width 14 height 38
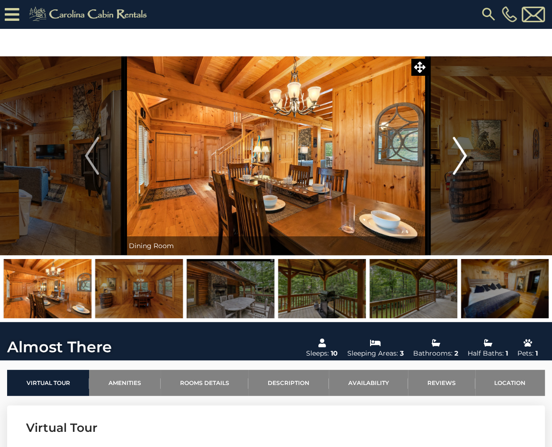
click at [463, 157] on img "Next" at bounding box center [460, 156] width 14 height 38
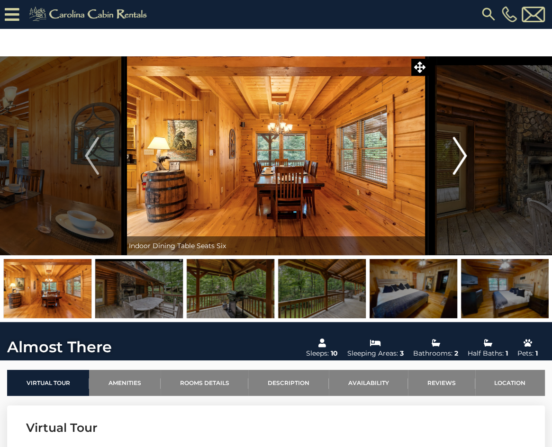
click at [463, 157] on img "Next" at bounding box center [460, 156] width 14 height 38
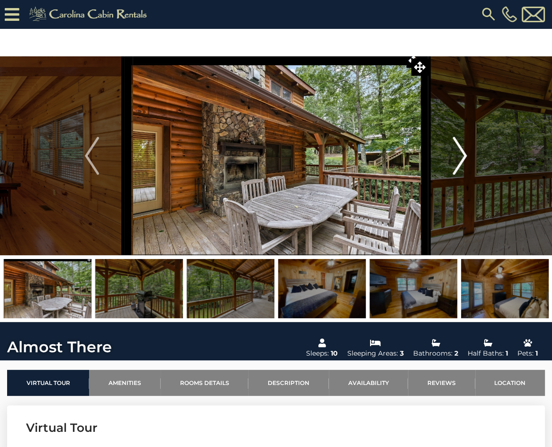
click at [463, 157] on img "Next" at bounding box center [460, 156] width 14 height 38
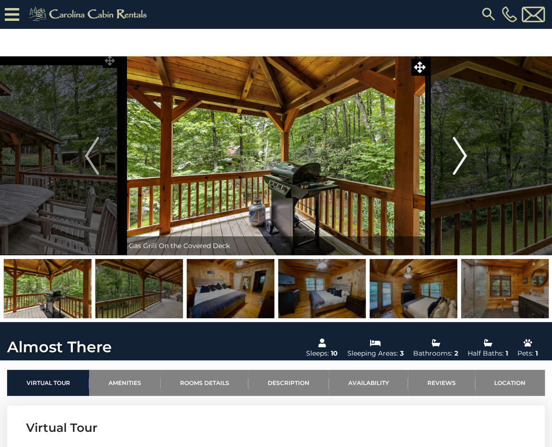
click at [463, 157] on img "Next" at bounding box center [460, 156] width 14 height 38
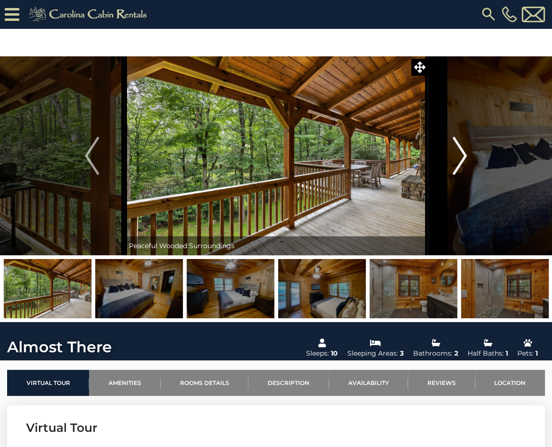
click at [463, 157] on img "Next" at bounding box center [460, 156] width 14 height 38
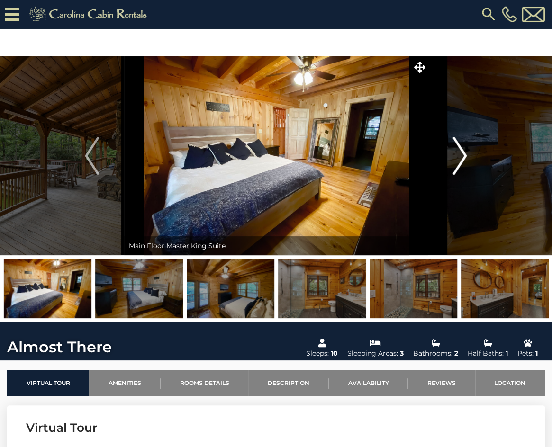
click at [463, 157] on img "Next" at bounding box center [460, 156] width 14 height 38
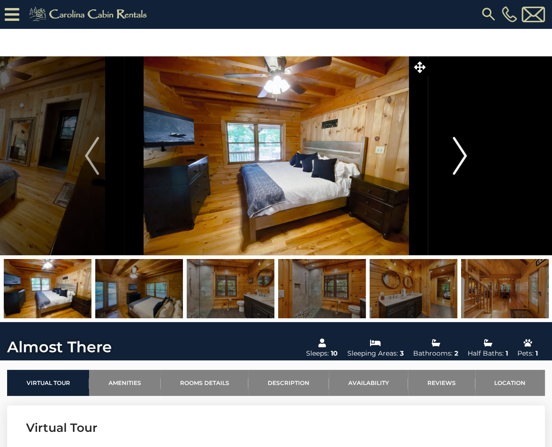
click at [463, 157] on img "Next" at bounding box center [460, 156] width 14 height 38
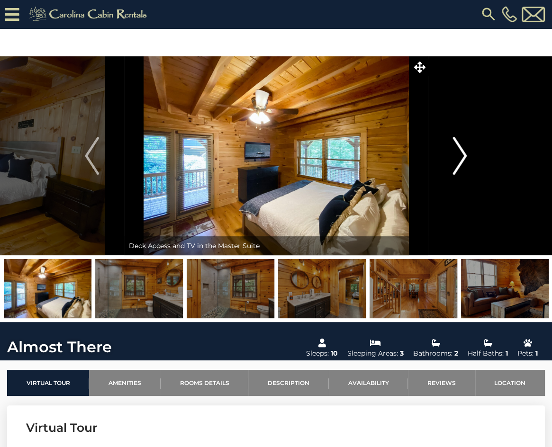
click at [463, 157] on img "Next" at bounding box center [460, 156] width 14 height 38
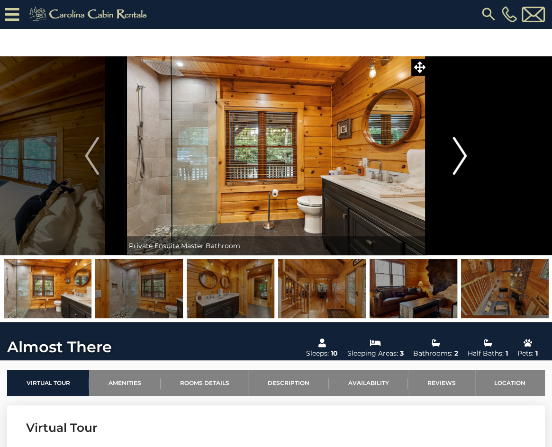
click at [463, 157] on img "Next" at bounding box center [460, 156] width 14 height 38
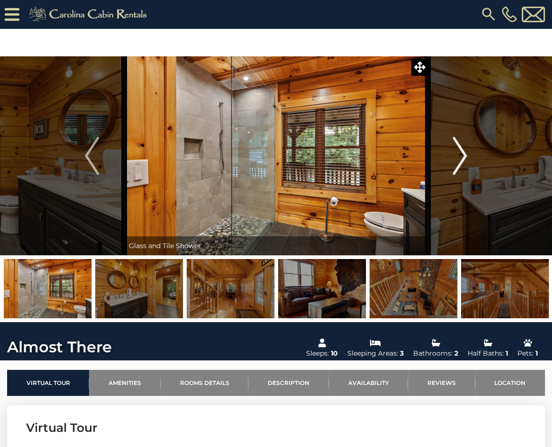
click at [463, 157] on img "Next" at bounding box center [460, 156] width 14 height 38
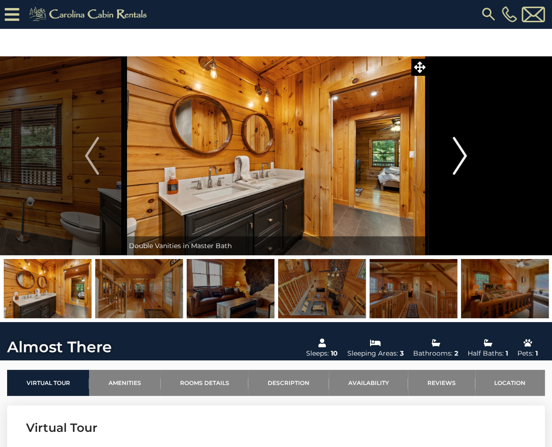
click at [463, 157] on img "Next" at bounding box center [460, 156] width 14 height 38
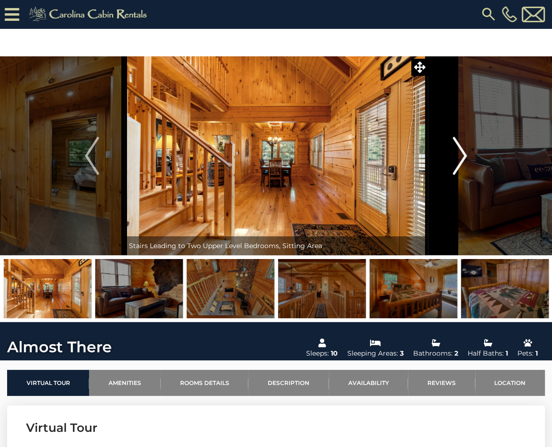
click at [463, 157] on img "Next" at bounding box center [460, 156] width 14 height 38
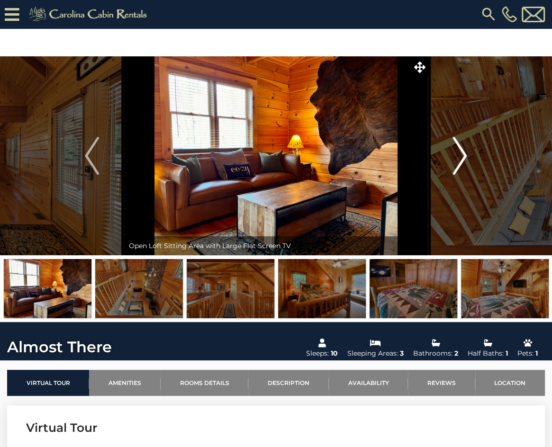
click at [463, 157] on img "Next" at bounding box center [460, 156] width 14 height 38
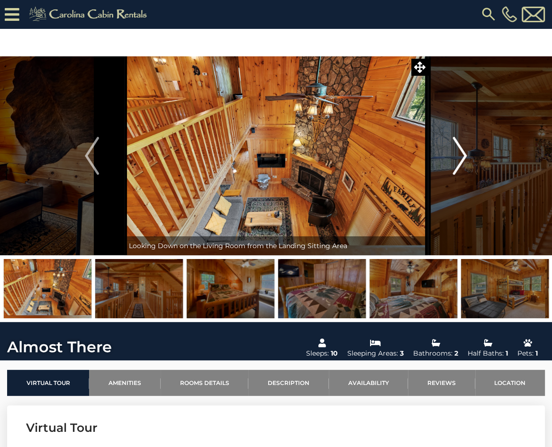
click at [463, 157] on img "Next" at bounding box center [460, 156] width 14 height 38
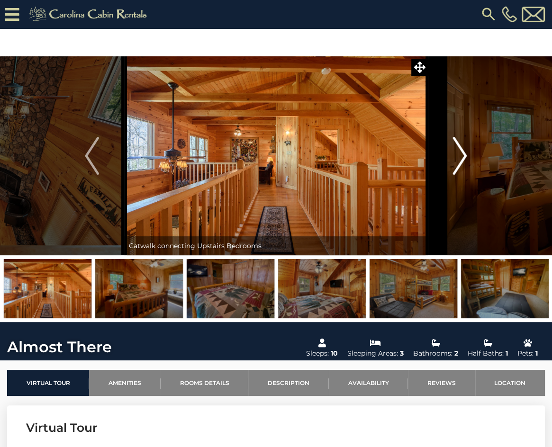
click at [463, 157] on img "Next" at bounding box center [460, 156] width 14 height 38
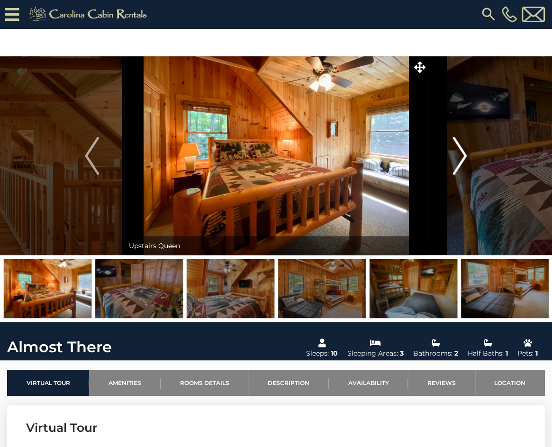
click at [463, 157] on img "Next" at bounding box center [460, 156] width 14 height 38
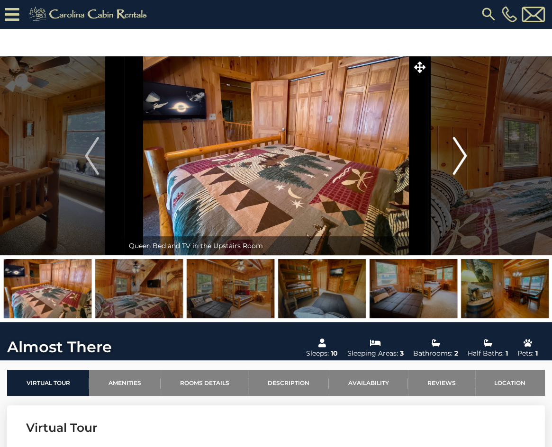
click at [463, 157] on img "Next" at bounding box center [460, 156] width 14 height 38
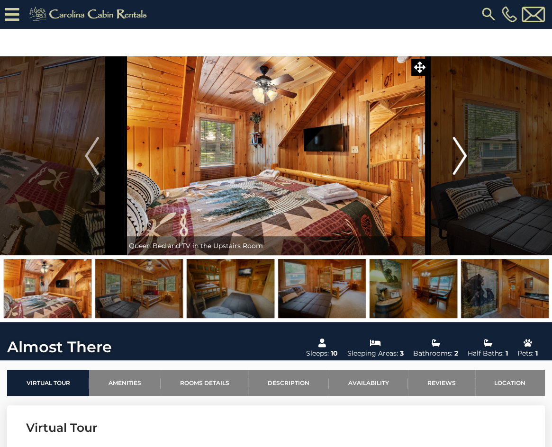
click at [463, 157] on img "Next" at bounding box center [460, 156] width 14 height 38
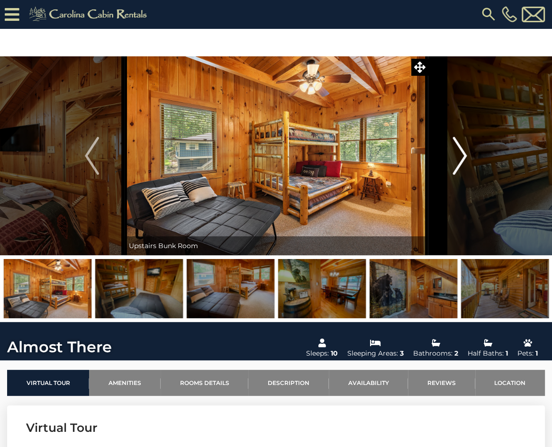
click at [463, 157] on img "Next" at bounding box center [460, 156] width 14 height 38
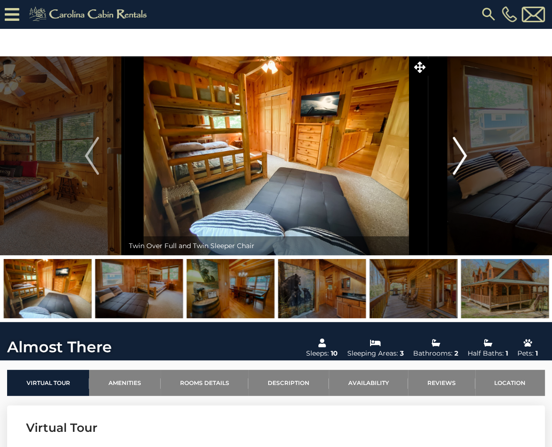
click at [463, 157] on img "Next" at bounding box center [460, 156] width 14 height 38
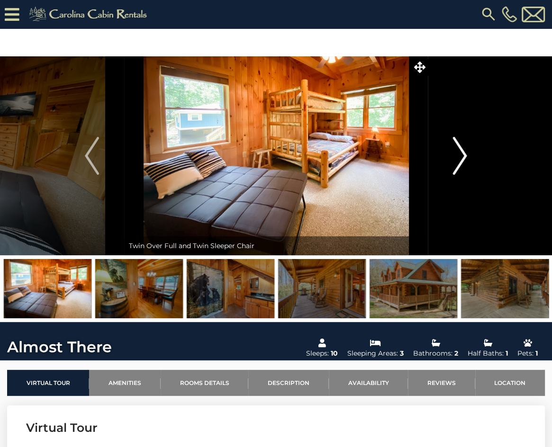
click at [463, 157] on img "Next" at bounding box center [460, 156] width 14 height 38
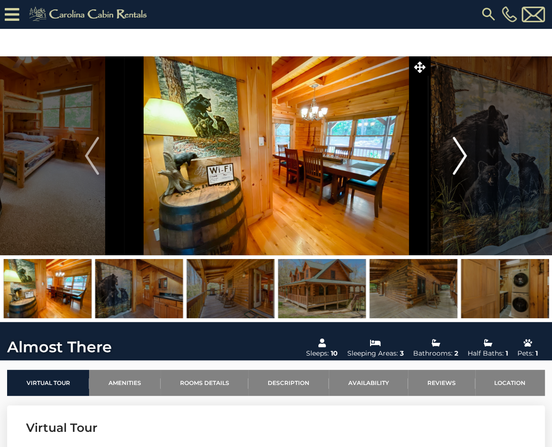
click at [463, 157] on img "Next" at bounding box center [460, 156] width 14 height 38
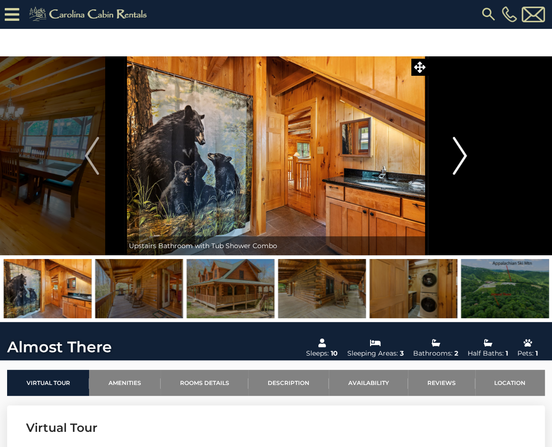
click at [463, 157] on img "Next" at bounding box center [460, 156] width 14 height 38
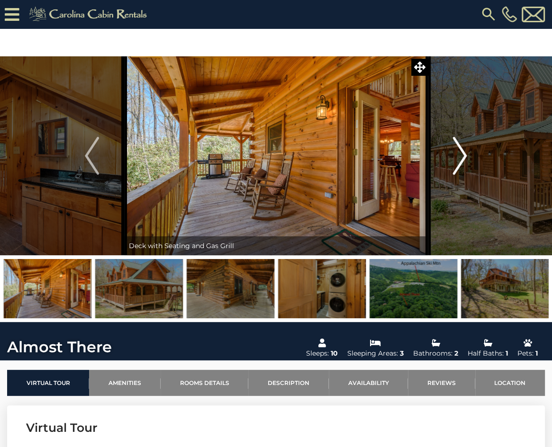
click at [463, 157] on img "Next" at bounding box center [460, 156] width 14 height 38
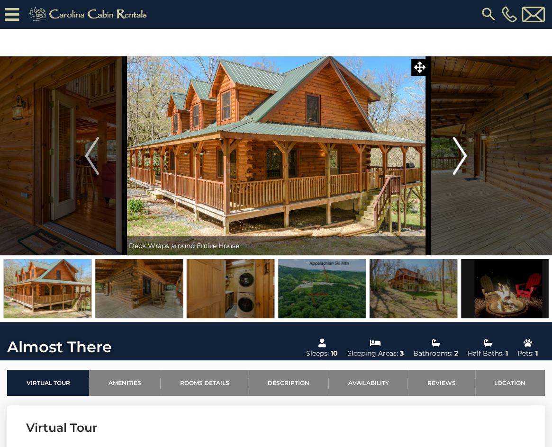
click at [463, 157] on img "Next" at bounding box center [460, 156] width 14 height 38
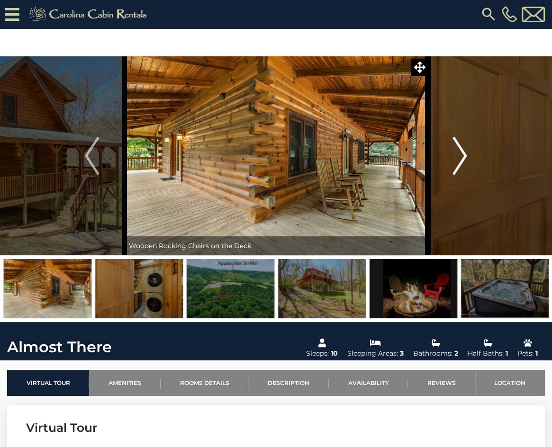
click at [463, 157] on img "Next" at bounding box center [460, 156] width 14 height 38
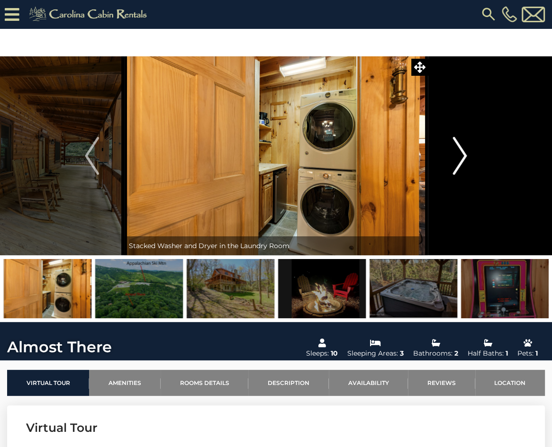
click at [463, 157] on img "Next" at bounding box center [460, 156] width 14 height 38
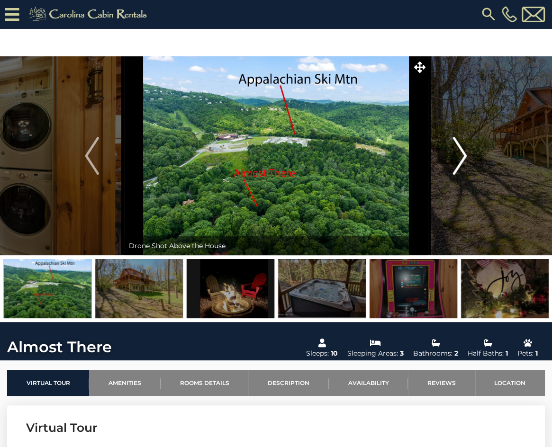
click at [463, 157] on img "Next" at bounding box center [460, 156] width 14 height 38
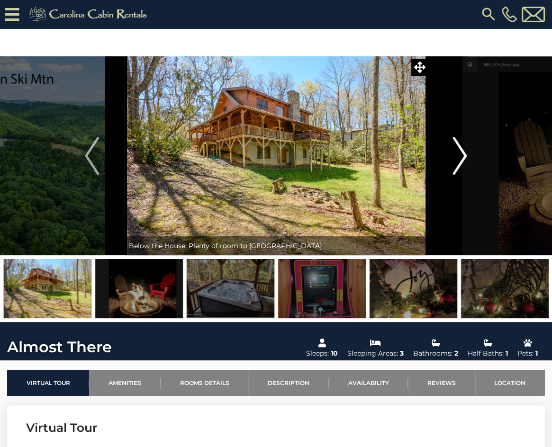
click at [463, 157] on img "Next" at bounding box center [460, 156] width 14 height 38
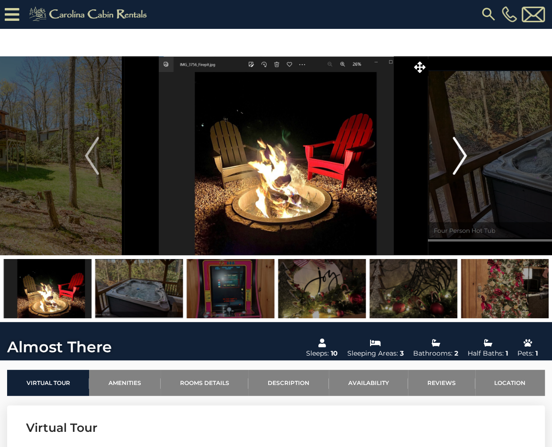
click at [463, 157] on img "Next" at bounding box center [460, 156] width 14 height 38
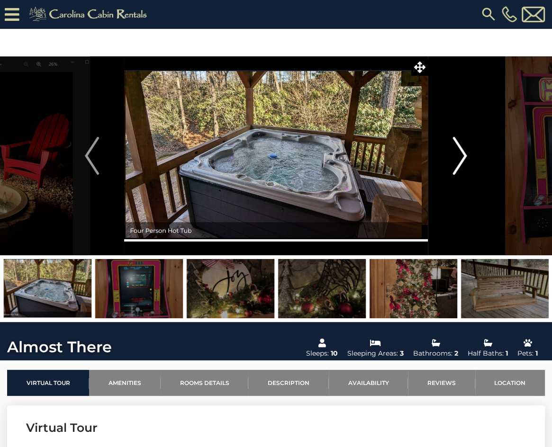
click at [463, 157] on img "Next" at bounding box center [460, 156] width 14 height 38
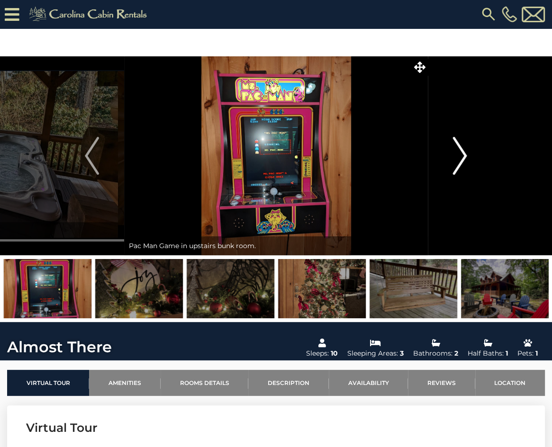
click at [463, 157] on img "Next" at bounding box center [460, 156] width 14 height 38
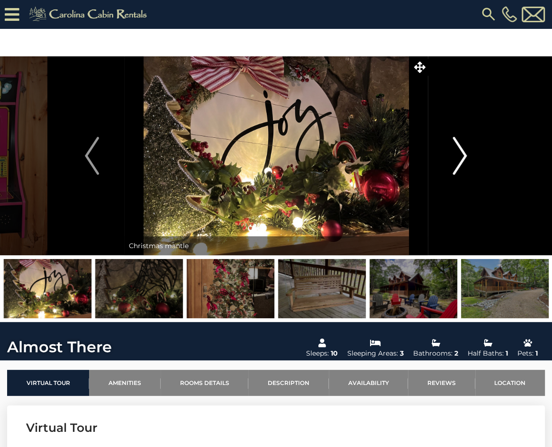
click at [463, 157] on img "Next" at bounding box center [460, 156] width 14 height 38
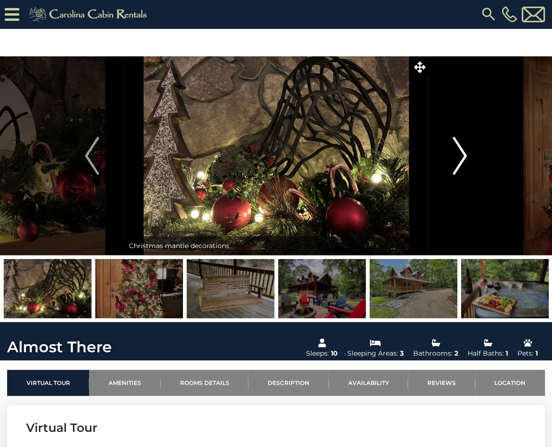
click at [463, 157] on img "Next" at bounding box center [460, 156] width 14 height 38
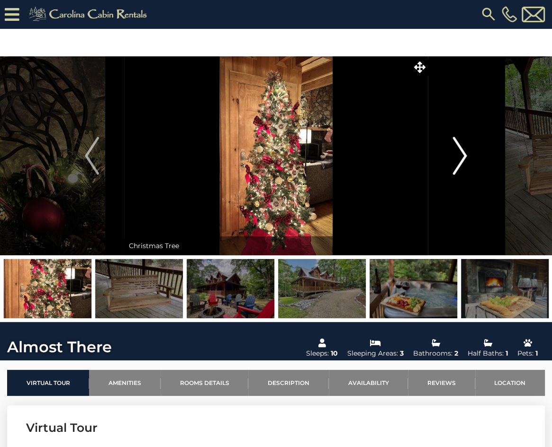
click at [463, 157] on img "Next" at bounding box center [460, 156] width 14 height 38
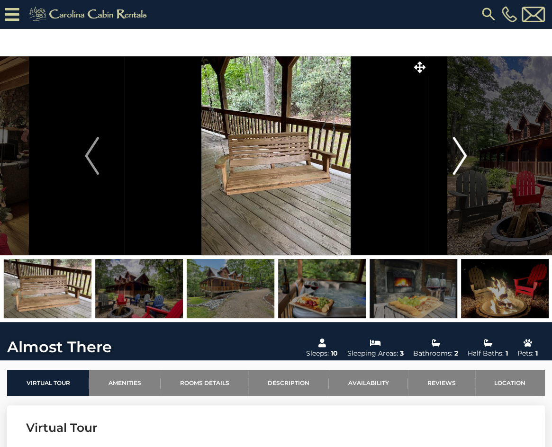
click at [463, 157] on img "Next" at bounding box center [460, 156] width 14 height 38
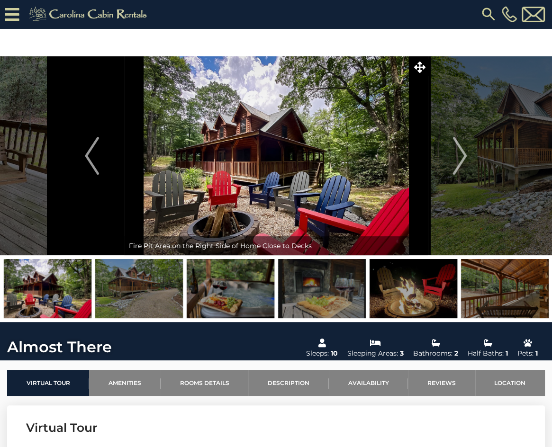
click at [490, 13] on img at bounding box center [488, 14] width 17 height 17
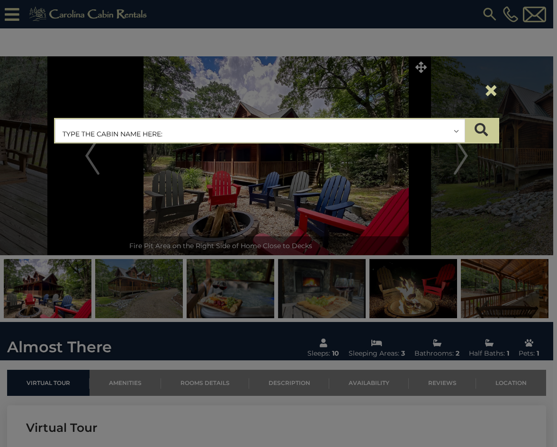
click at [195, 136] on input "text" at bounding box center [259, 131] width 409 height 24
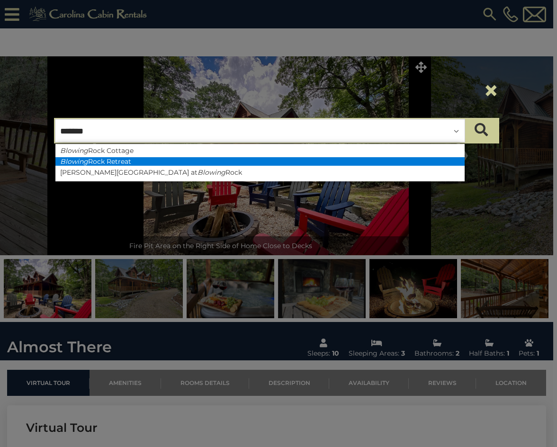
type input "*******"
click at [179, 160] on li "Blowing Rock Retreat" at bounding box center [259, 161] width 409 height 9
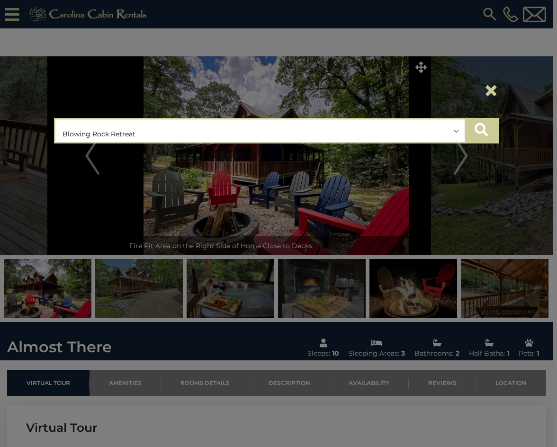
click at [481, 130] on icon "submit" at bounding box center [481, 129] width 13 height 13
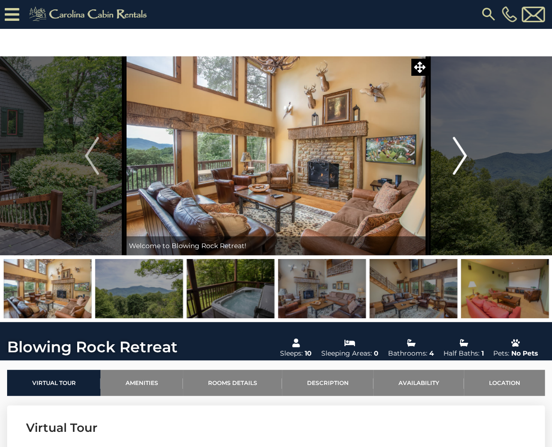
click at [460, 158] on img "Next" at bounding box center [460, 156] width 14 height 38
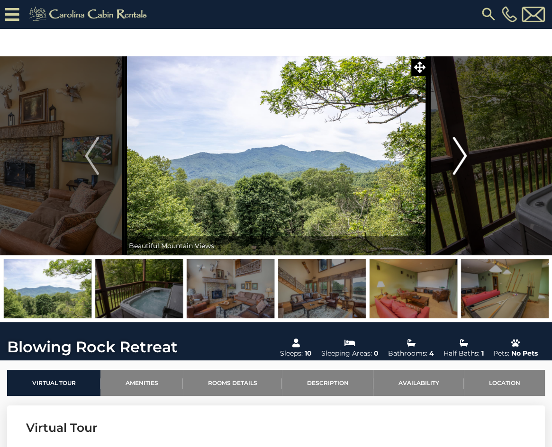
click at [460, 158] on img "Next" at bounding box center [460, 156] width 14 height 38
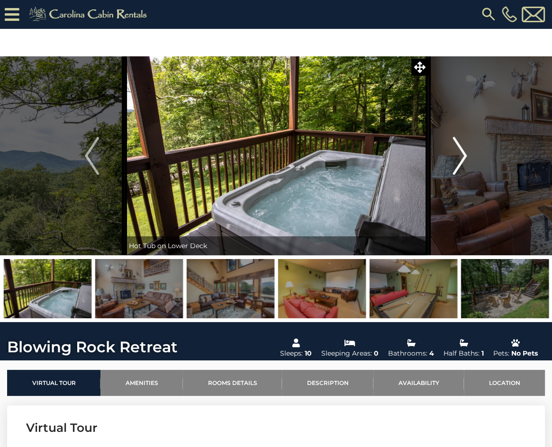
click at [460, 158] on img "Next" at bounding box center [460, 156] width 14 height 38
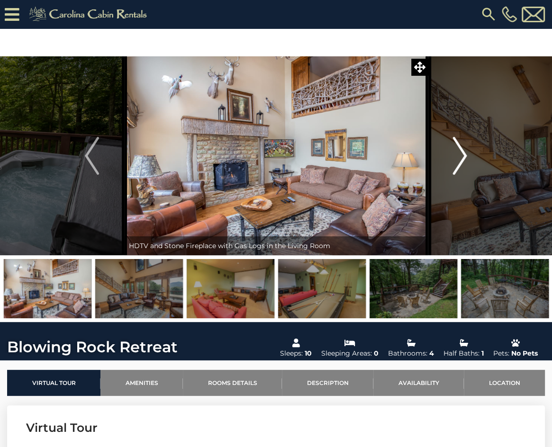
click at [460, 158] on img "Next" at bounding box center [460, 156] width 14 height 38
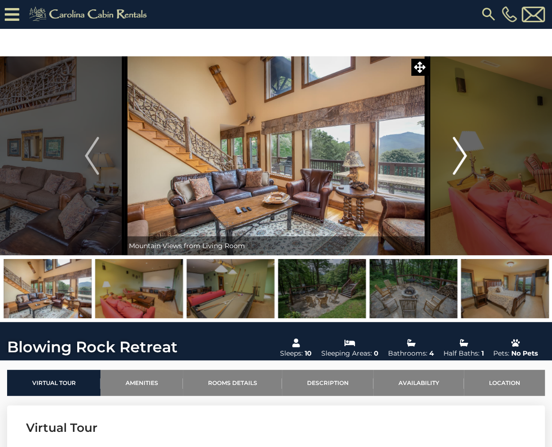
click at [460, 158] on img "Next" at bounding box center [460, 156] width 14 height 38
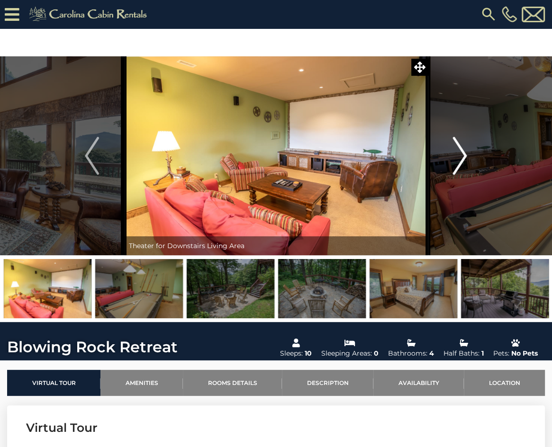
click at [460, 158] on img "Next" at bounding box center [460, 156] width 14 height 38
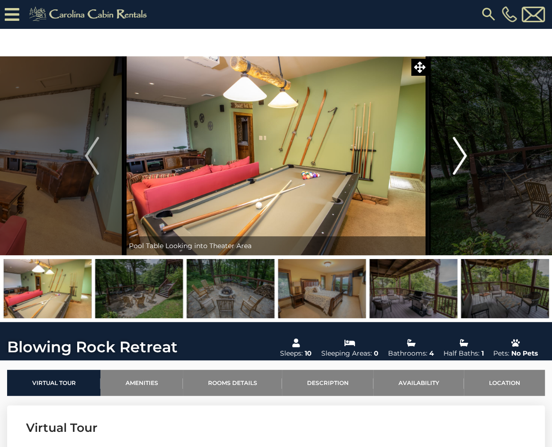
click at [460, 158] on img "Next" at bounding box center [460, 156] width 14 height 38
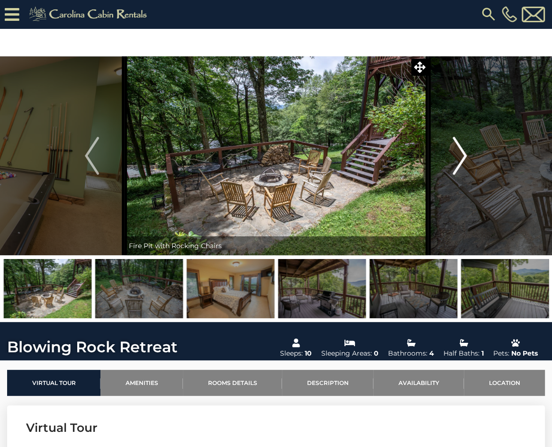
click at [460, 158] on img "Next" at bounding box center [460, 156] width 14 height 38
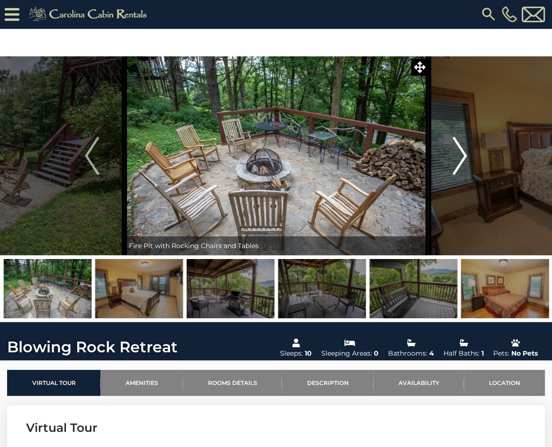
click at [460, 158] on img "Next" at bounding box center [460, 156] width 14 height 38
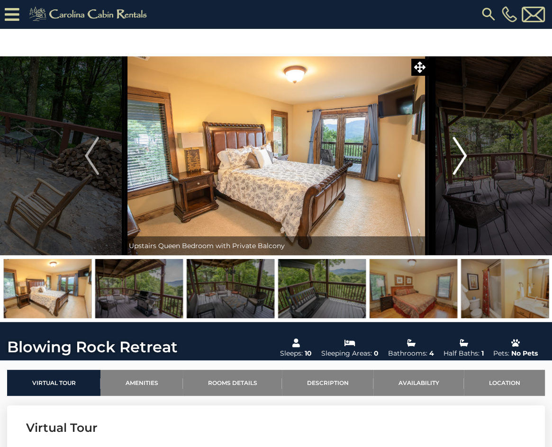
click at [460, 158] on img "Next" at bounding box center [460, 156] width 14 height 38
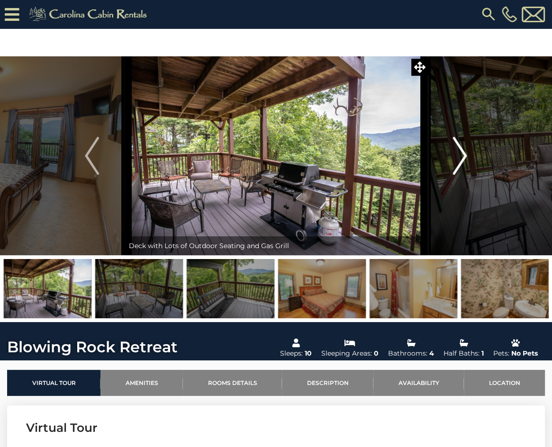
click at [460, 158] on img "Next" at bounding box center [460, 156] width 14 height 38
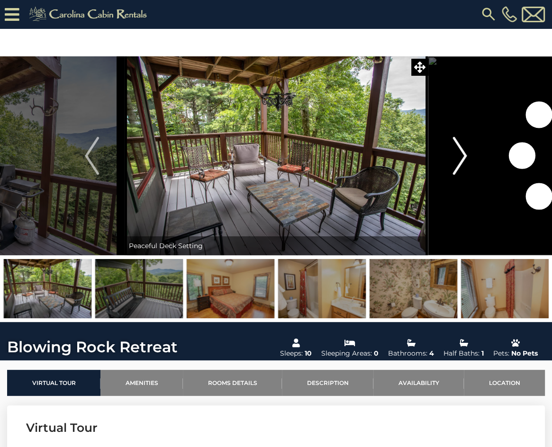
click at [460, 158] on img "Next" at bounding box center [460, 156] width 14 height 38
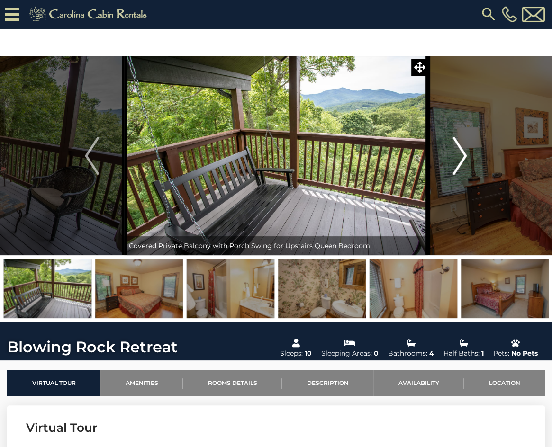
click at [460, 158] on img "Next" at bounding box center [460, 156] width 14 height 38
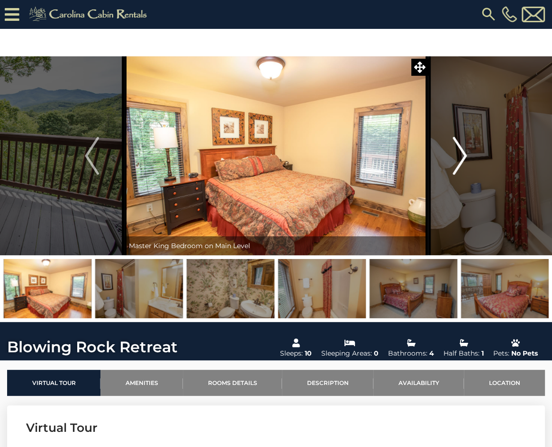
click at [460, 158] on img "Next" at bounding box center [460, 156] width 14 height 38
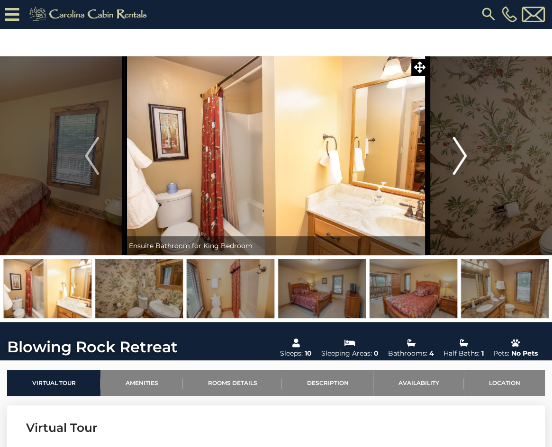
click at [460, 158] on img "Next" at bounding box center [460, 156] width 14 height 38
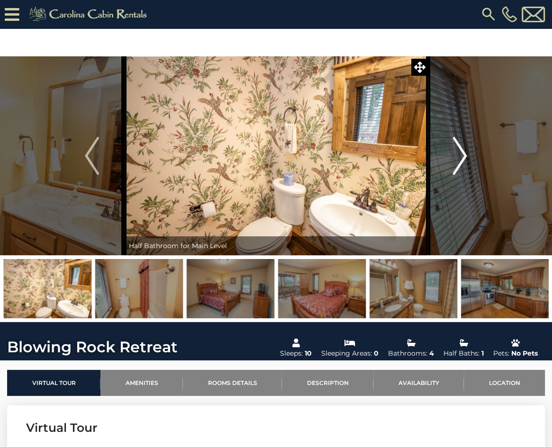
click at [460, 158] on img "Next" at bounding box center [460, 156] width 14 height 38
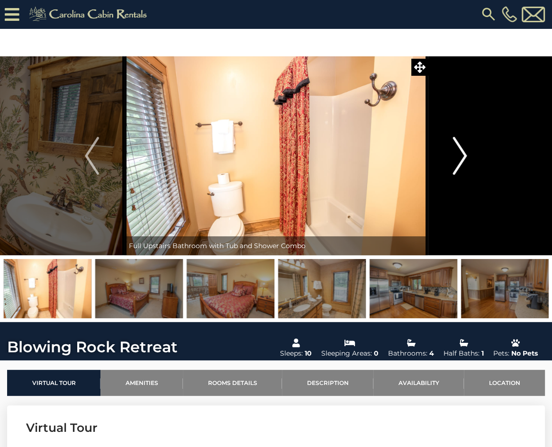
click at [460, 158] on img "Next" at bounding box center [460, 156] width 14 height 38
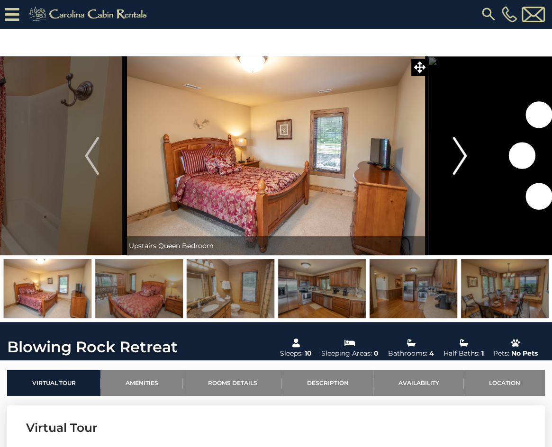
click at [460, 158] on img "Next" at bounding box center [460, 156] width 14 height 38
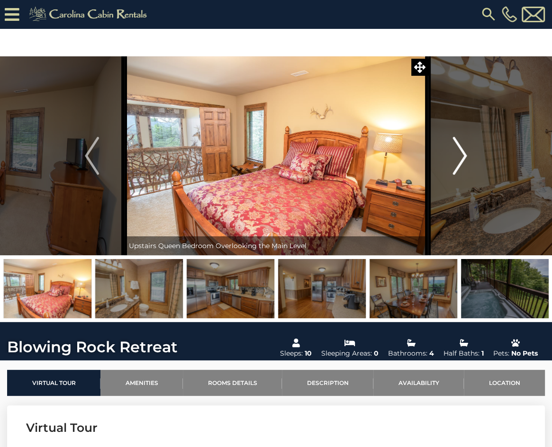
click at [460, 158] on img "Next" at bounding box center [460, 156] width 14 height 38
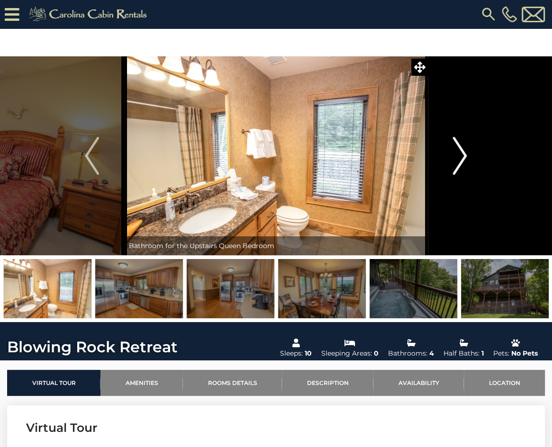
click at [460, 158] on img "Next" at bounding box center [460, 156] width 14 height 38
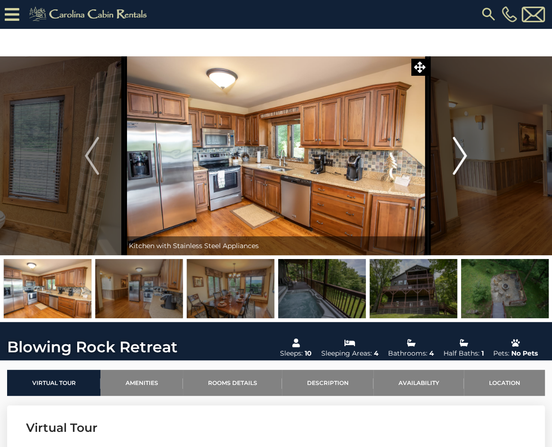
click at [460, 158] on img "Next" at bounding box center [460, 156] width 14 height 38
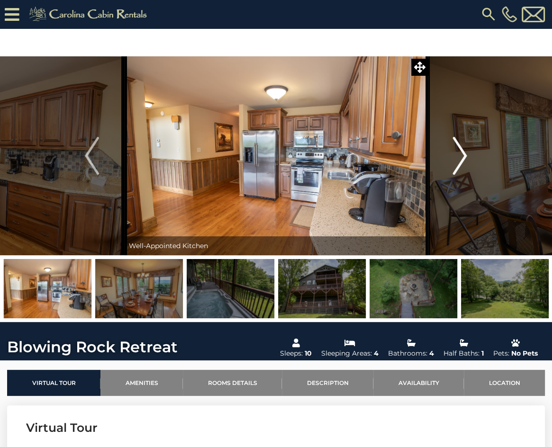
click at [460, 158] on img "Next" at bounding box center [460, 156] width 14 height 38
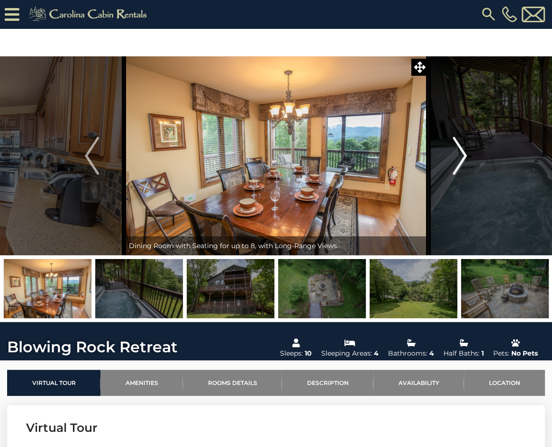
click at [460, 158] on img "Next" at bounding box center [460, 156] width 14 height 38
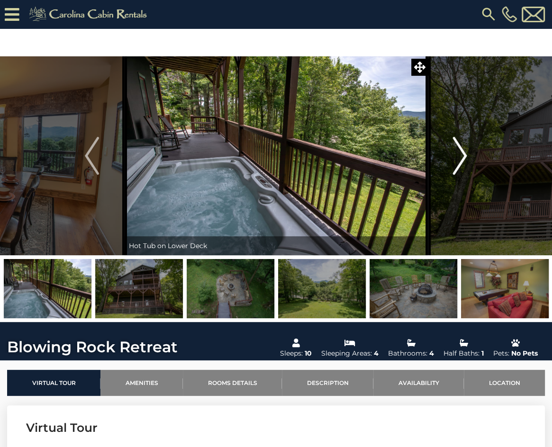
click at [460, 158] on img "Next" at bounding box center [460, 156] width 14 height 38
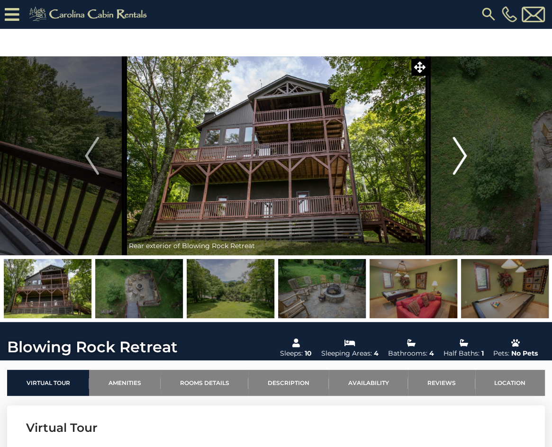
click at [460, 158] on img "Next" at bounding box center [460, 156] width 14 height 38
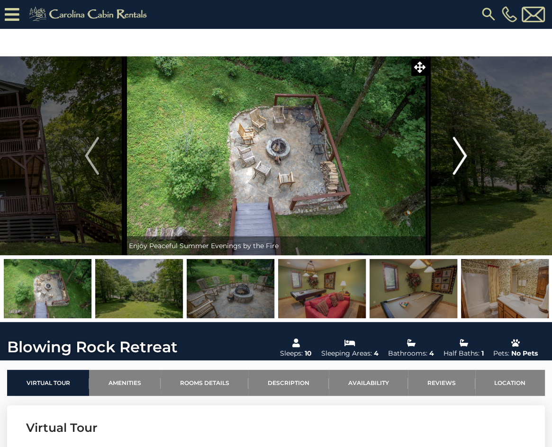
click at [460, 158] on img "Next" at bounding box center [460, 156] width 14 height 38
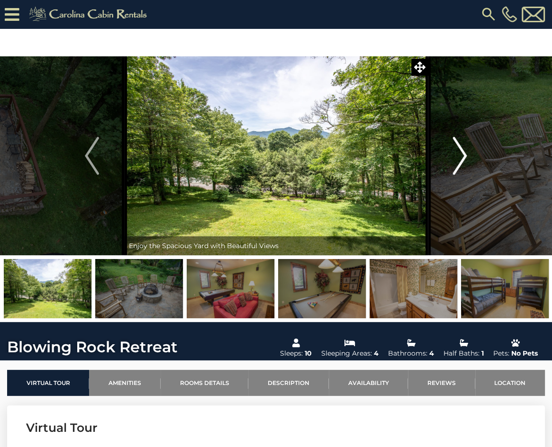
click at [460, 158] on img "Next" at bounding box center [460, 156] width 14 height 38
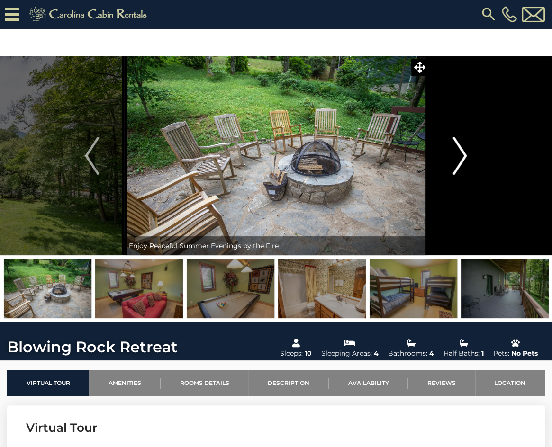
click at [460, 158] on img "Next" at bounding box center [460, 156] width 14 height 38
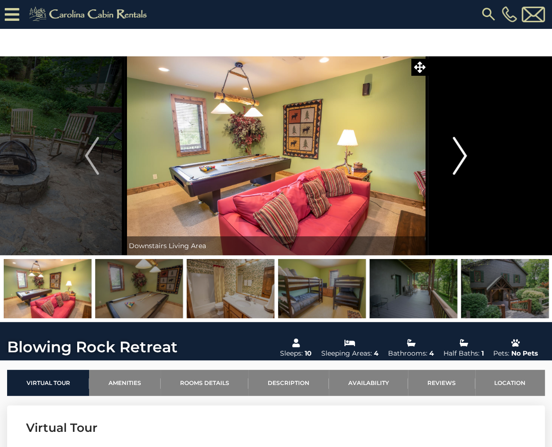
click at [460, 158] on img "Next" at bounding box center [460, 156] width 14 height 38
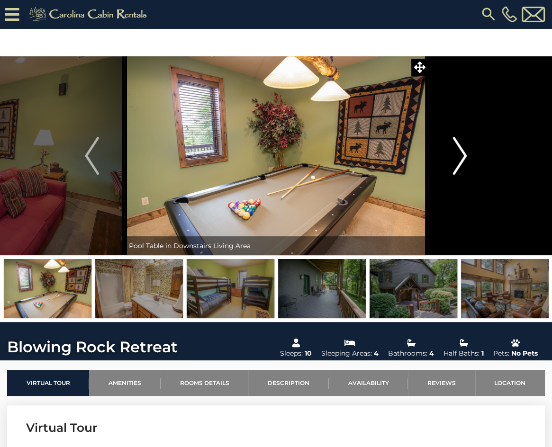
click at [460, 158] on img "Next" at bounding box center [460, 156] width 14 height 38
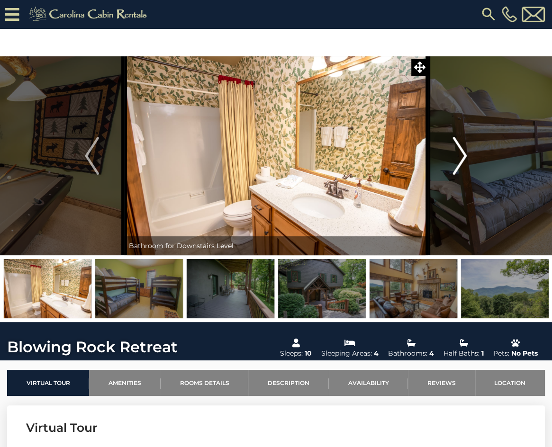
click at [460, 158] on img "Next" at bounding box center [460, 156] width 14 height 38
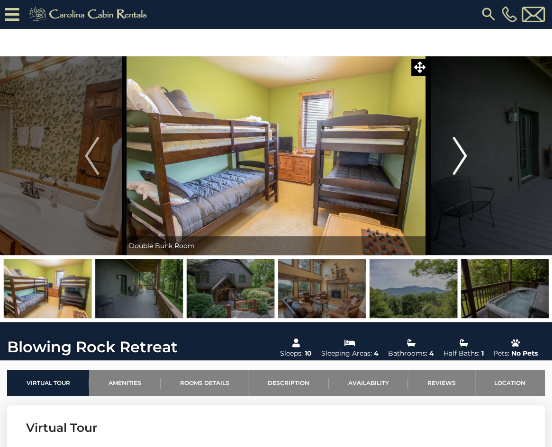
click at [460, 158] on img "Next" at bounding box center [460, 156] width 14 height 38
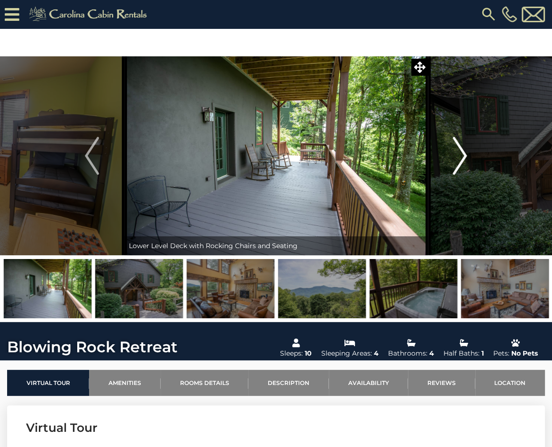
click at [460, 158] on img "Next" at bounding box center [460, 156] width 14 height 38
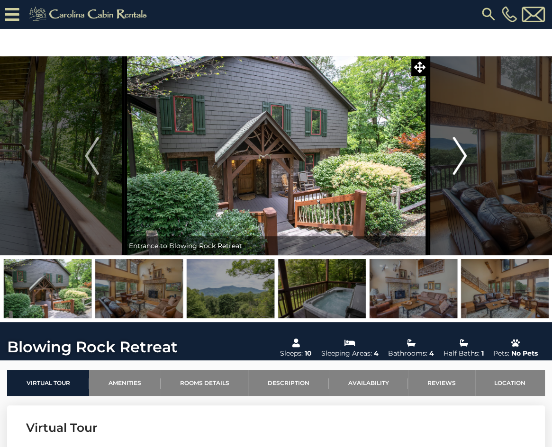
click at [460, 158] on img "Next" at bounding box center [460, 156] width 14 height 38
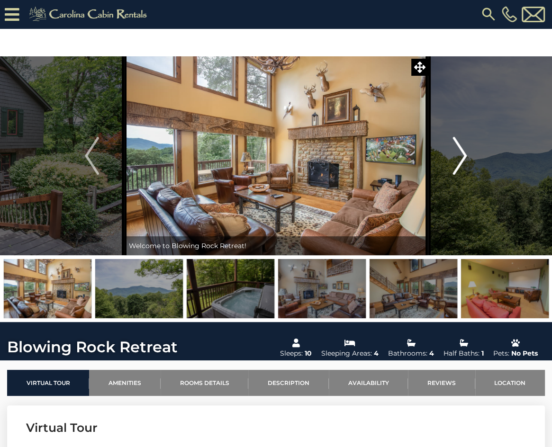
click at [460, 158] on img "Next" at bounding box center [460, 156] width 14 height 38
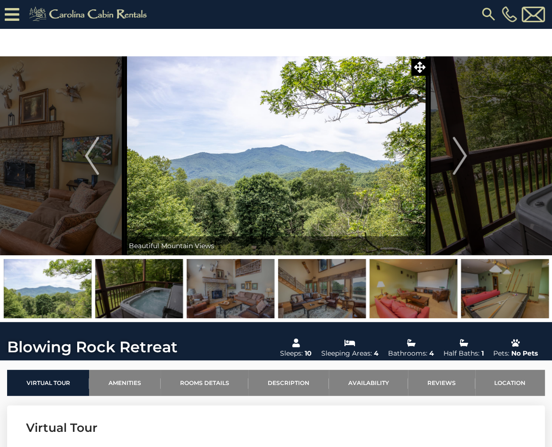
click at [485, 11] on img at bounding box center [488, 14] width 17 height 17
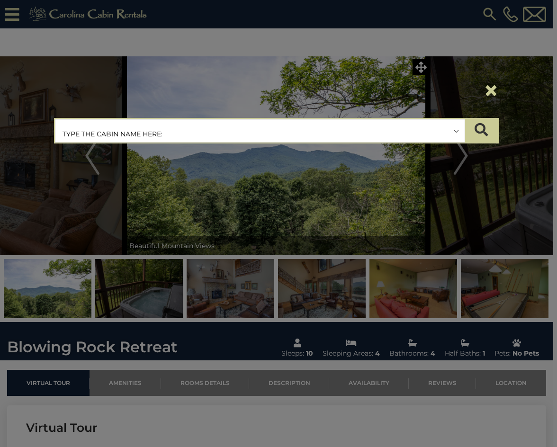
click at [168, 131] on input "text" at bounding box center [259, 131] width 409 height 24
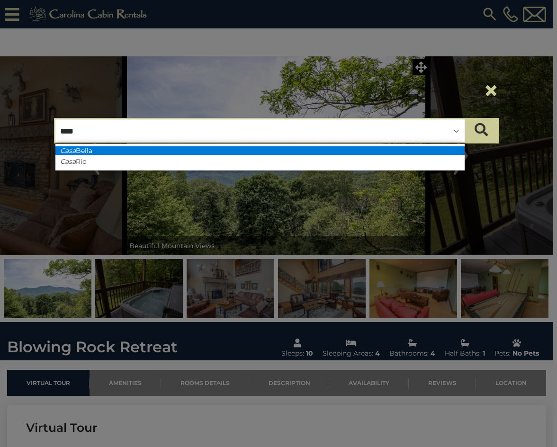
type input "****"
click at [159, 150] on li "Casa Bella" at bounding box center [259, 150] width 409 height 9
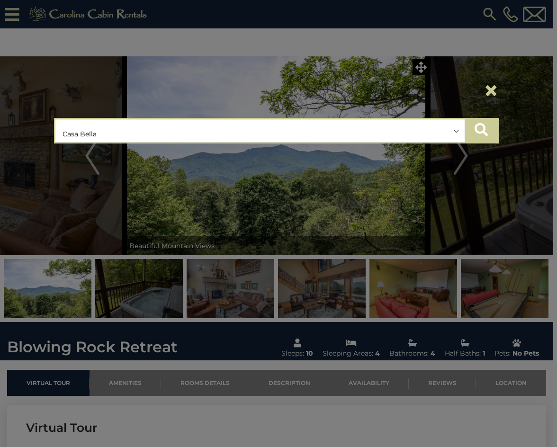
click at [473, 128] on button "submit" at bounding box center [481, 131] width 33 height 24
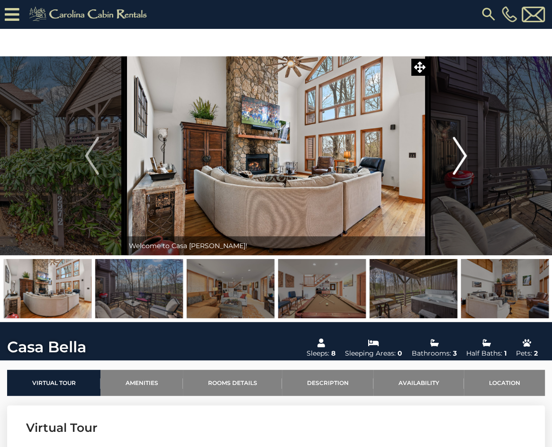
click at [460, 160] on img "Next" at bounding box center [460, 156] width 14 height 38
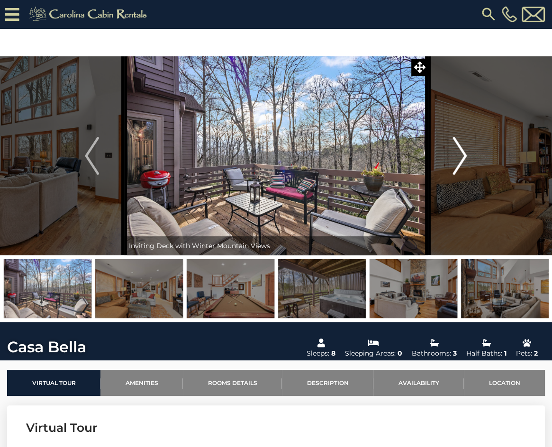
click at [460, 159] on img "Next" at bounding box center [460, 156] width 14 height 38
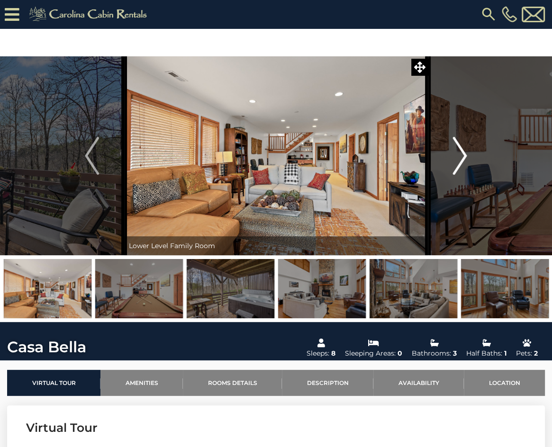
click at [460, 159] on img "Next" at bounding box center [460, 156] width 14 height 38
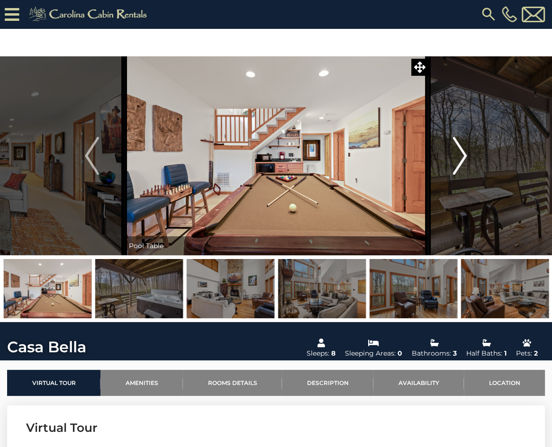
click at [460, 159] on img "Next" at bounding box center [460, 156] width 14 height 38
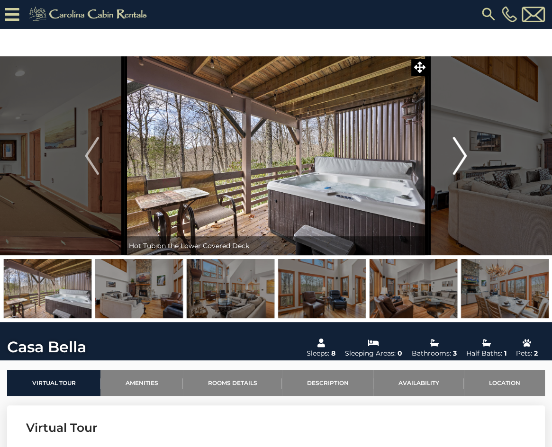
click at [460, 159] on img "Next" at bounding box center [460, 156] width 14 height 38
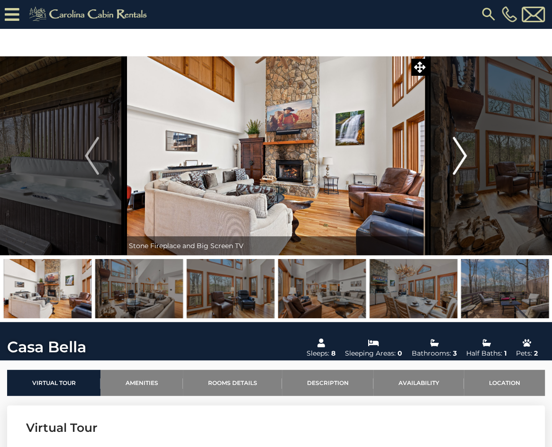
click at [460, 159] on img "Next" at bounding box center [460, 156] width 14 height 38
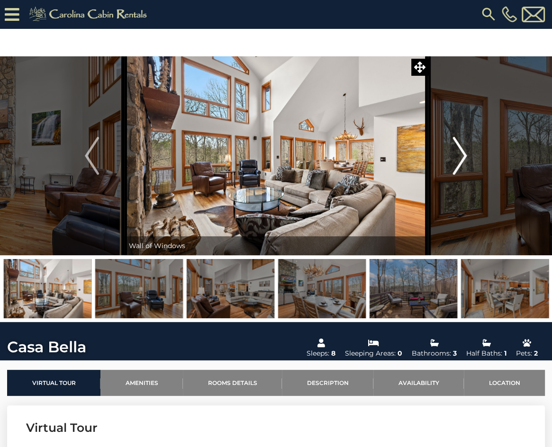
click at [460, 159] on img "Next" at bounding box center [460, 156] width 14 height 38
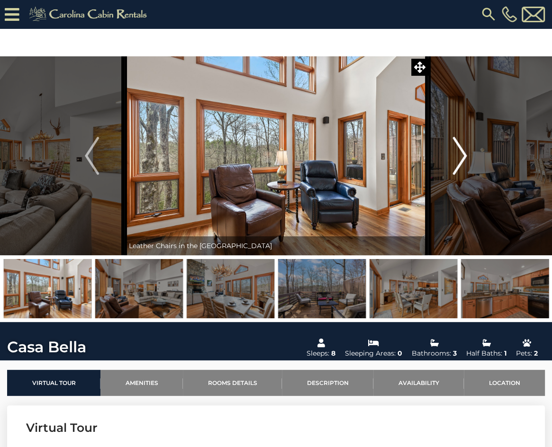
click at [460, 159] on img "Next" at bounding box center [460, 156] width 14 height 38
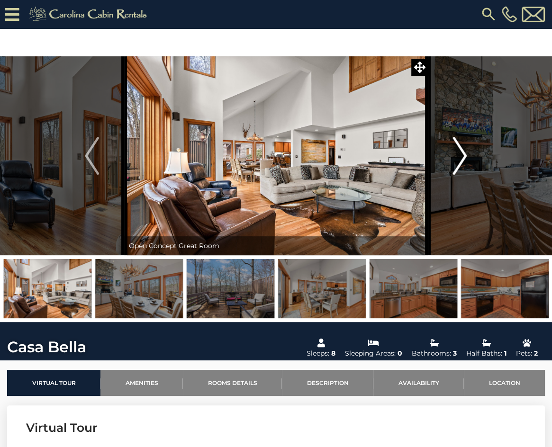
click at [460, 159] on img "Next" at bounding box center [460, 156] width 14 height 38
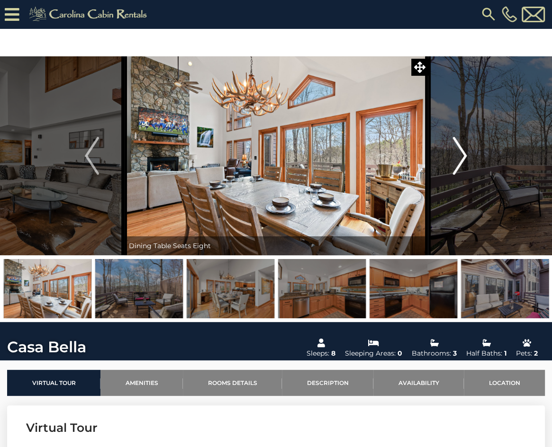
click at [460, 159] on img "Next" at bounding box center [460, 156] width 14 height 38
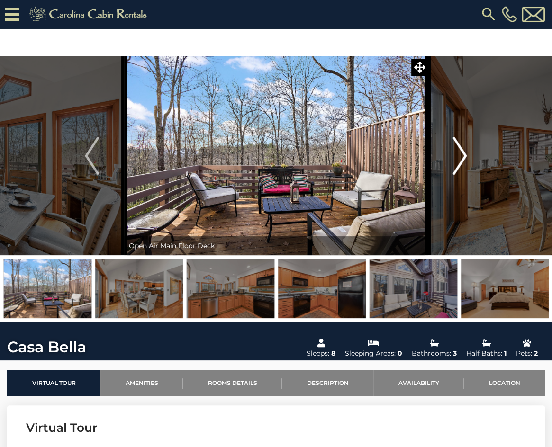
click at [460, 159] on img "Next" at bounding box center [460, 156] width 14 height 38
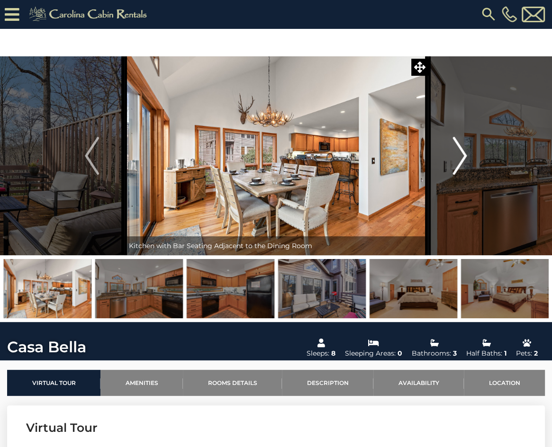
click at [460, 159] on img "Next" at bounding box center [460, 156] width 14 height 38
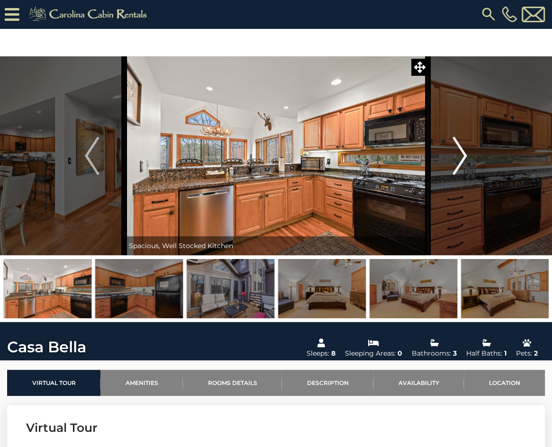
click at [460, 159] on img "Next" at bounding box center [460, 156] width 14 height 38
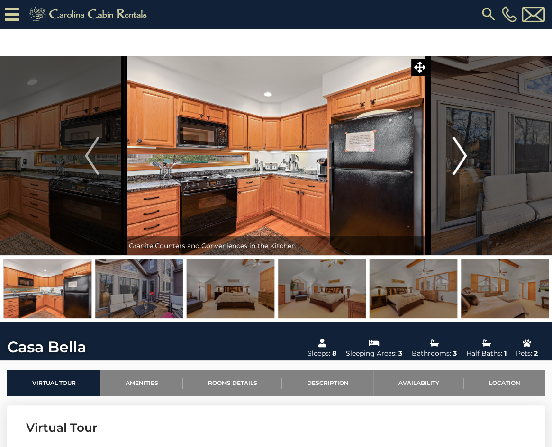
click at [460, 159] on img "Next" at bounding box center [460, 156] width 14 height 38
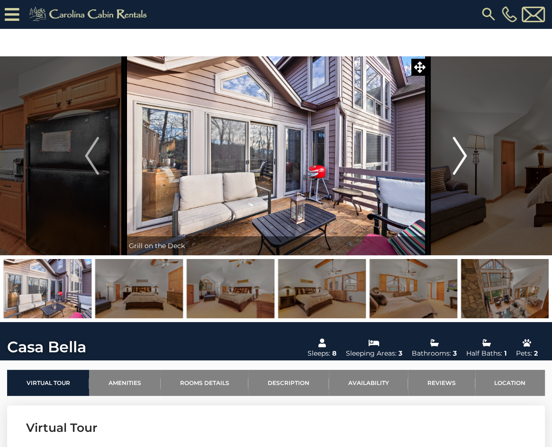
click at [460, 159] on img "Next" at bounding box center [460, 156] width 14 height 38
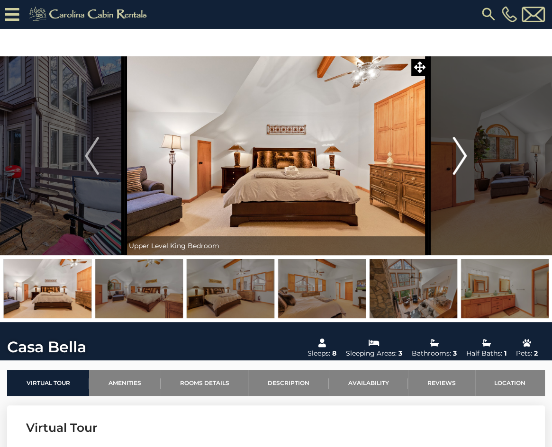
click at [460, 159] on img "Next" at bounding box center [460, 156] width 14 height 38
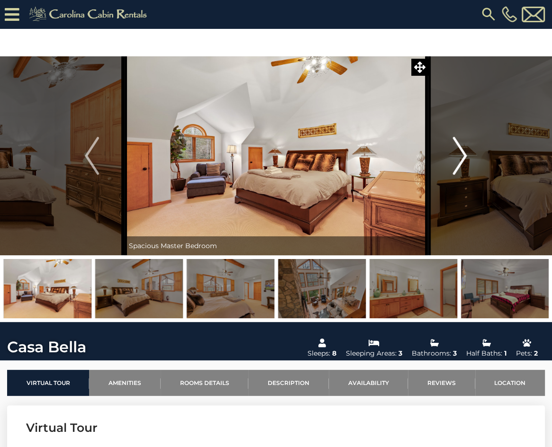
click at [460, 159] on img "Next" at bounding box center [460, 156] width 14 height 38
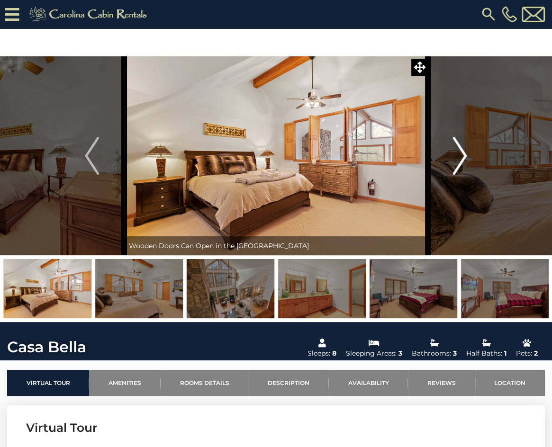
click at [460, 159] on img "Next" at bounding box center [460, 156] width 14 height 38
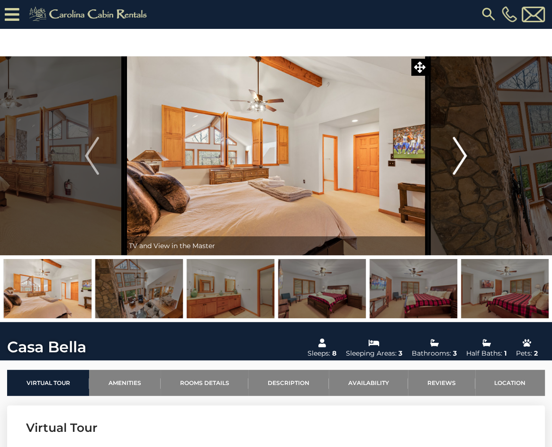
click at [460, 159] on img "Next" at bounding box center [460, 156] width 14 height 38
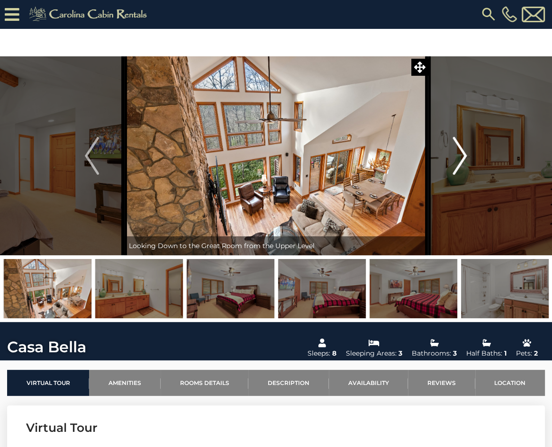
click at [460, 159] on img "Next" at bounding box center [460, 156] width 14 height 38
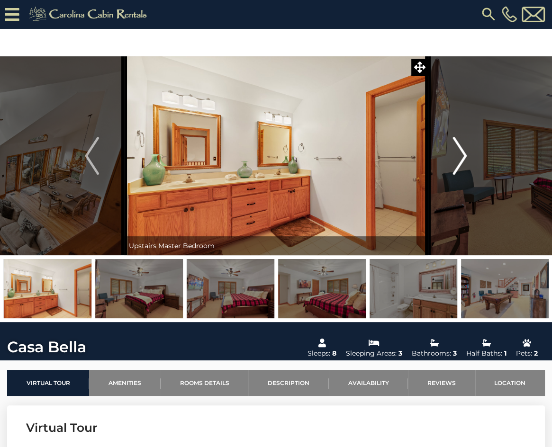
click at [460, 159] on img "Next" at bounding box center [460, 156] width 14 height 38
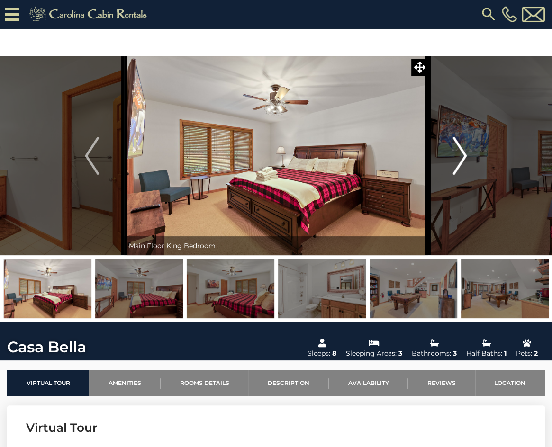
click at [460, 159] on img "Next" at bounding box center [460, 156] width 14 height 38
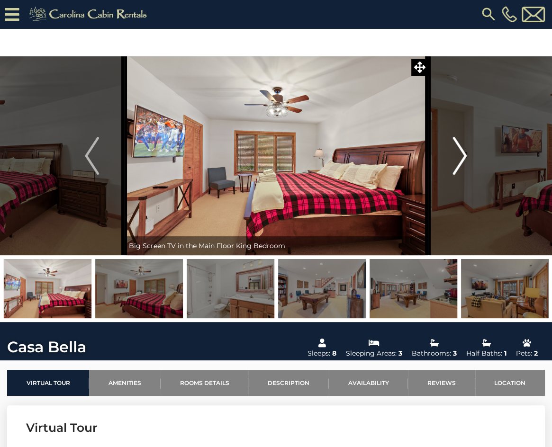
click at [460, 159] on img "Next" at bounding box center [460, 156] width 14 height 38
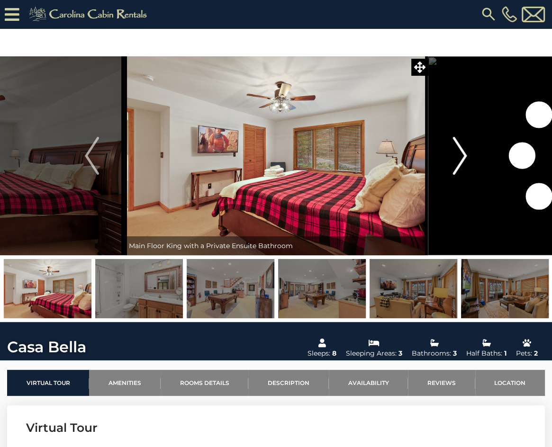
click at [460, 159] on img "Next" at bounding box center [460, 156] width 14 height 38
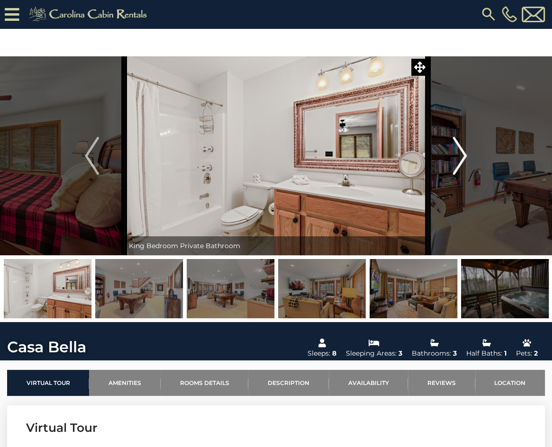
click at [460, 159] on img "Next" at bounding box center [460, 156] width 14 height 38
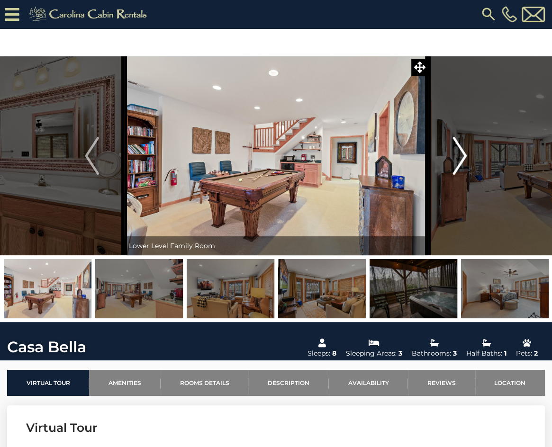
click at [460, 159] on img "Next" at bounding box center [460, 156] width 14 height 38
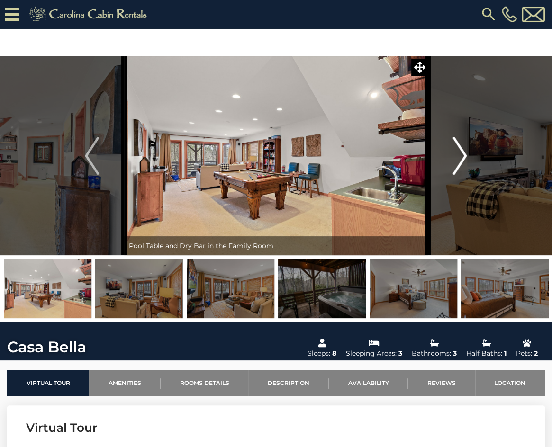
click at [460, 159] on img "Next" at bounding box center [460, 156] width 14 height 38
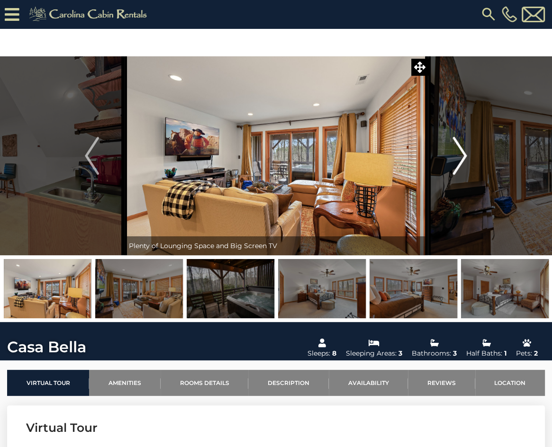
click at [460, 159] on img "Next" at bounding box center [460, 156] width 14 height 38
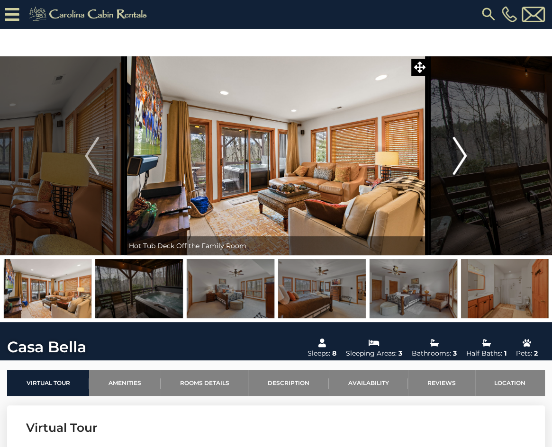
click at [460, 159] on img "Next" at bounding box center [460, 156] width 14 height 38
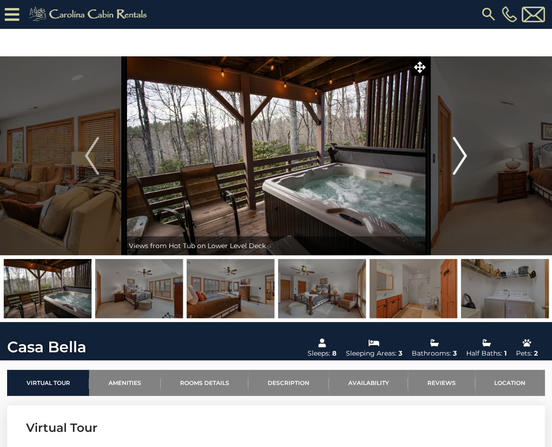
click at [460, 159] on img "Next" at bounding box center [460, 156] width 14 height 38
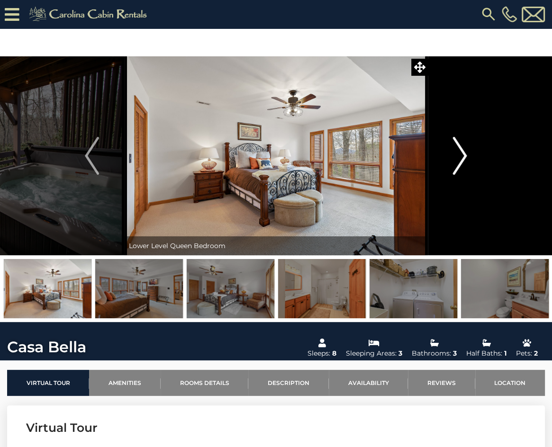
click at [460, 159] on img "Next" at bounding box center [460, 156] width 14 height 38
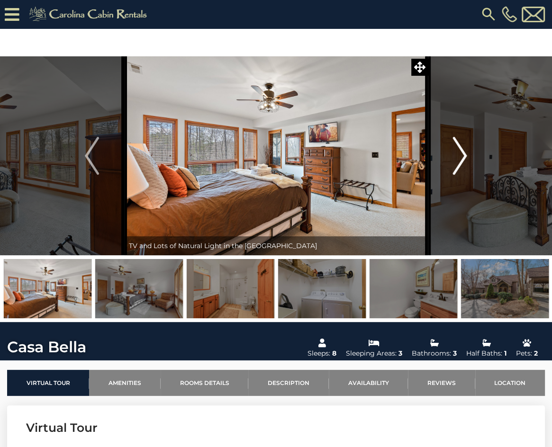
click at [459, 159] on img "Next" at bounding box center [460, 156] width 14 height 38
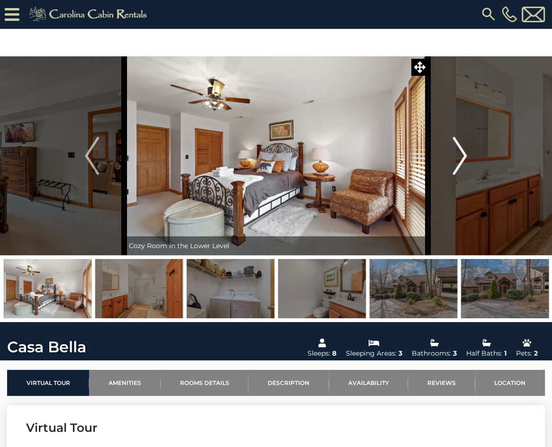
click at [459, 159] on img "Next" at bounding box center [460, 156] width 14 height 38
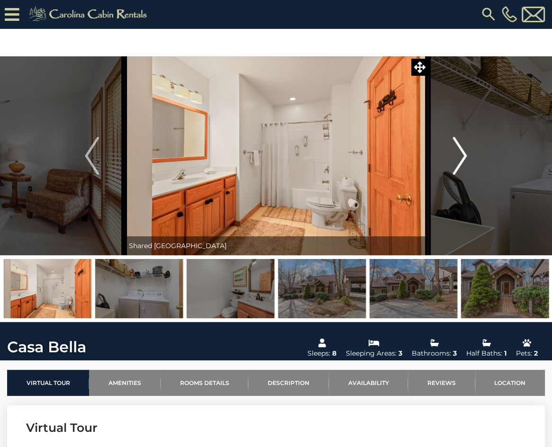
click at [459, 159] on img "Next" at bounding box center [460, 156] width 14 height 38
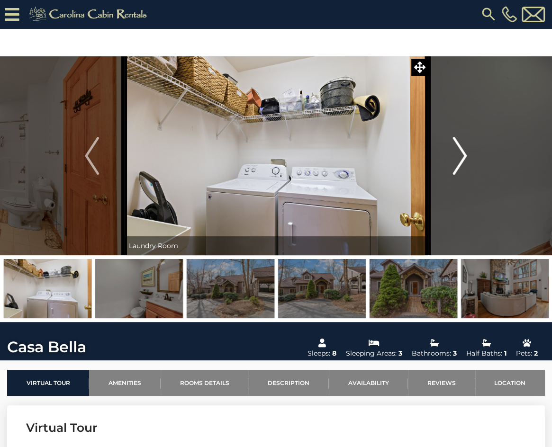
click at [459, 159] on img "Next" at bounding box center [460, 156] width 14 height 38
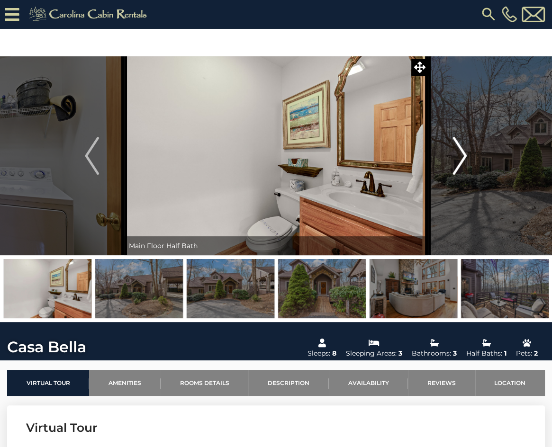
click at [459, 159] on img "Next" at bounding box center [460, 156] width 14 height 38
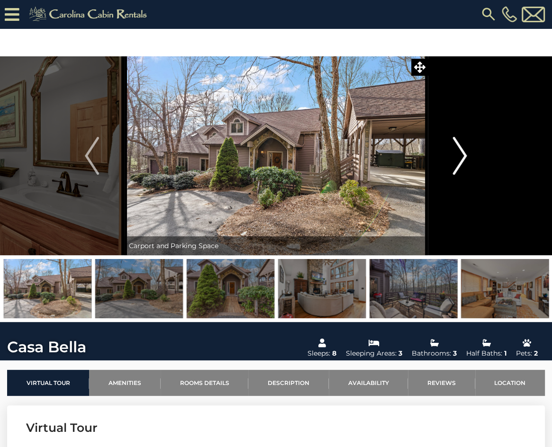
click at [459, 159] on img "Next" at bounding box center [460, 156] width 14 height 38
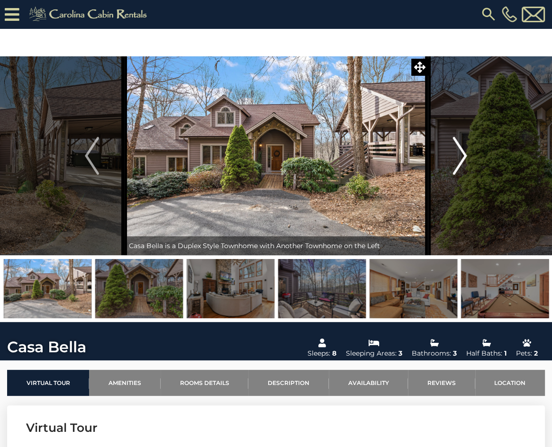
click at [459, 159] on img "Next" at bounding box center [460, 156] width 14 height 38
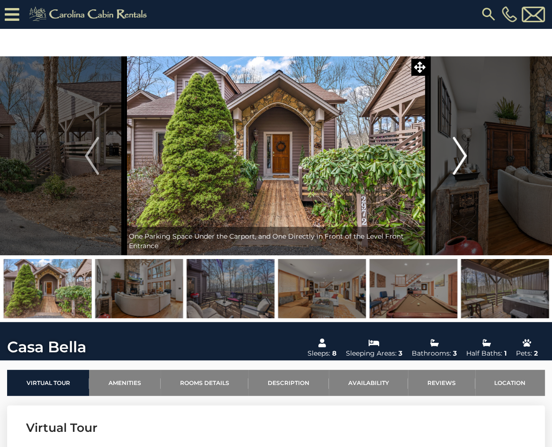
click at [459, 159] on img "Next" at bounding box center [460, 156] width 14 height 38
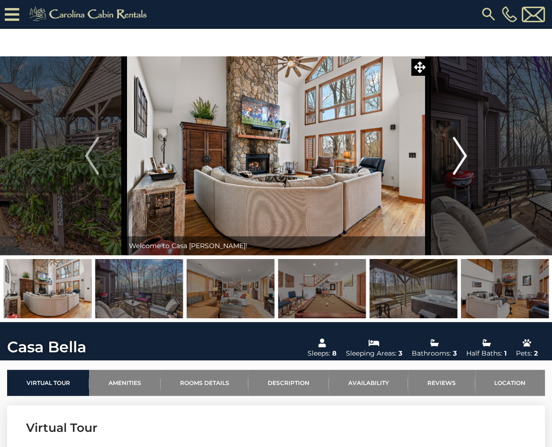
click at [459, 159] on img "Next" at bounding box center [460, 156] width 14 height 38
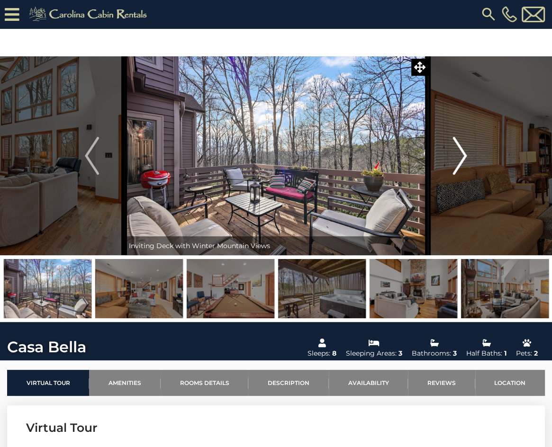
click at [459, 159] on img "Next" at bounding box center [460, 156] width 14 height 38
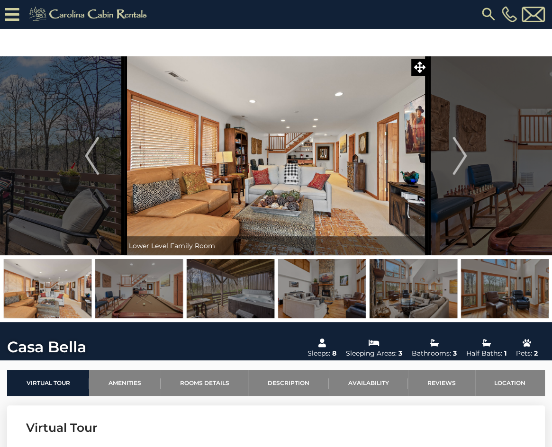
click at [488, 13] on img at bounding box center [488, 14] width 17 height 17
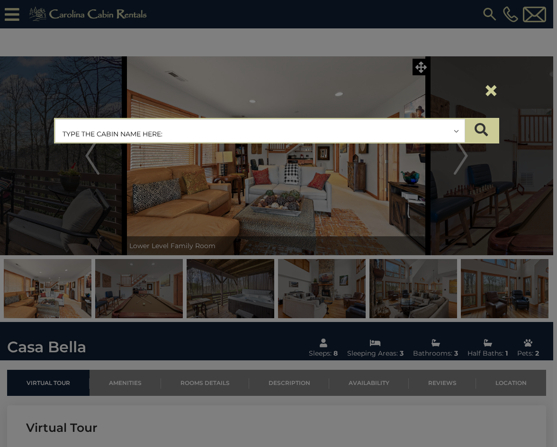
click at [220, 136] on input "text" at bounding box center [259, 131] width 409 height 24
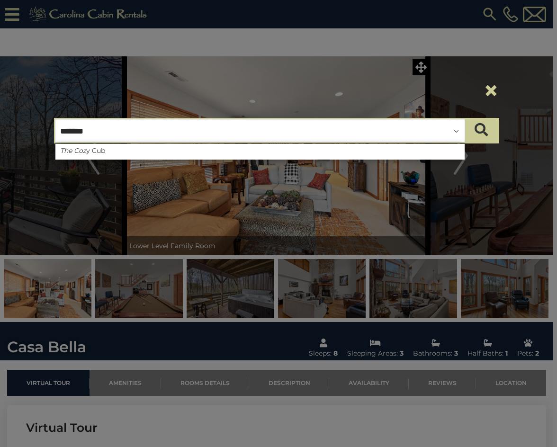
type input "*******"
click at [125, 155] on ul "The Coz y Cub" at bounding box center [259, 152] width 409 height 16
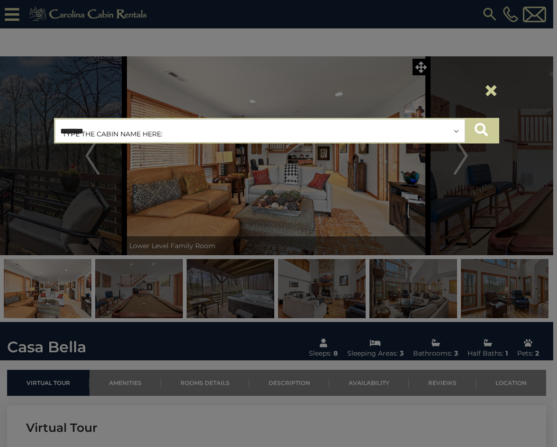
click at [482, 133] on icon "submit" at bounding box center [481, 129] width 13 height 13
click at [122, 122] on input "*******" at bounding box center [259, 131] width 409 height 24
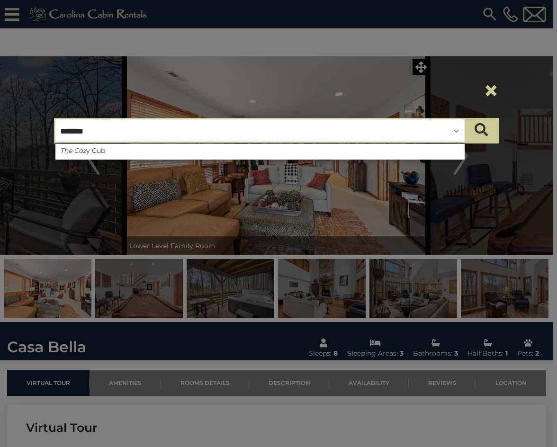
click at [102, 132] on input "*******" at bounding box center [259, 131] width 409 height 24
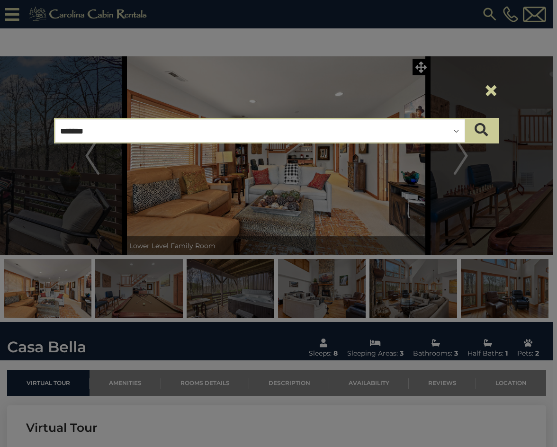
click at [96, 133] on input "*******" at bounding box center [259, 131] width 409 height 24
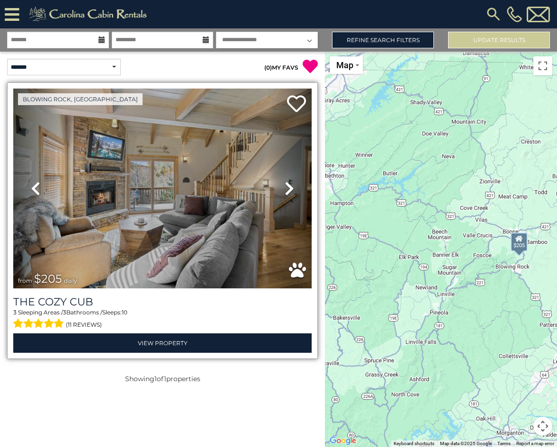
click at [159, 210] on img at bounding box center [162, 189] width 299 height 200
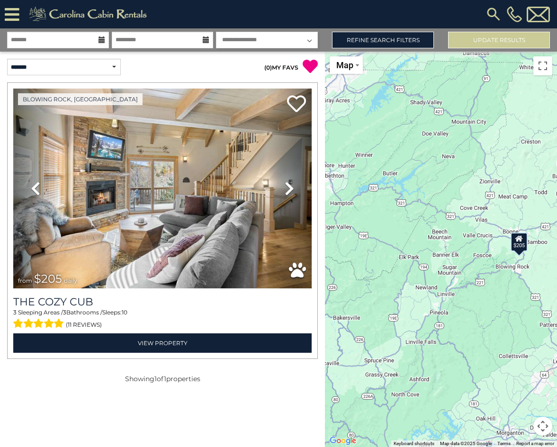
click at [492, 15] on img at bounding box center [493, 14] width 17 height 17
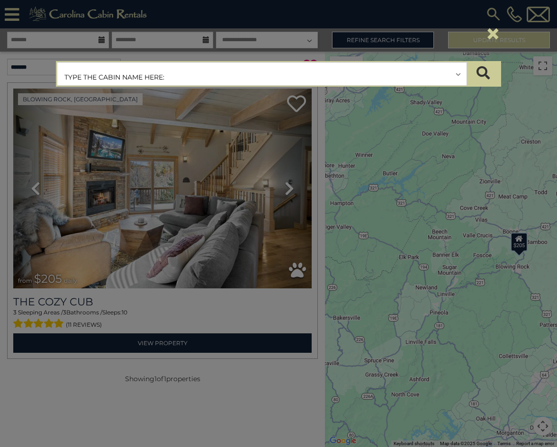
click at [180, 75] on input "text" at bounding box center [261, 75] width 409 height 24
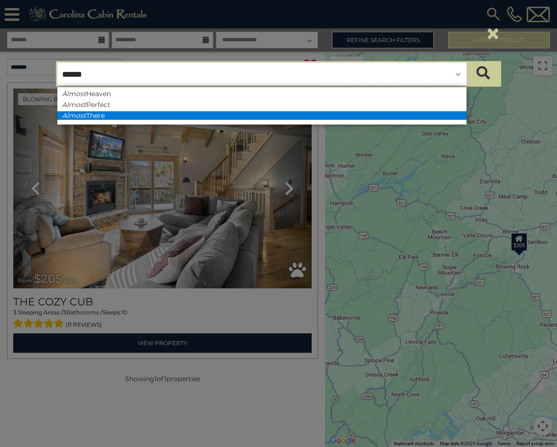
type input "******"
click at [183, 116] on li "Almost There" at bounding box center [261, 115] width 409 height 9
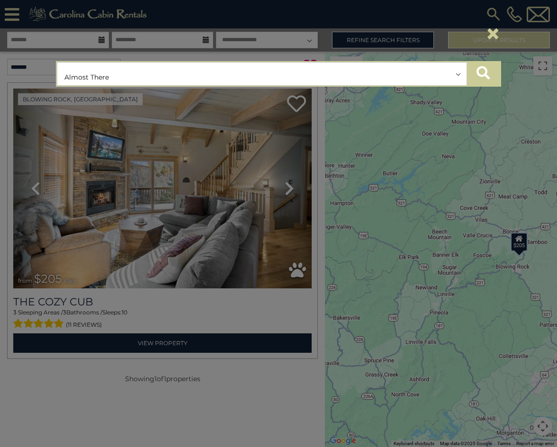
click at [493, 75] on button "submit" at bounding box center [483, 74] width 33 height 24
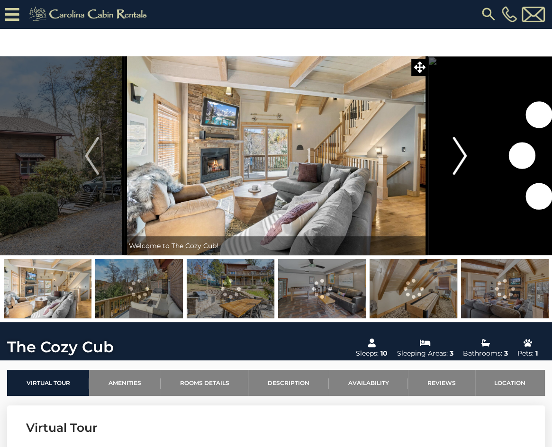
click at [459, 152] on img "Next" at bounding box center [460, 156] width 14 height 38
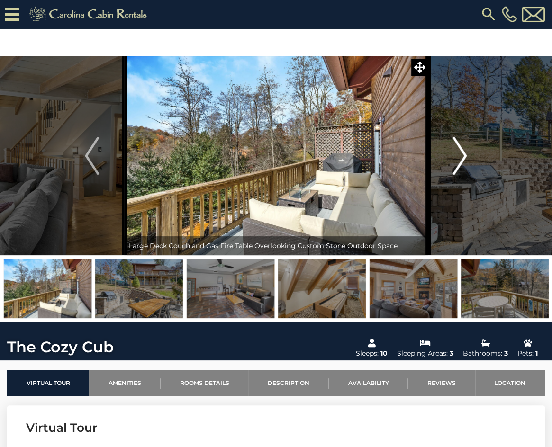
click at [459, 154] on img "Next" at bounding box center [460, 156] width 14 height 38
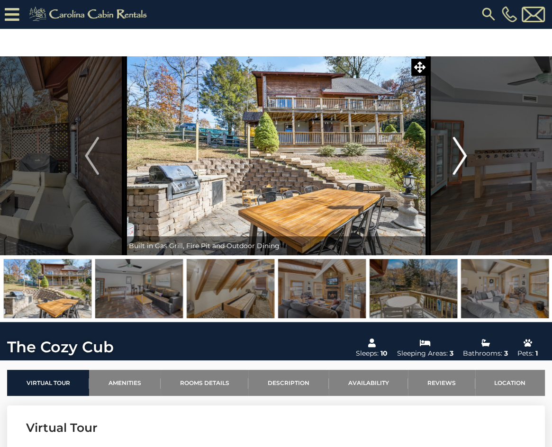
click at [459, 154] on img "Next" at bounding box center [460, 156] width 14 height 38
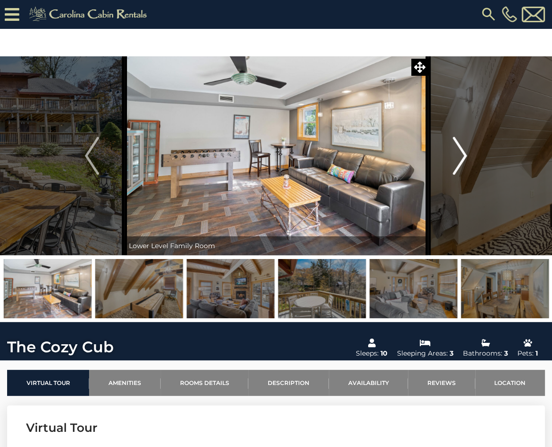
click at [459, 154] on img "Next" at bounding box center [460, 156] width 14 height 38
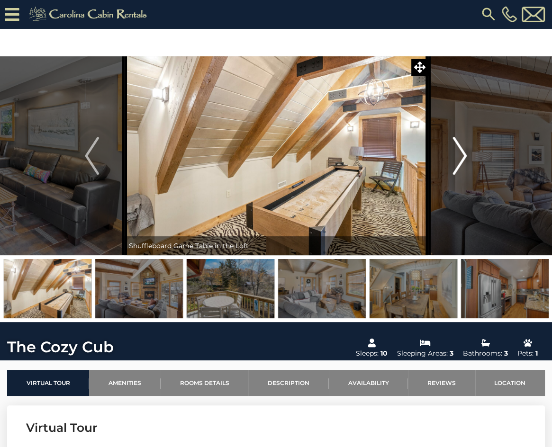
click at [459, 154] on img "Next" at bounding box center [460, 156] width 14 height 38
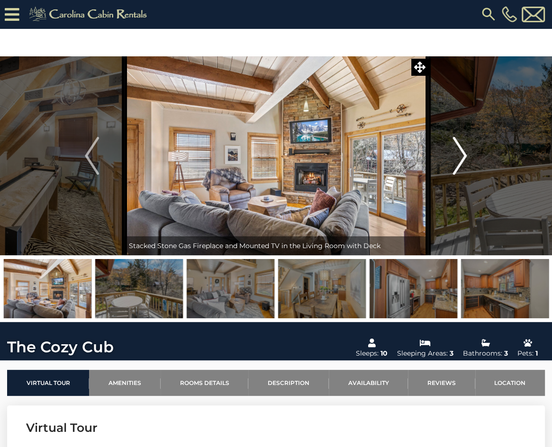
click at [459, 154] on img "Next" at bounding box center [460, 156] width 14 height 38
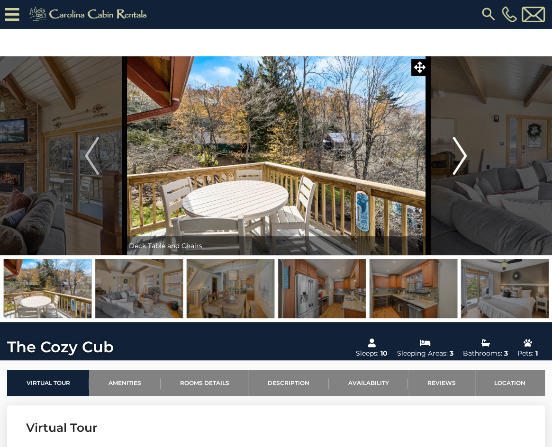
click at [459, 154] on img "Next" at bounding box center [460, 156] width 14 height 38
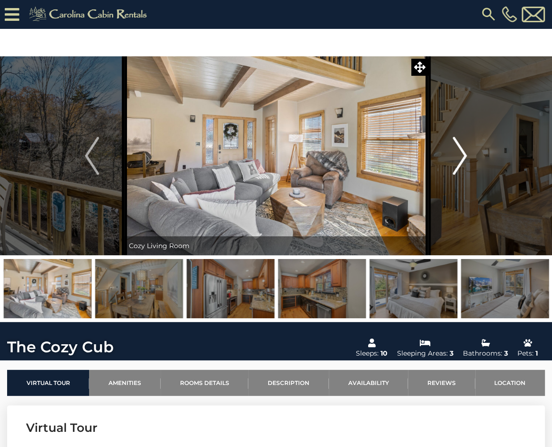
click at [459, 154] on img "Next" at bounding box center [460, 156] width 14 height 38
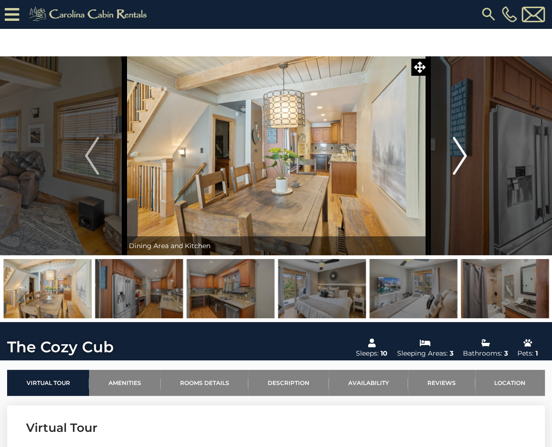
click at [459, 154] on img "Next" at bounding box center [460, 156] width 14 height 38
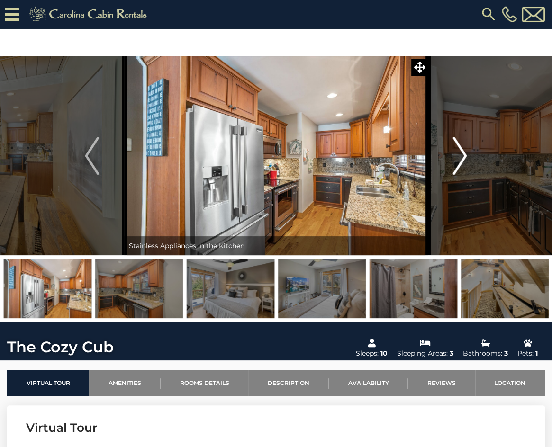
click at [459, 154] on img "Next" at bounding box center [460, 156] width 14 height 38
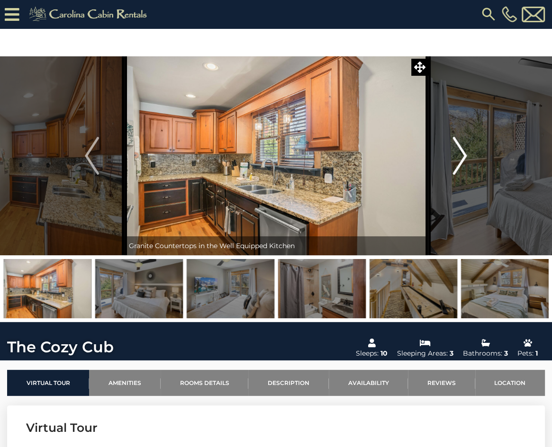
click at [459, 154] on img "Next" at bounding box center [460, 156] width 14 height 38
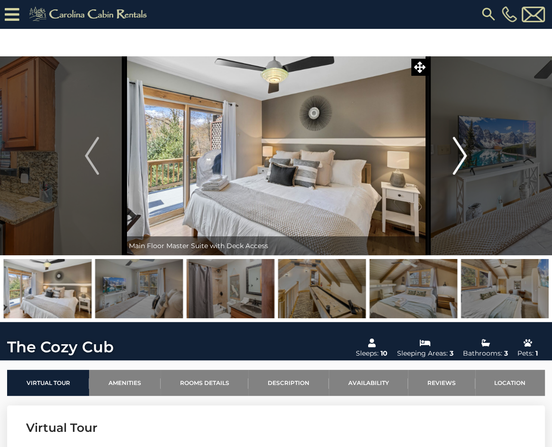
click at [459, 154] on img "Next" at bounding box center [460, 156] width 14 height 38
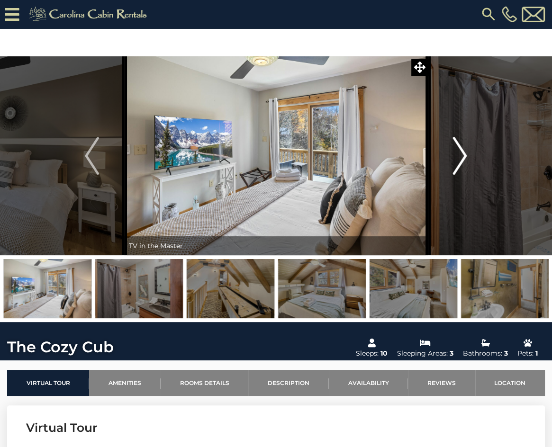
click at [459, 154] on img "Next" at bounding box center [460, 156] width 14 height 38
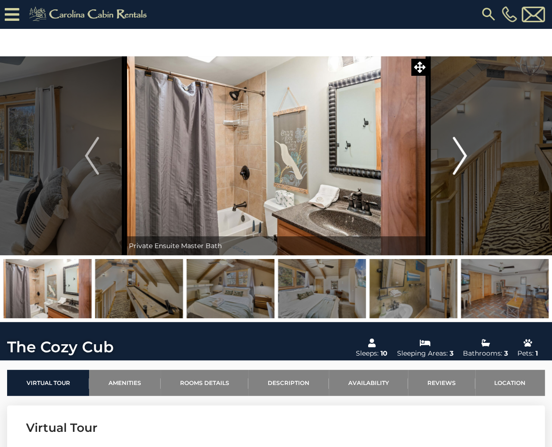
click at [459, 154] on img "Next" at bounding box center [460, 156] width 14 height 38
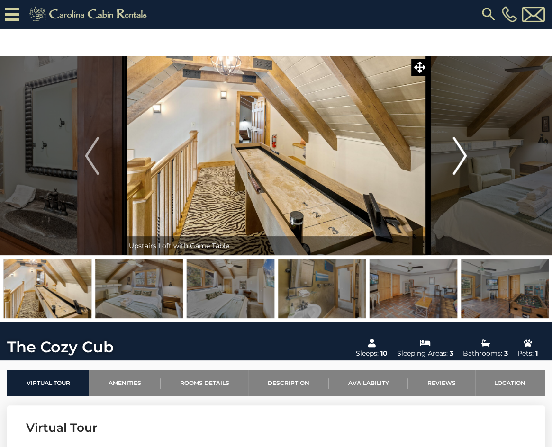
click at [459, 154] on img "Next" at bounding box center [460, 156] width 14 height 38
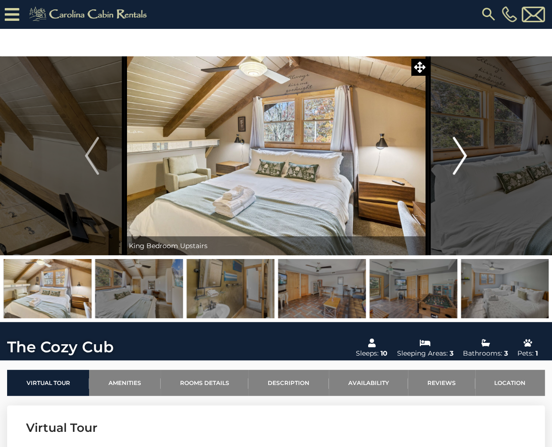
click at [459, 154] on img "Next" at bounding box center [460, 156] width 14 height 38
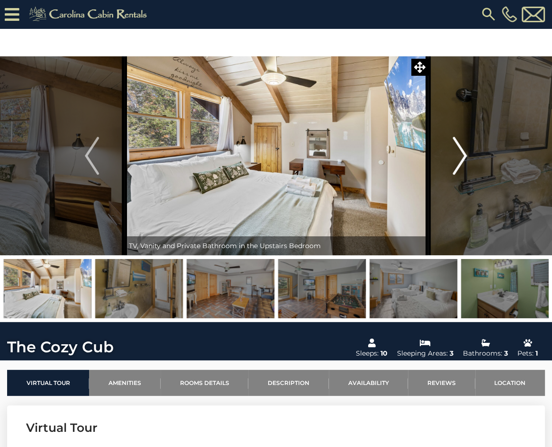
click at [459, 154] on img "Next" at bounding box center [460, 156] width 14 height 38
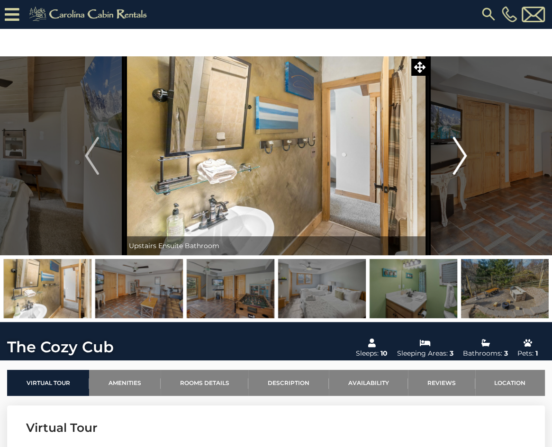
click at [459, 154] on img "Next" at bounding box center [460, 156] width 14 height 38
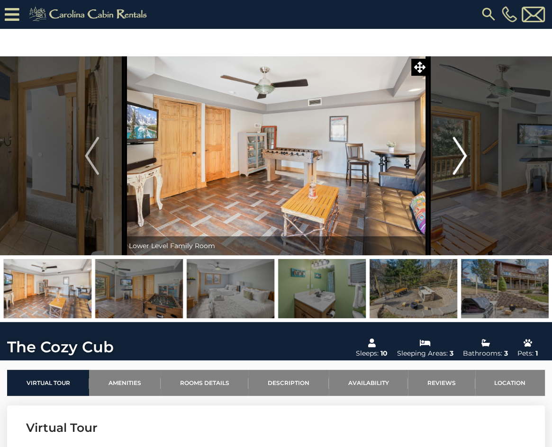
click at [459, 154] on img "Next" at bounding box center [460, 156] width 14 height 38
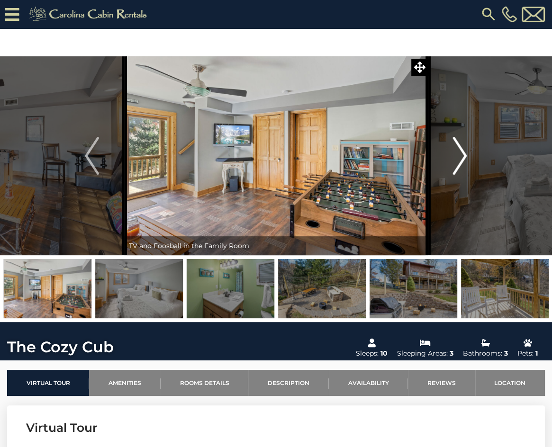
click at [459, 154] on img "Next" at bounding box center [460, 156] width 14 height 38
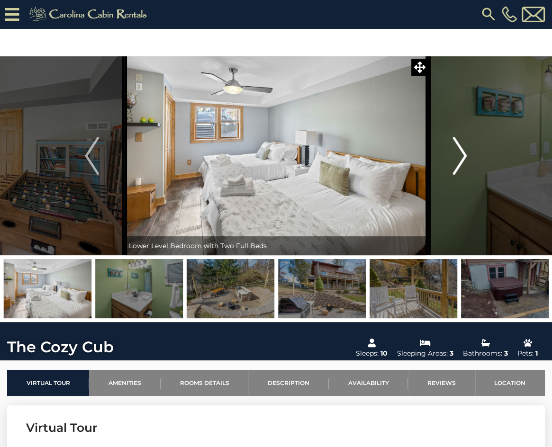
click at [459, 154] on img "Next" at bounding box center [460, 156] width 14 height 38
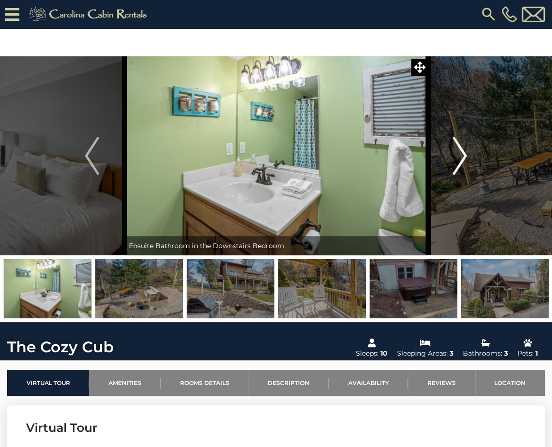
click at [459, 154] on img "Next" at bounding box center [460, 156] width 14 height 38
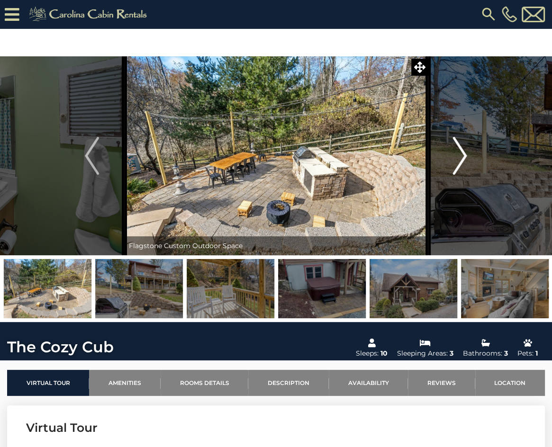
click at [459, 154] on img "Next" at bounding box center [460, 156] width 14 height 38
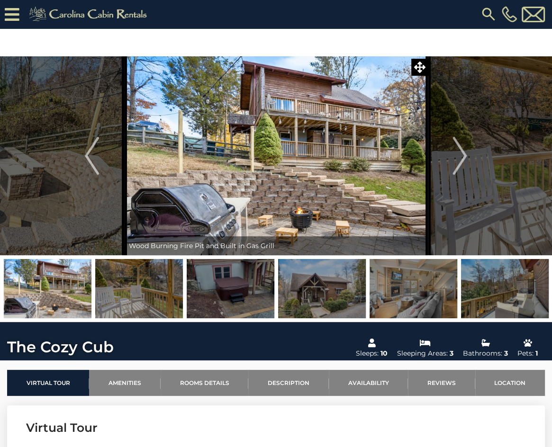
click at [486, 12] on img at bounding box center [488, 14] width 17 height 17
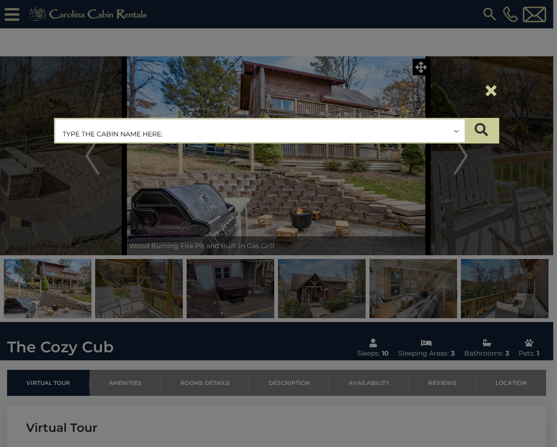
click at [158, 136] on input "text" at bounding box center [259, 131] width 409 height 24
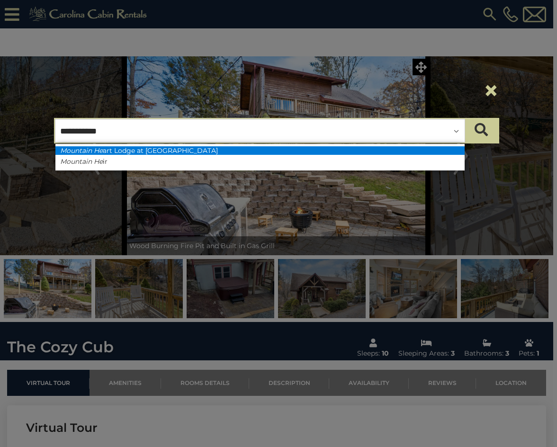
type input "**********"
click at [155, 150] on li "Mountain He art Lodge at Eagles Nest" at bounding box center [259, 150] width 409 height 9
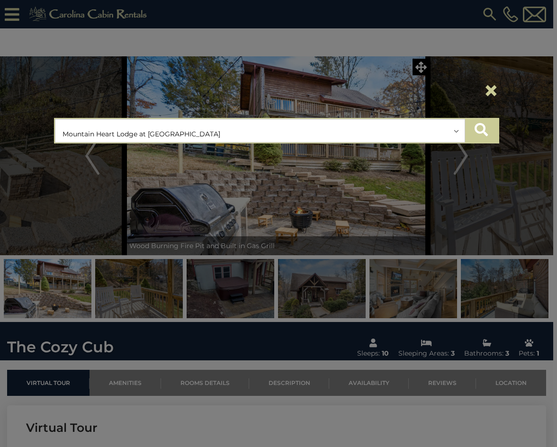
click at [477, 129] on icon "submit" at bounding box center [481, 129] width 13 height 13
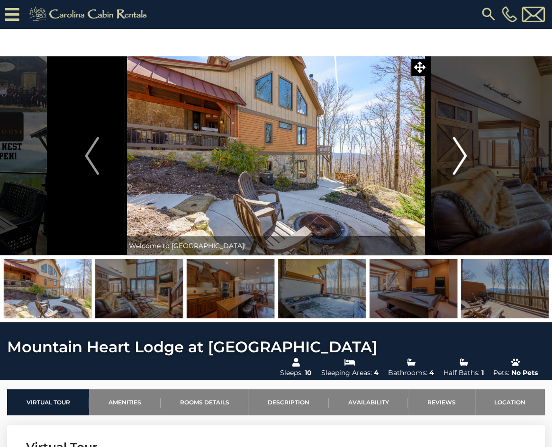
click at [460, 156] on img "Next" at bounding box center [460, 156] width 14 height 38
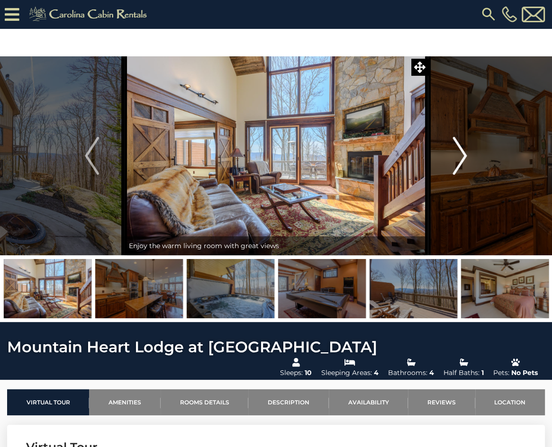
click at [460, 156] on img "Next" at bounding box center [460, 156] width 14 height 38
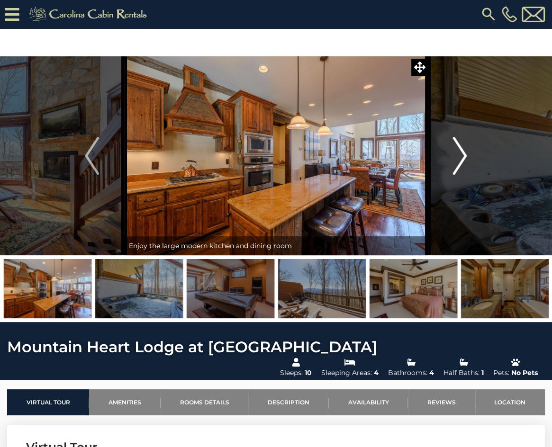
click at [460, 156] on img "Next" at bounding box center [460, 156] width 14 height 38
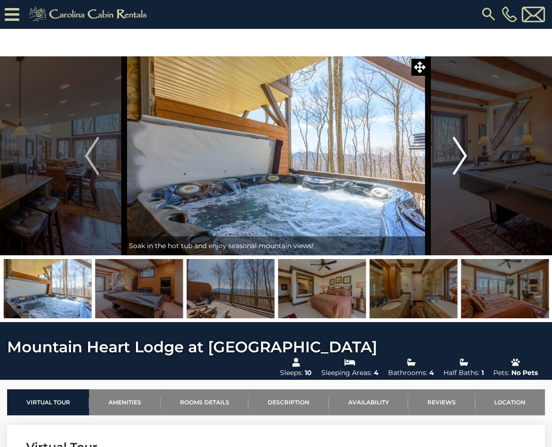
click at [460, 156] on img "Next" at bounding box center [460, 156] width 14 height 38
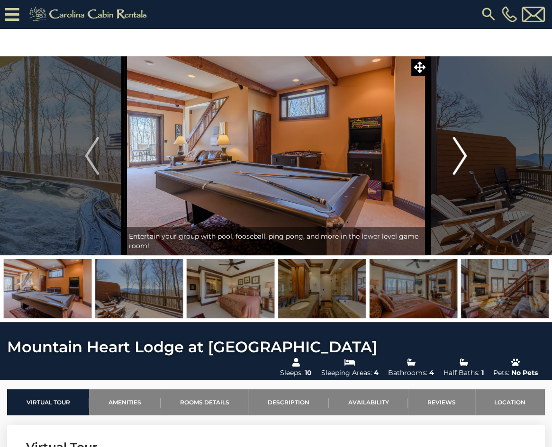
click at [460, 156] on img "Next" at bounding box center [460, 156] width 14 height 38
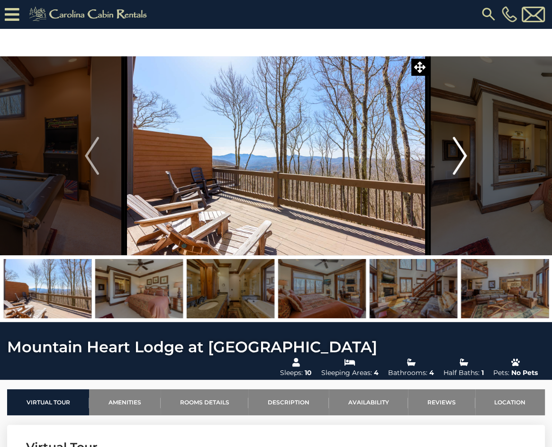
click at [460, 156] on img "Next" at bounding box center [460, 156] width 14 height 38
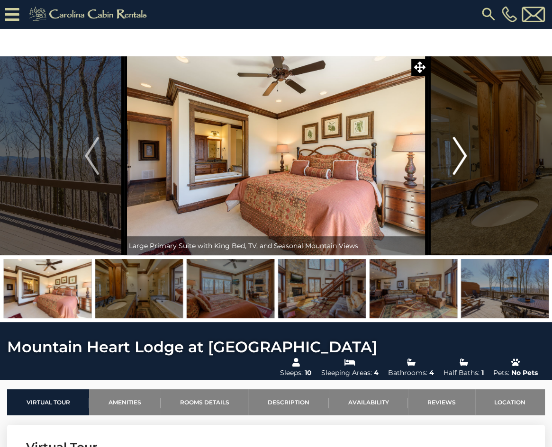
click at [460, 156] on img "Next" at bounding box center [460, 156] width 14 height 38
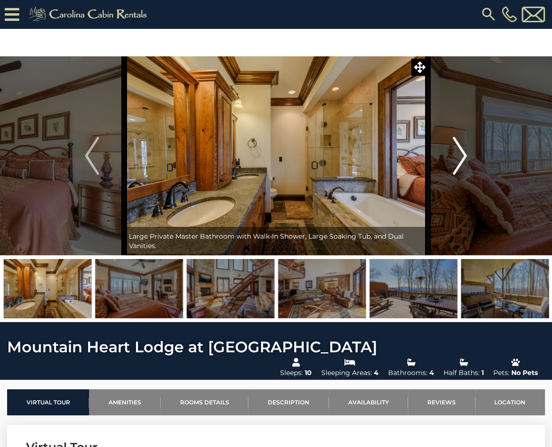
click at [460, 156] on img "Next" at bounding box center [460, 156] width 14 height 38
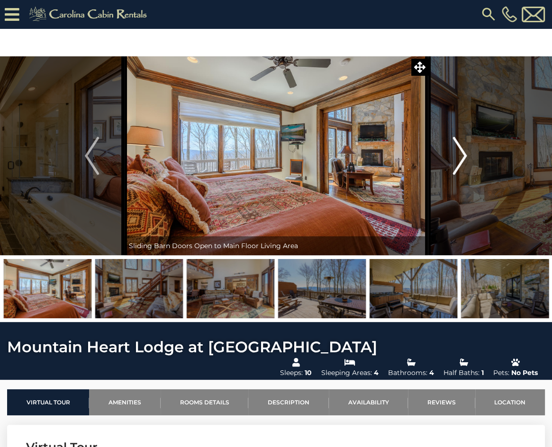
click at [460, 156] on img "Next" at bounding box center [460, 156] width 14 height 38
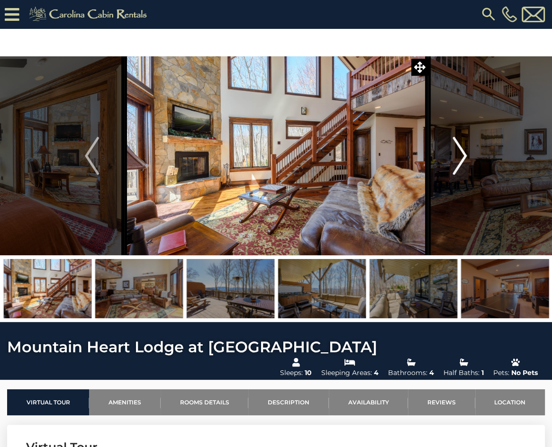
click at [460, 156] on img "Next" at bounding box center [460, 156] width 14 height 38
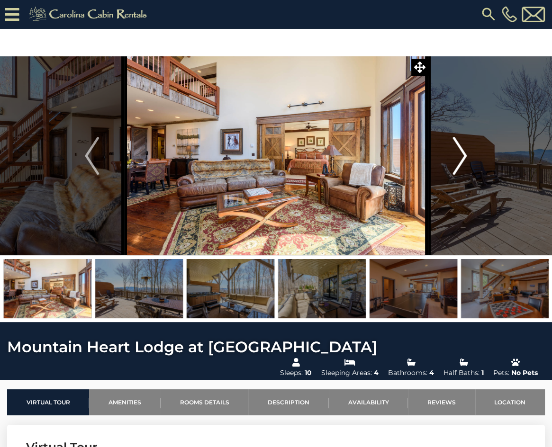
click at [460, 156] on img "Next" at bounding box center [460, 156] width 14 height 38
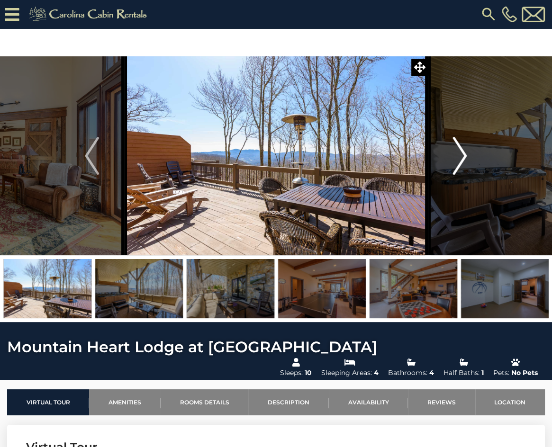
click at [460, 156] on img "Next" at bounding box center [460, 156] width 14 height 38
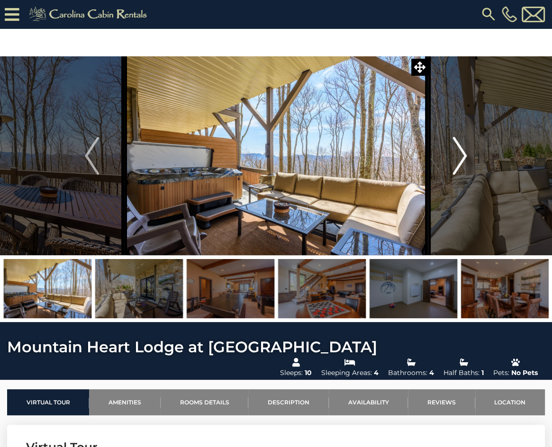
click at [460, 156] on img "Next" at bounding box center [460, 156] width 14 height 38
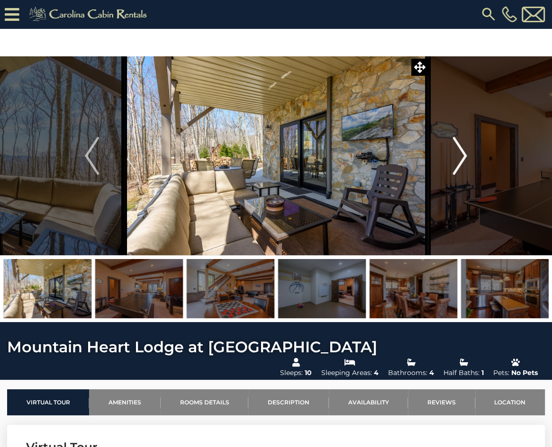
click at [460, 156] on img "Next" at bounding box center [460, 156] width 14 height 38
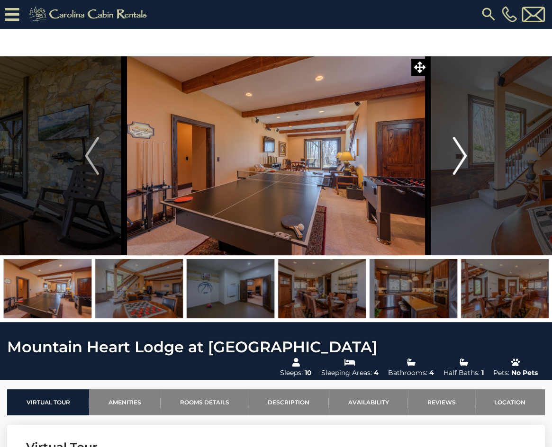
click at [460, 156] on img "Next" at bounding box center [460, 156] width 14 height 38
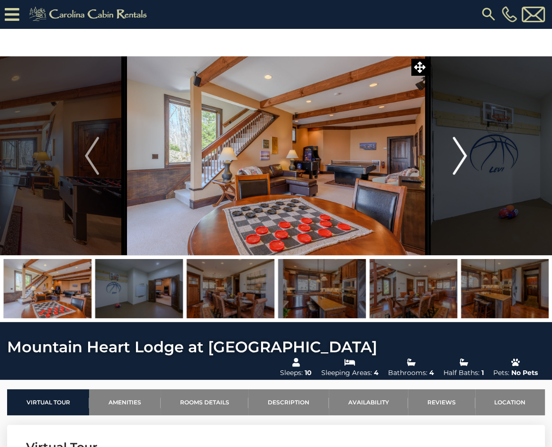
click at [460, 156] on img "Next" at bounding box center [460, 156] width 14 height 38
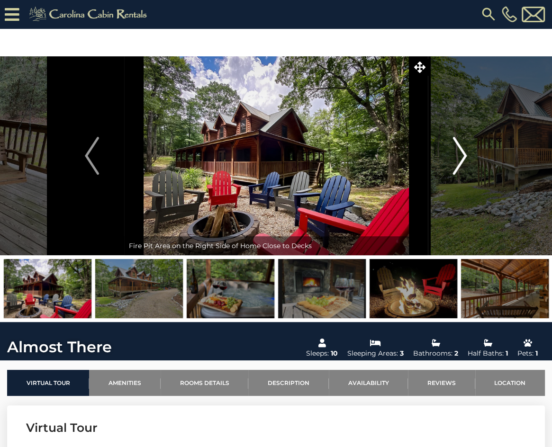
click at [457, 153] on img "Next" at bounding box center [460, 156] width 14 height 38
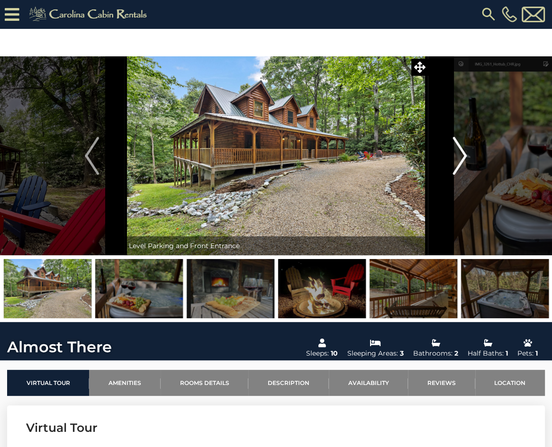
click at [461, 154] on img "Next" at bounding box center [460, 156] width 14 height 38
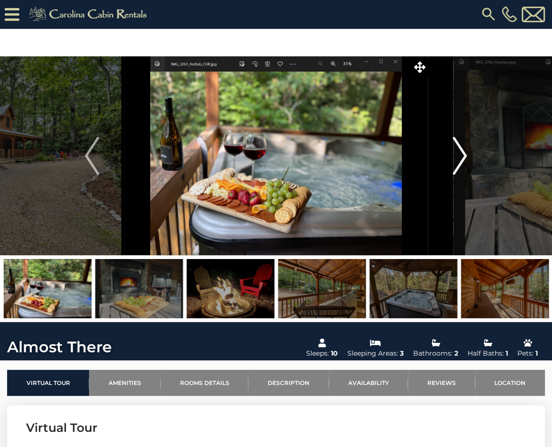
click at [461, 154] on img "Next" at bounding box center [460, 156] width 14 height 38
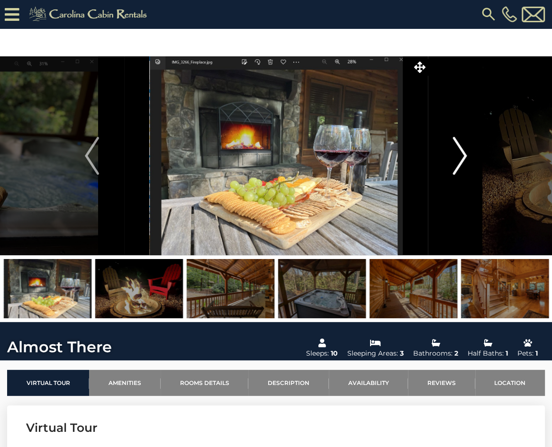
click at [461, 154] on img "Next" at bounding box center [460, 156] width 14 height 38
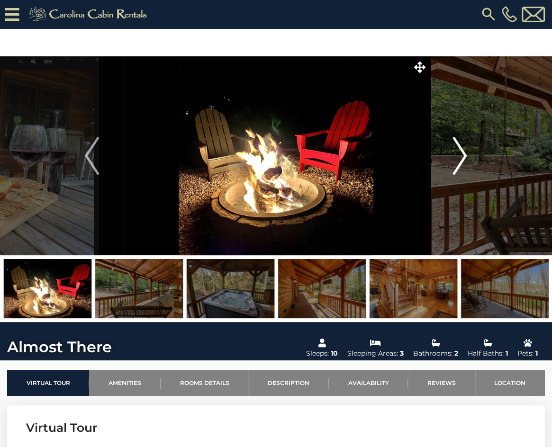
click at [461, 154] on img "Next" at bounding box center [460, 156] width 14 height 38
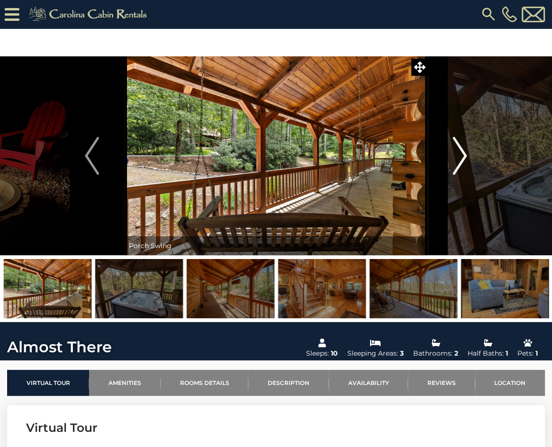
click at [461, 154] on img "Next" at bounding box center [460, 156] width 14 height 38
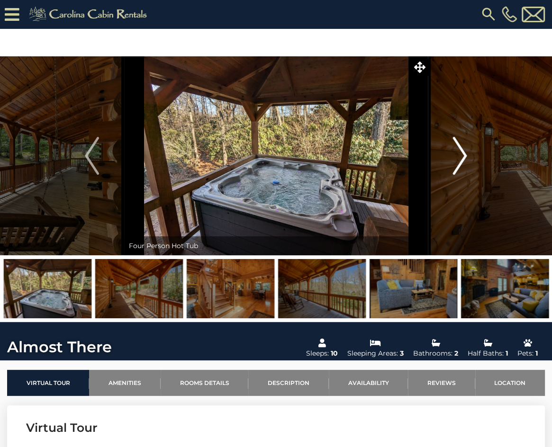
click at [461, 154] on img "Next" at bounding box center [460, 156] width 14 height 38
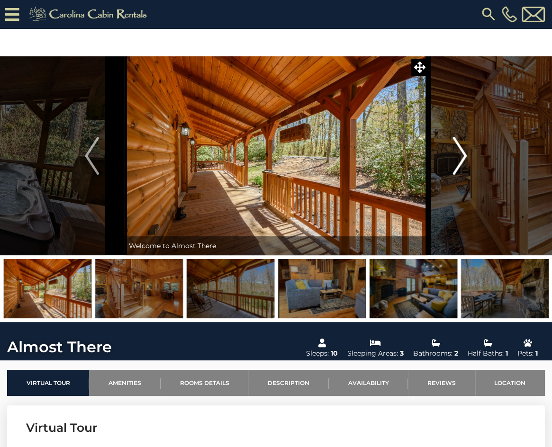
click at [461, 154] on img "Next" at bounding box center [460, 156] width 14 height 38
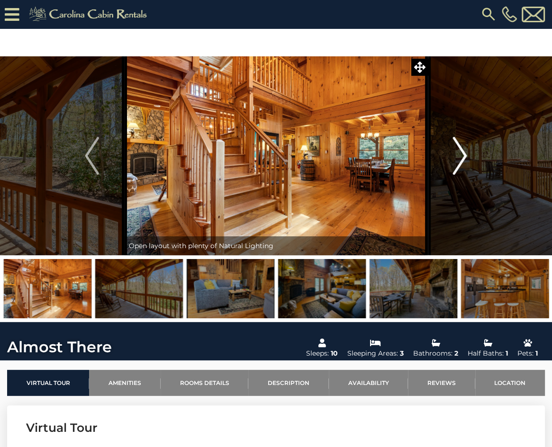
click at [461, 154] on img "Next" at bounding box center [460, 156] width 14 height 38
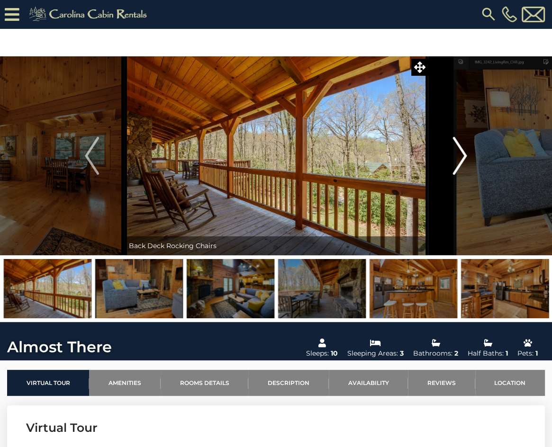
click at [461, 154] on img "Next" at bounding box center [460, 156] width 14 height 38
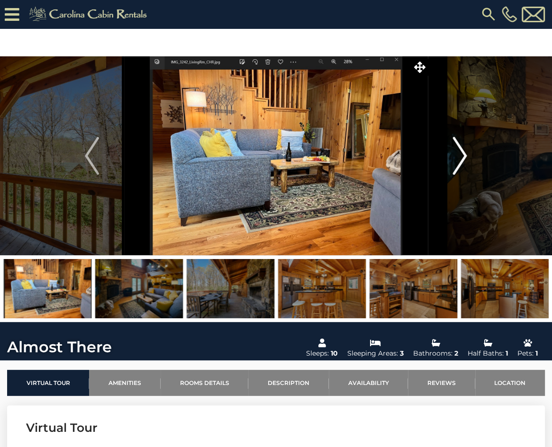
click at [461, 154] on img "Next" at bounding box center [460, 156] width 14 height 38
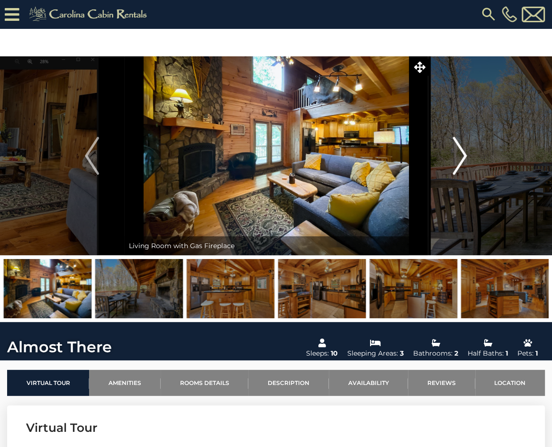
click at [461, 154] on img "Next" at bounding box center [460, 156] width 14 height 38
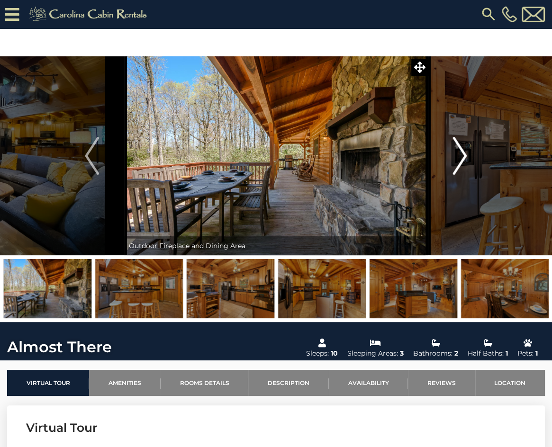
click at [461, 154] on img "Next" at bounding box center [460, 156] width 14 height 38
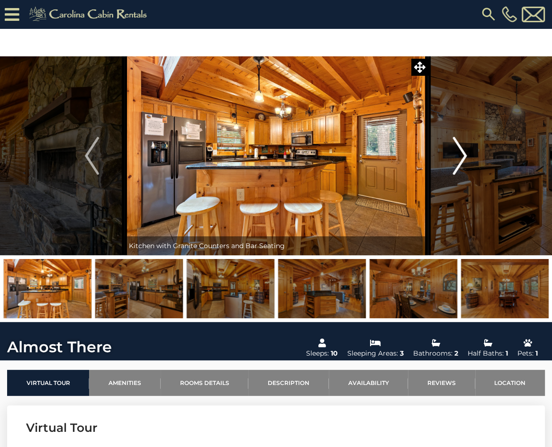
click at [461, 154] on img "Next" at bounding box center [460, 156] width 14 height 38
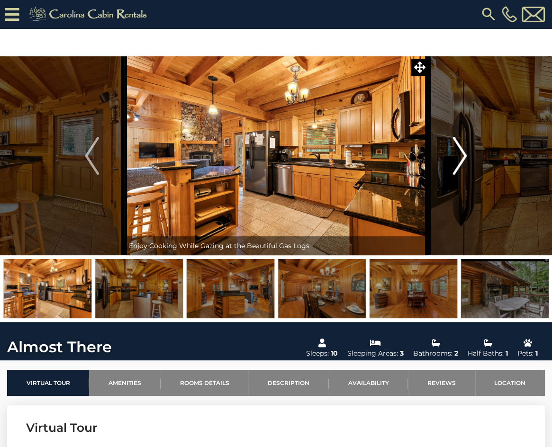
click at [461, 154] on img "Next" at bounding box center [460, 156] width 14 height 38
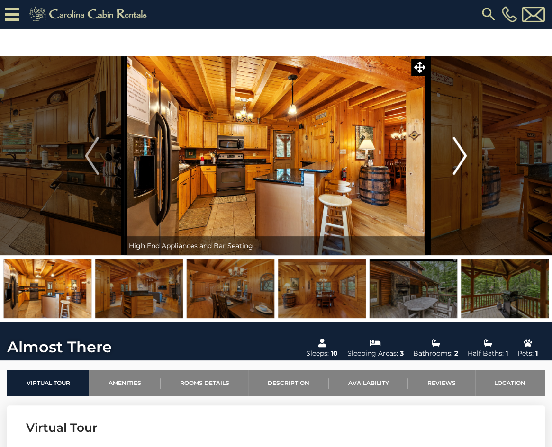
click at [461, 154] on img "Next" at bounding box center [460, 156] width 14 height 38
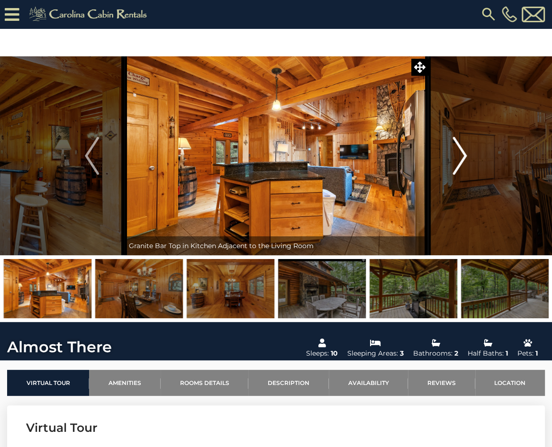
click at [461, 154] on img "Next" at bounding box center [460, 156] width 14 height 38
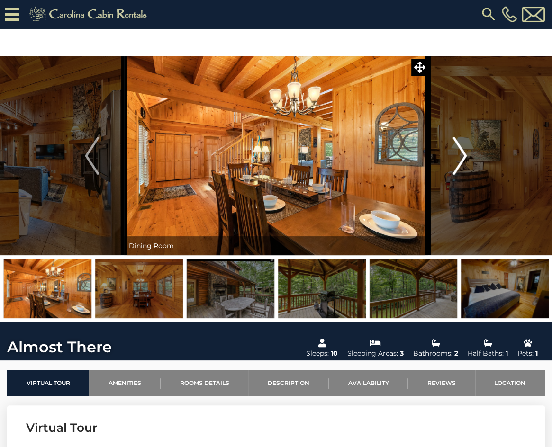
click at [461, 154] on img "Next" at bounding box center [460, 156] width 14 height 38
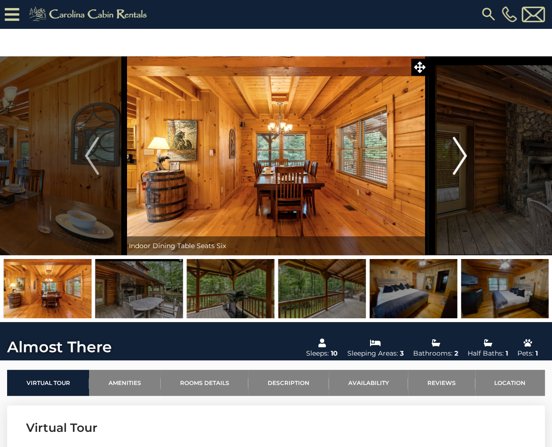
click at [461, 154] on img "Next" at bounding box center [460, 156] width 14 height 38
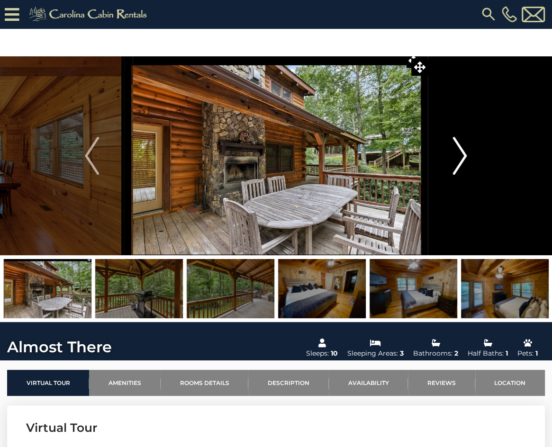
click at [461, 154] on img "Next" at bounding box center [460, 156] width 14 height 38
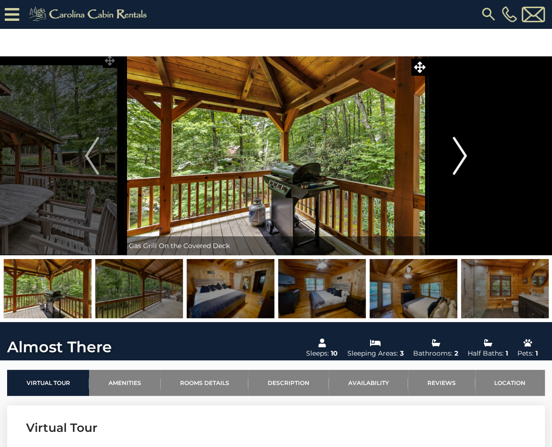
click at [461, 154] on img "Next" at bounding box center [460, 156] width 14 height 38
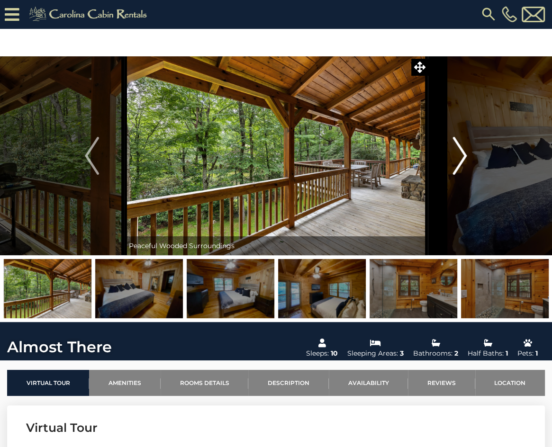
click at [461, 154] on img "Next" at bounding box center [460, 156] width 14 height 38
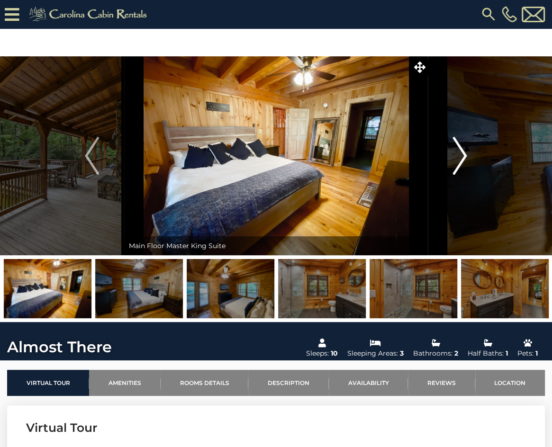
click at [461, 154] on img "Next" at bounding box center [460, 156] width 14 height 38
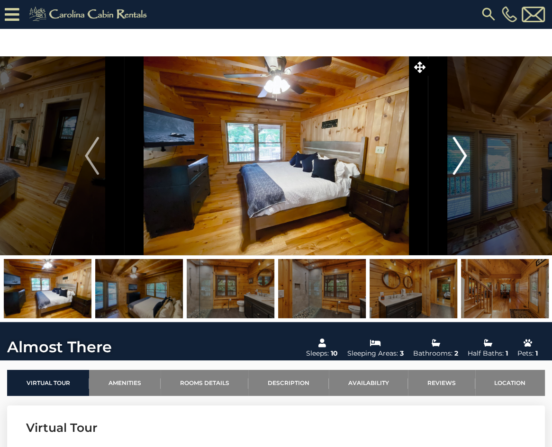
click at [461, 154] on img "Next" at bounding box center [460, 156] width 14 height 38
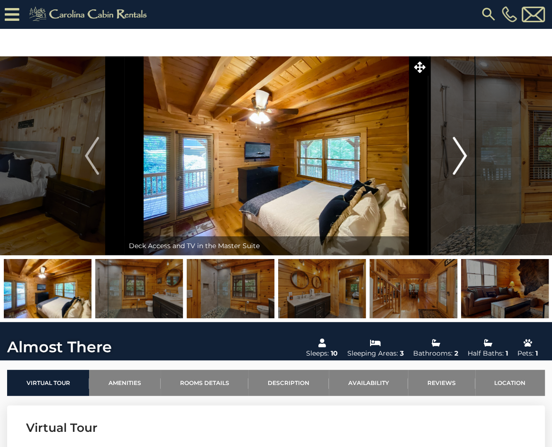
click at [461, 154] on img "Next" at bounding box center [460, 156] width 14 height 38
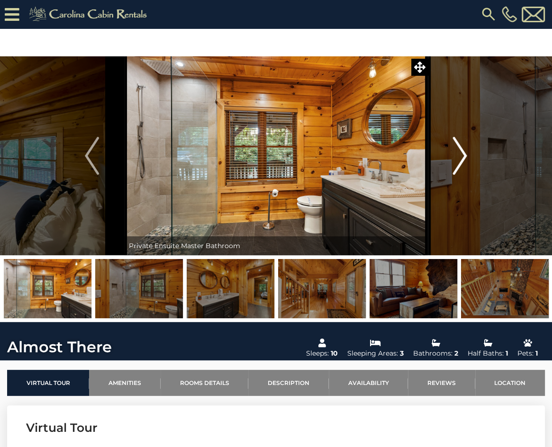
click at [461, 154] on img "Next" at bounding box center [460, 156] width 14 height 38
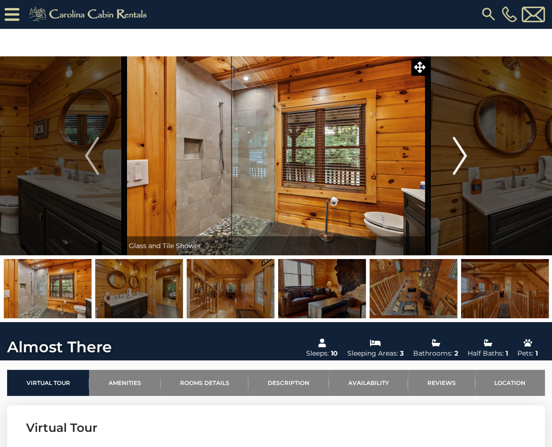
click at [461, 154] on img "Next" at bounding box center [460, 156] width 14 height 38
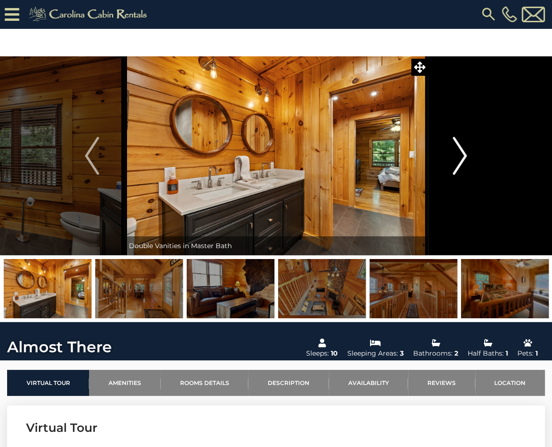
click at [461, 154] on img "Next" at bounding box center [460, 156] width 14 height 38
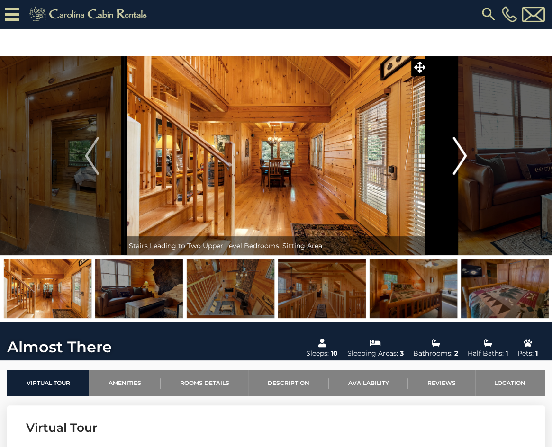
click at [461, 154] on img "Next" at bounding box center [460, 156] width 14 height 38
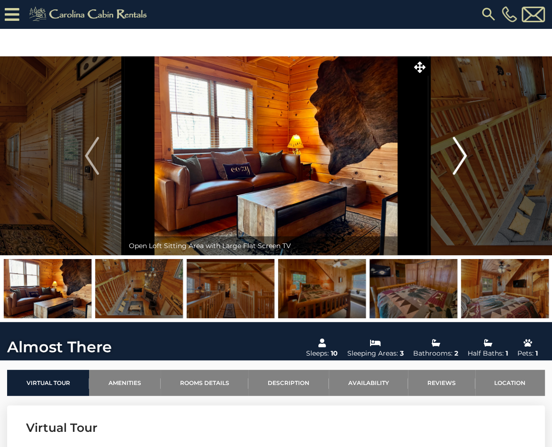
click at [461, 154] on img "Next" at bounding box center [460, 156] width 14 height 38
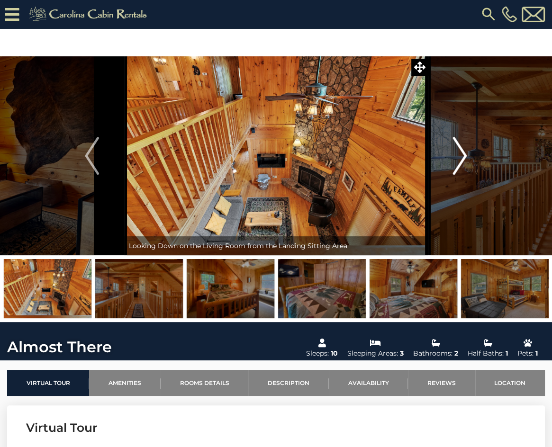
click at [461, 154] on img "Next" at bounding box center [460, 156] width 14 height 38
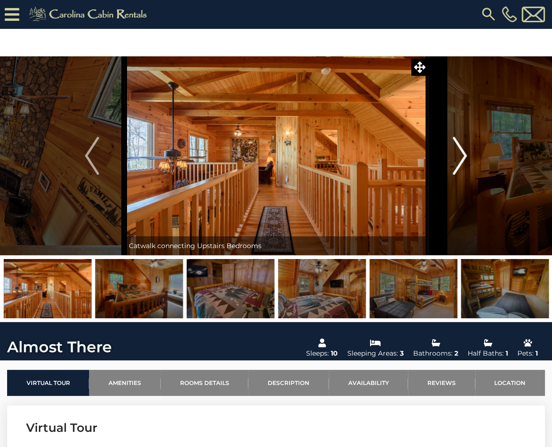
click at [461, 154] on img "Next" at bounding box center [460, 156] width 14 height 38
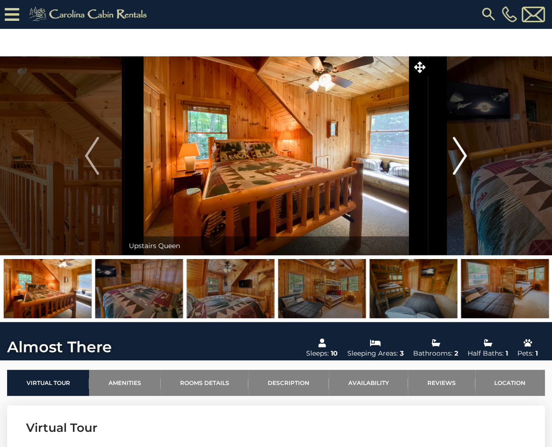
click at [461, 154] on img "Next" at bounding box center [460, 156] width 14 height 38
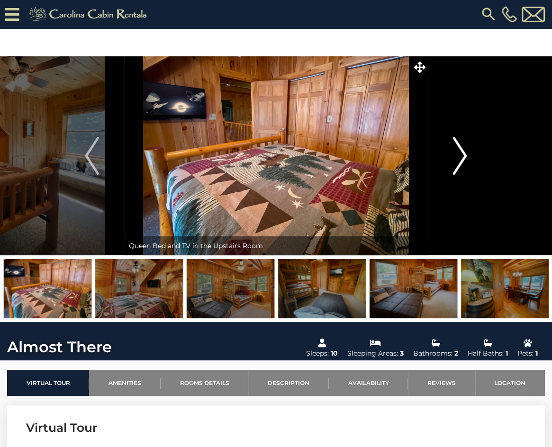
click at [461, 154] on img "Next" at bounding box center [460, 156] width 14 height 38
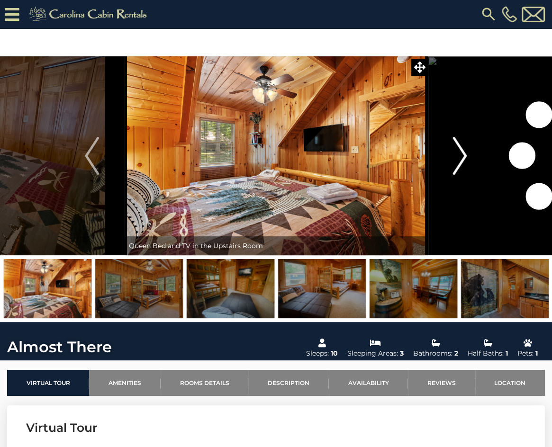
click at [461, 154] on img "Next" at bounding box center [460, 156] width 14 height 38
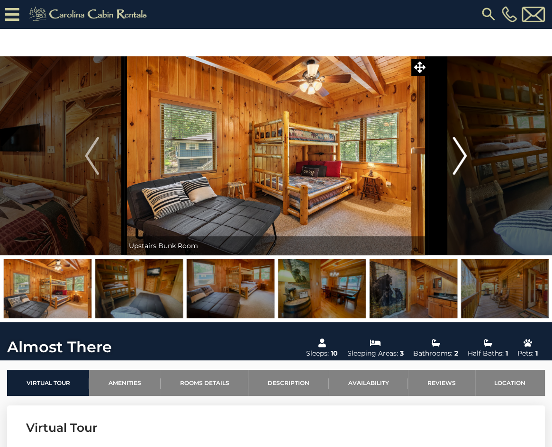
click at [461, 154] on img "Next" at bounding box center [460, 156] width 14 height 38
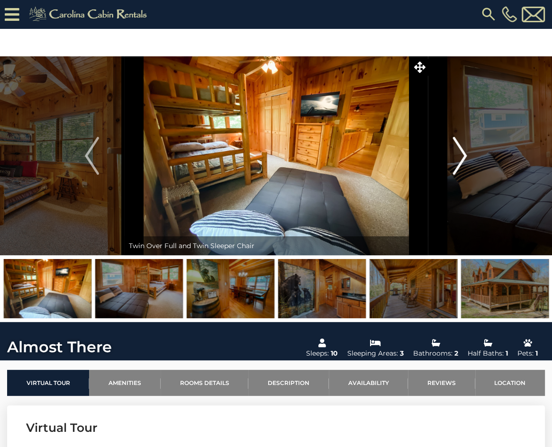
click at [461, 154] on img "Next" at bounding box center [460, 156] width 14 height 38
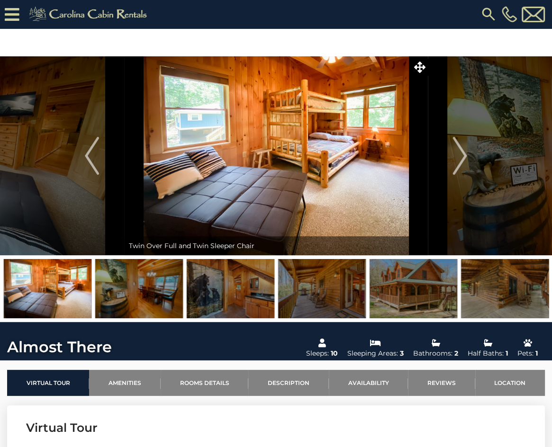
click at [488, 14] on img at bounding box center [488, 14] width 17 height 17
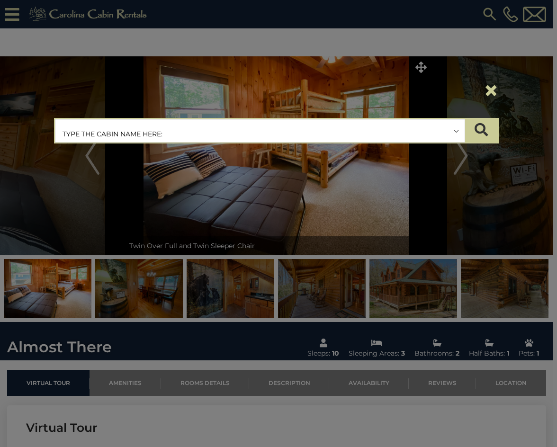
drag, startPoint x: 235, startPoint y: 121, endPoint x: 227, endPoint y: 125, distance: 8.3
click at [229, 126] on input "text" at bounding box center [259, 131] width 409 height 24
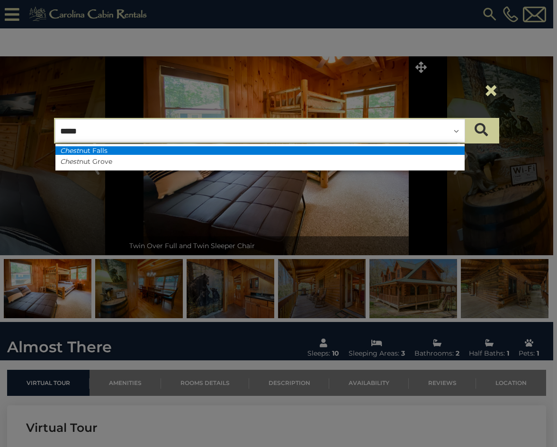
type input "*****"
click at [190, 151] on li "Chest nut Falls" at bounding box center [259, 150] width 409 height 9
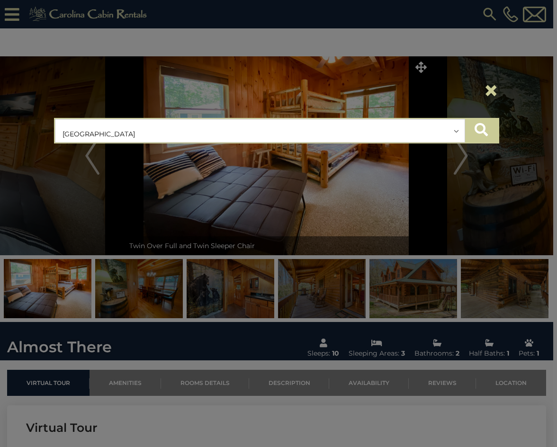
click at [476, 136] on button "submit" at bounding box center [481, 131] width 33 height 24
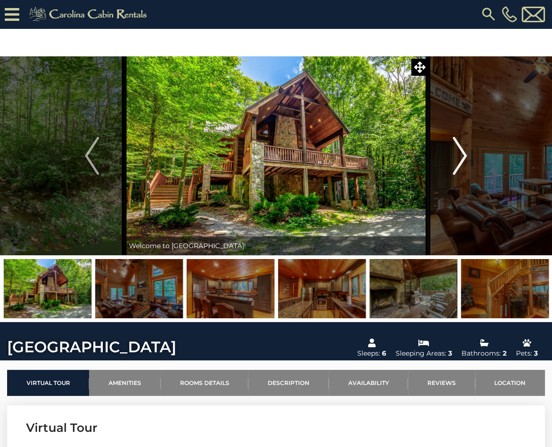
click at [462, 156] on img "Next" at bounding box center [460, 156] width 14 height 38
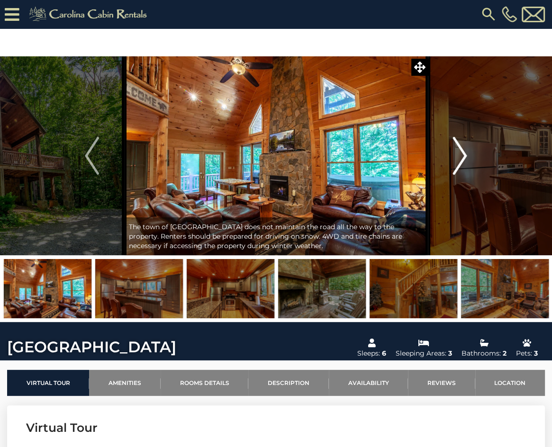
click at [463, 156] on img "Next" at bounding box center [460, 156] width 14 height 38
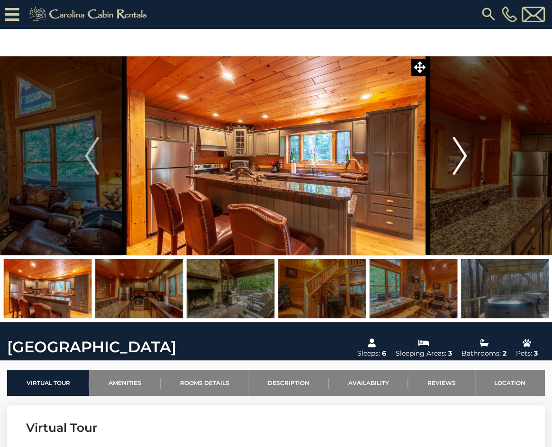
click at [463, 156] on img "Next" at bounding box center [460, 156] width 14 height 38
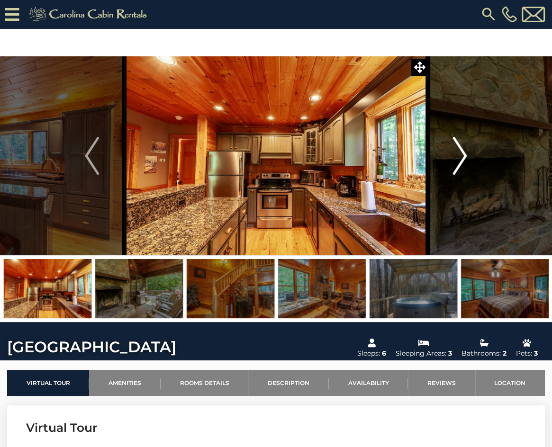
click at [463, 156] on img "Next" at bounding box center [460, 156] width 14 height 38
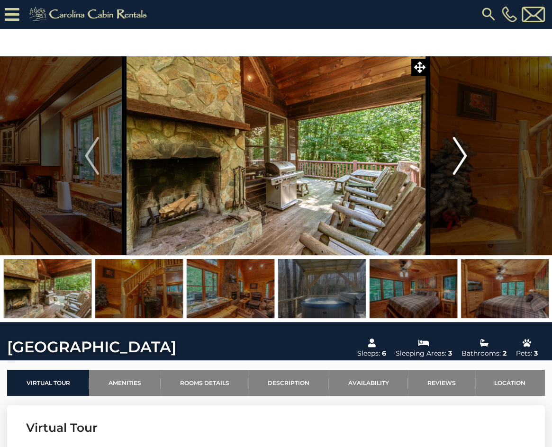
click at [463, 156] on img "Next" at bounding box center [460, 156] width 14 height 38
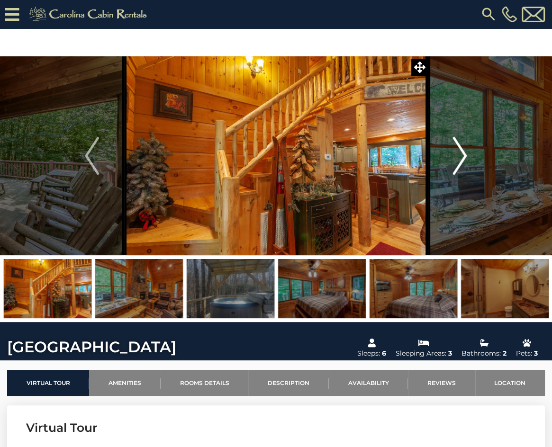
click at [463, 156] on img "Next" at bounding box center [460, 156] width 14 height 38
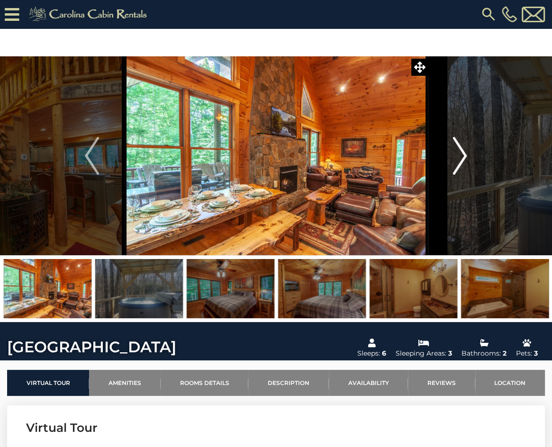
click at [463, 156] on img "Next" at bounding box center [460, 156] width 14 height 38
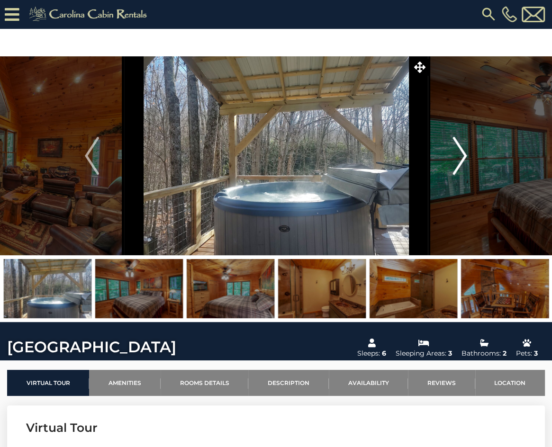
click at [463, 156] on img "Next" at bounding box center [460, 156] width 14 height 38
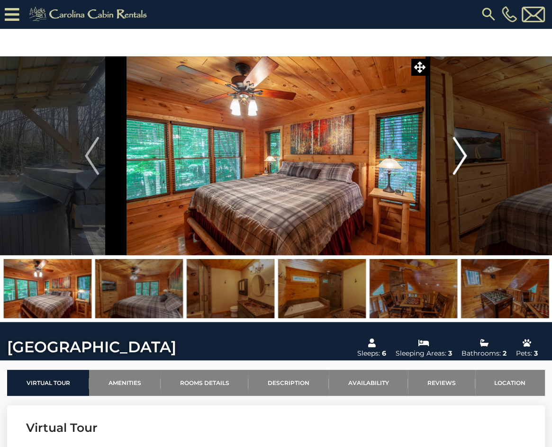
click at [463, 156] on img "Next" at bounding box center [460, 156] width 14 height 38
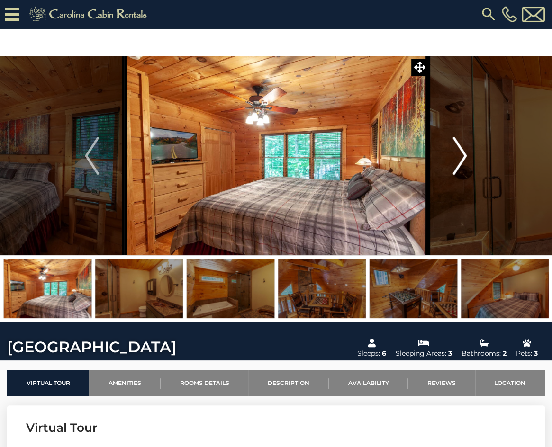
click at [463, 156] on img "Next" at bounding box center [460, 156] width 14 height 38
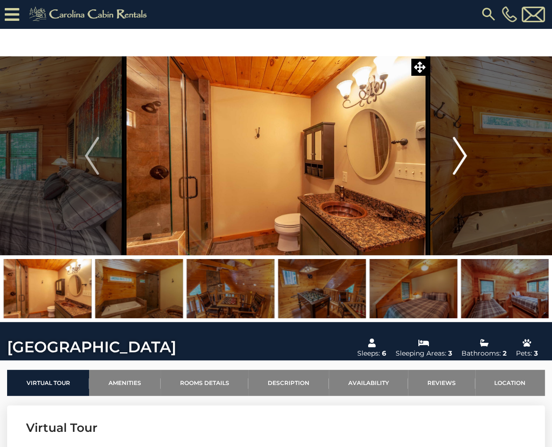
click at [463, 156] on img "Next" at bounding box center [460, 156] width 14 height 38
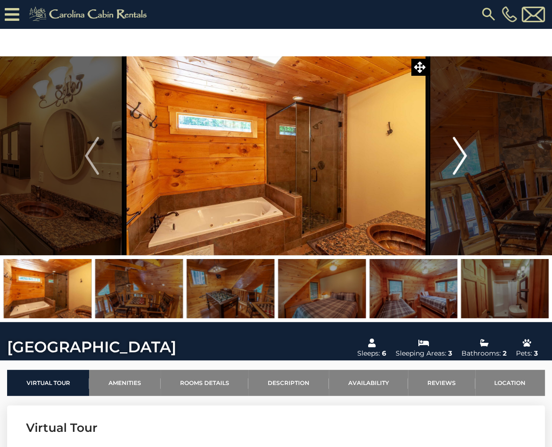
click at [463, 156] on img "Next" at bounding box center [460, 156] width 14 height 38
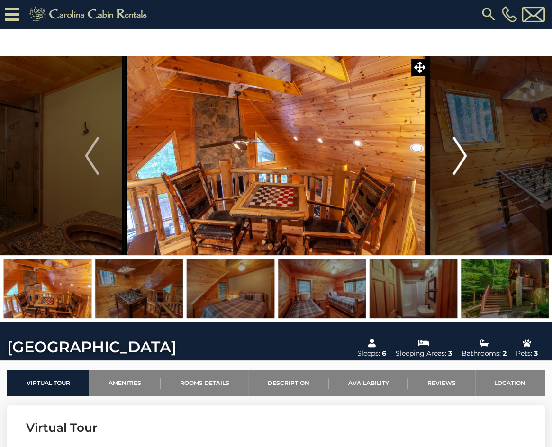
click at [463, 156] on img "Next" at bounding box center [460, 156] width 14 height 38
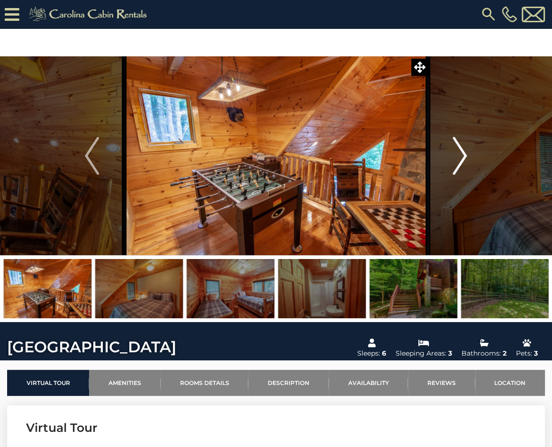
click at [463, 156] on img "Next" at bounding box center [460, 156] width 14 height 38
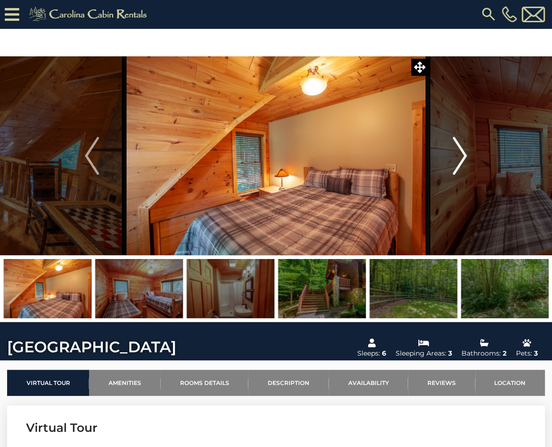
click at [463, 156] on img "Next" at bounding box center [460, 156] width 14 height 38
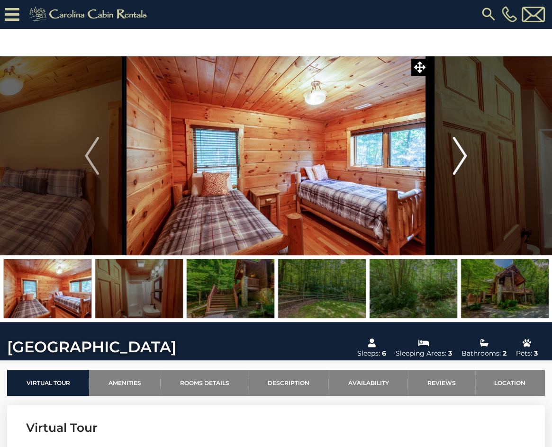
click at [463, 156] on img "Next" at bounding box center [460, 156] width 14 height 38
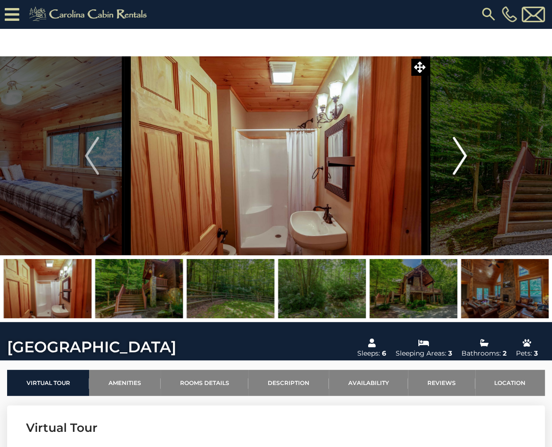
click at [463, 156] on img "Next" at bounding box center [460, 156] width 14 height 38
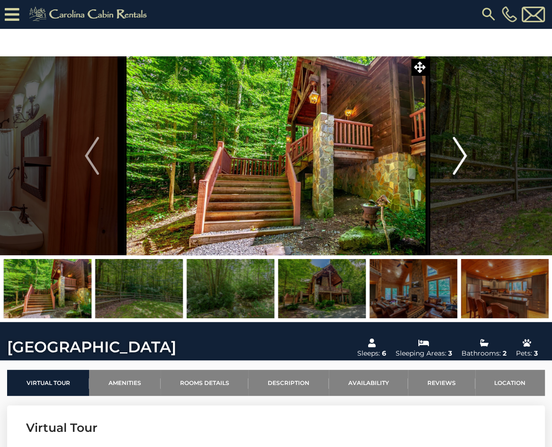
click at [463, 156] on img "Next" at bounding box center [460, 156] width 14 height 38
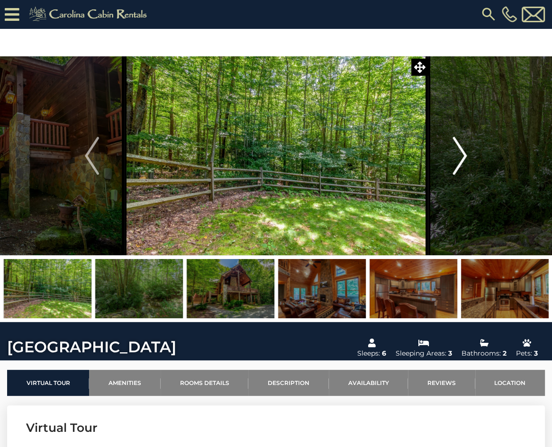
click at [463, 156] on img "Next" at bounding box center [460, 156] width 14 height 38
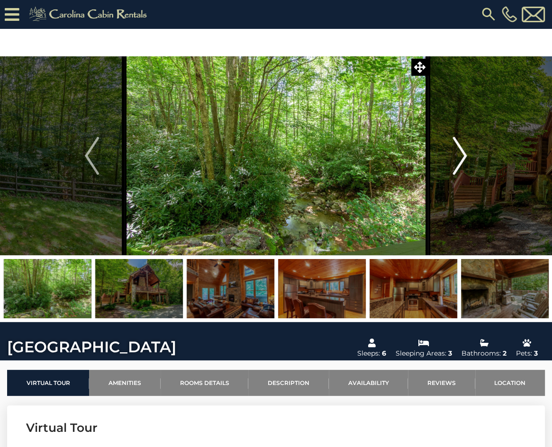
click at [463, 156] on img "Next" at bounding box center [460, 156] width 14 height 38
